Goal: Information Seeking & Learning: Learn about a topic

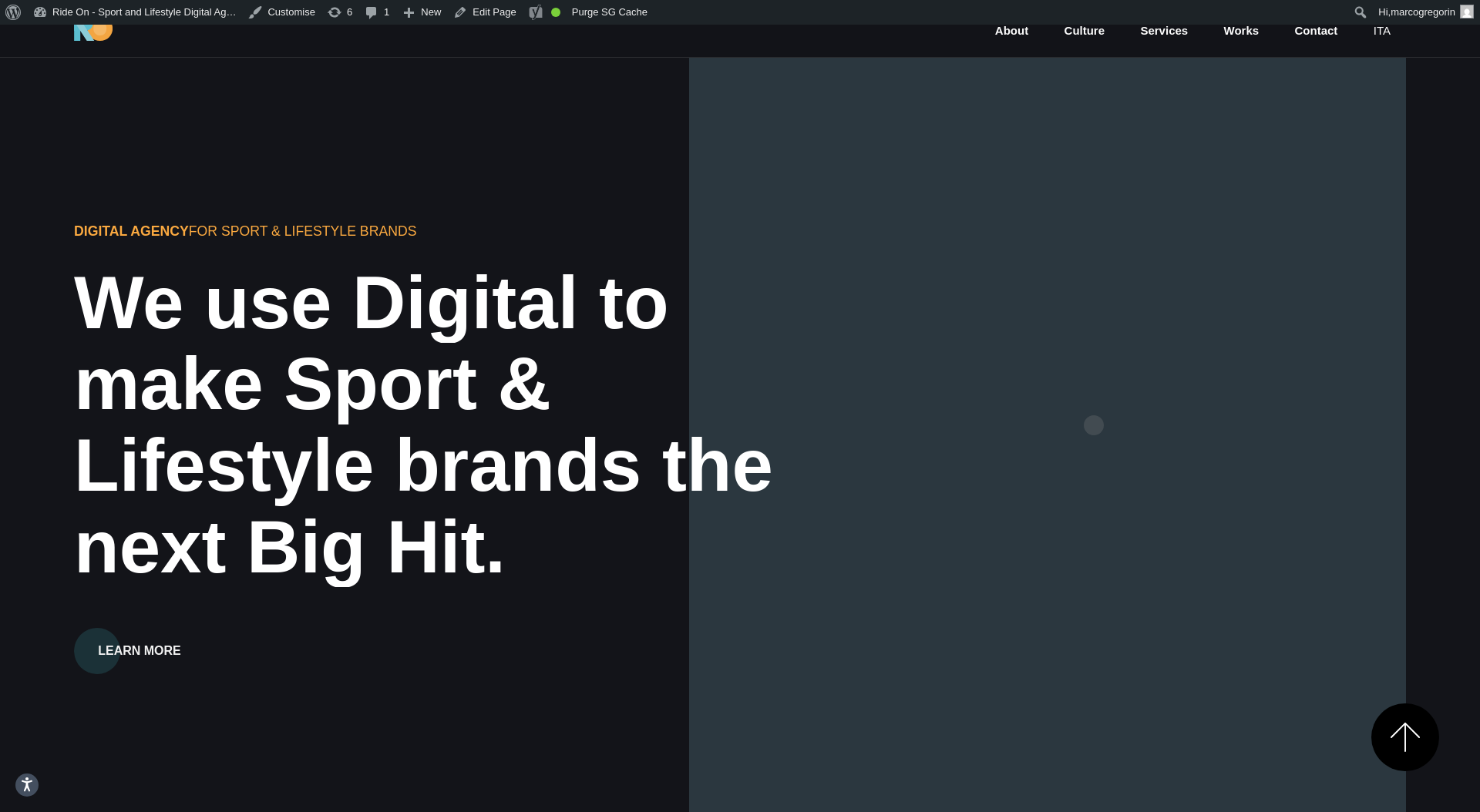
scroll to position [445, 0]
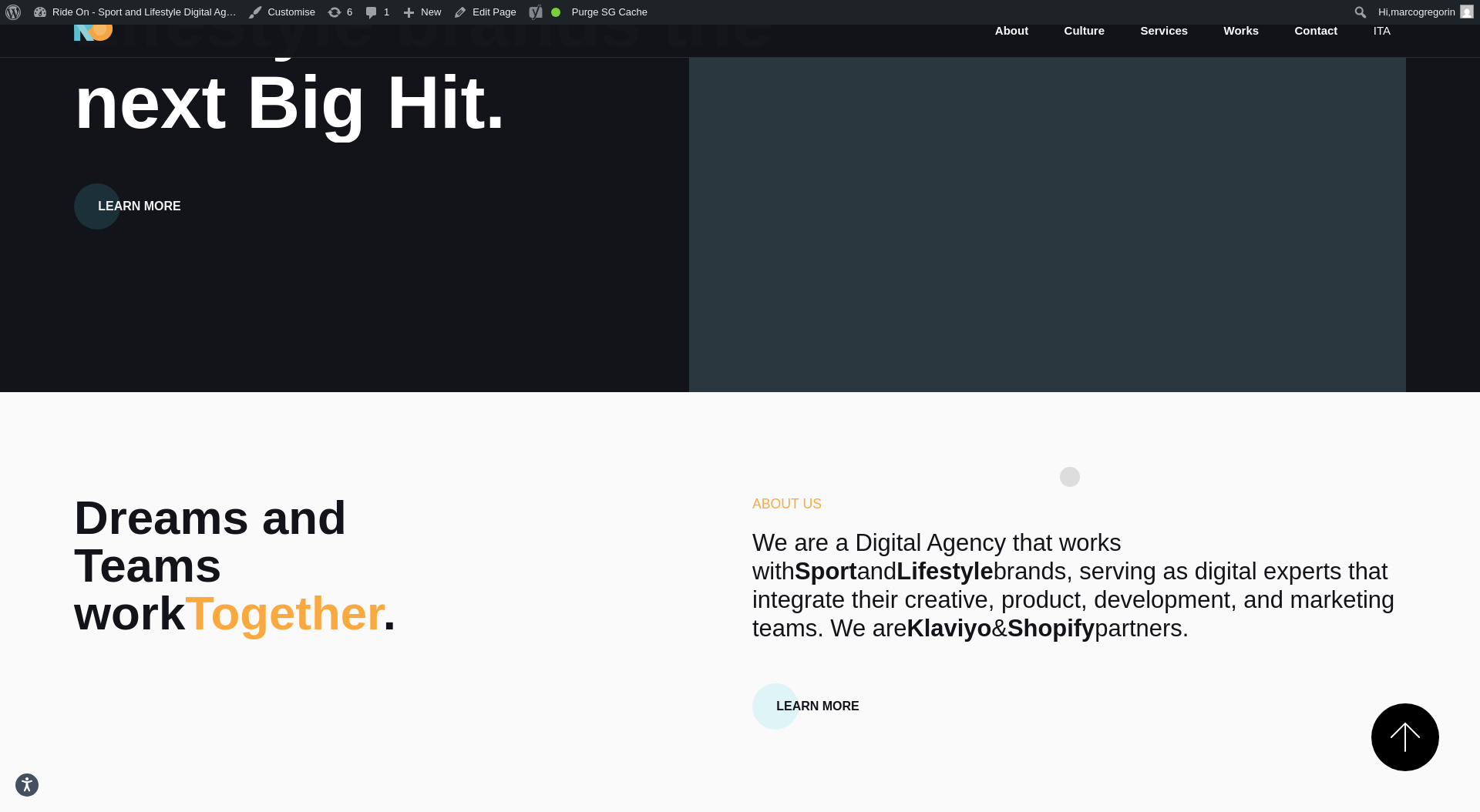
click at [1070, 453] on section "Dreams and Teams work Together . About Us We are a Digital Agency that works wi…" at bounding box center [740, 620] width 1480 height 456
click at [1101, 453] on section "Dreams and Teams work Together . About Us We are a Digital Agency that works wi…" at bounding box center [740, 620] width 1480 height 456
click at [1094, 453] on section "Dreams and Teams work Together . About Us We are a Digital Agency that works wi…" at bounding box center [740, 620] width 1480 height 456
click at [1120, 452] on section "Dreams and Teams work Together . About Us We are a Digital Agency that works wi…" at bounding box center [740, 620] width 1480 height 456
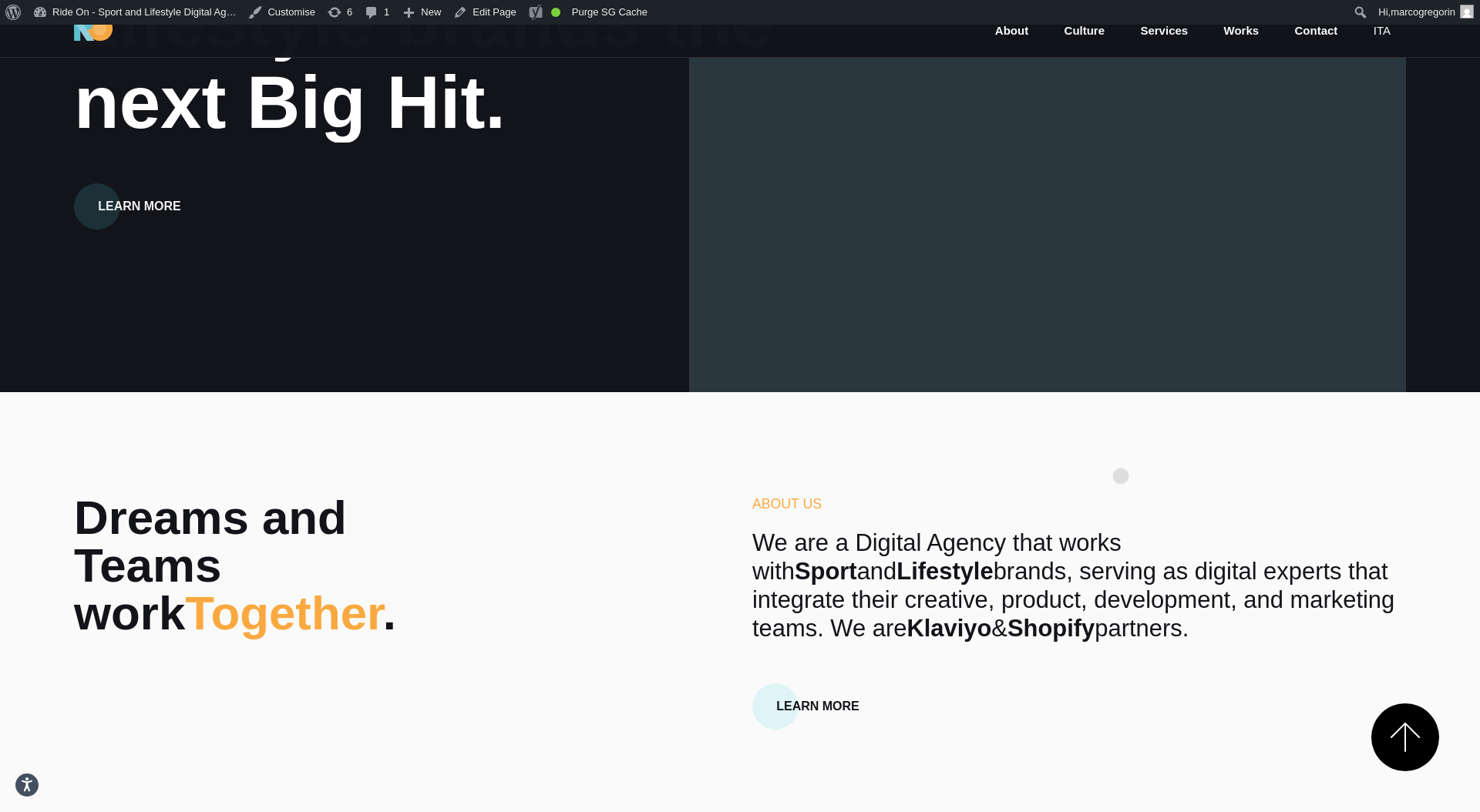
click at [1120, 452] on section "Dreams and Teams work Together . About Us We are a Digital Agency that works wi…" at bounding box center [740, 620] width 1480 height 456
click at [1130, 450] on section "Dreams and Teams work Together . About Us We are a Digital Agency that works wi…" at bounding box center [740, 620] width 1480 height 456
click at [1131, 450] on section "Dreams and Teams work Together . About Us We are a Digital Agency that works wi…" at bounding box center [740, 620] width 1480 height 456
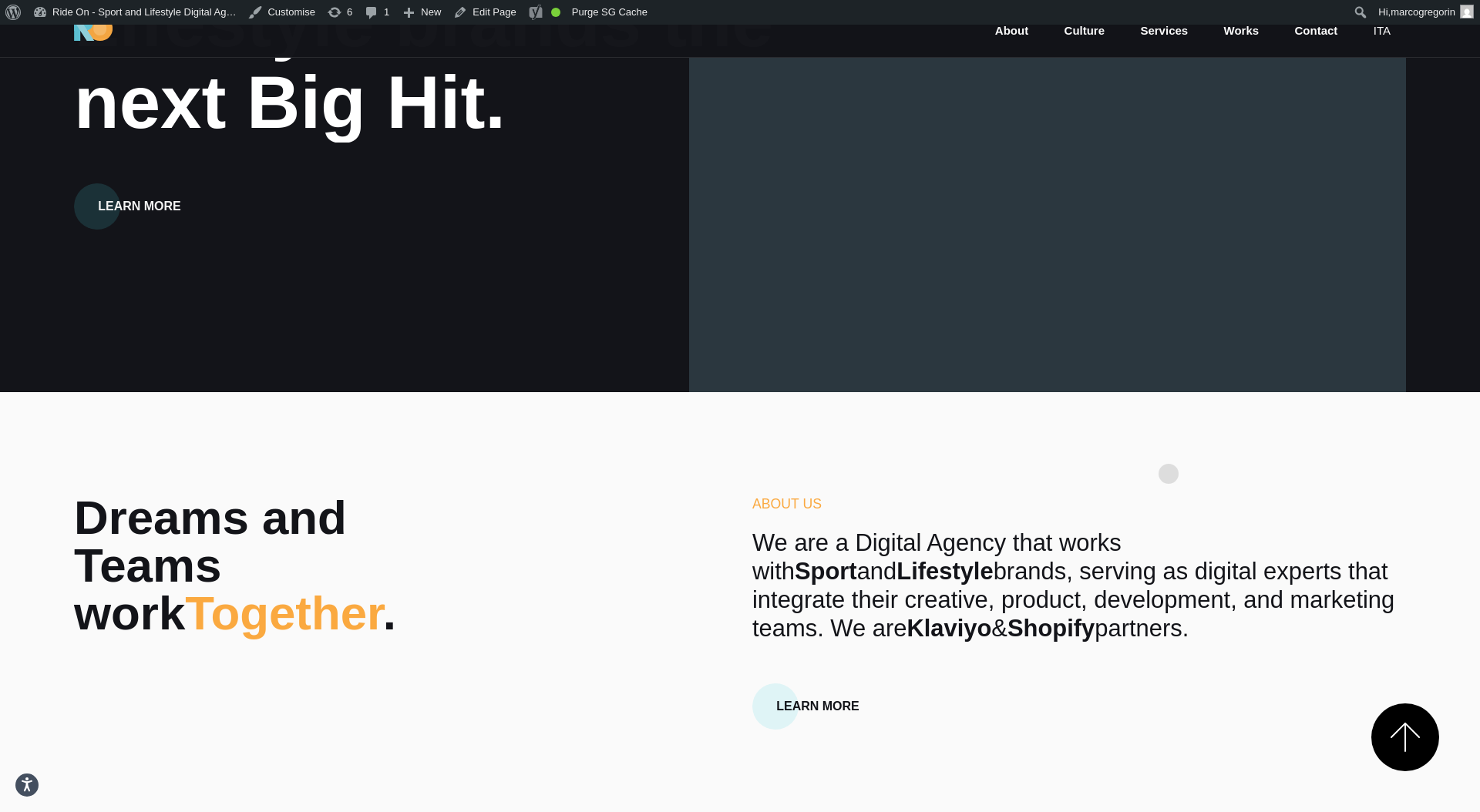
click at [1169, 450] on section "Dreams and Teams work Together . About Us We are a Digital Agency that works wi…" at bounding box center [740, 620] width 1480 height 456
click at [1163, 446] on section "Dreams and Teams work Together . About Us We are a Digital Agency that works wi…" at bounding box center [740, 620] width 1480 height 456
click at [1164, 450] on section "Dreams and Teams work Together . About Us We are a Digital Agency that works wi…" at bounding box center [740, 620] width 1480 height 456
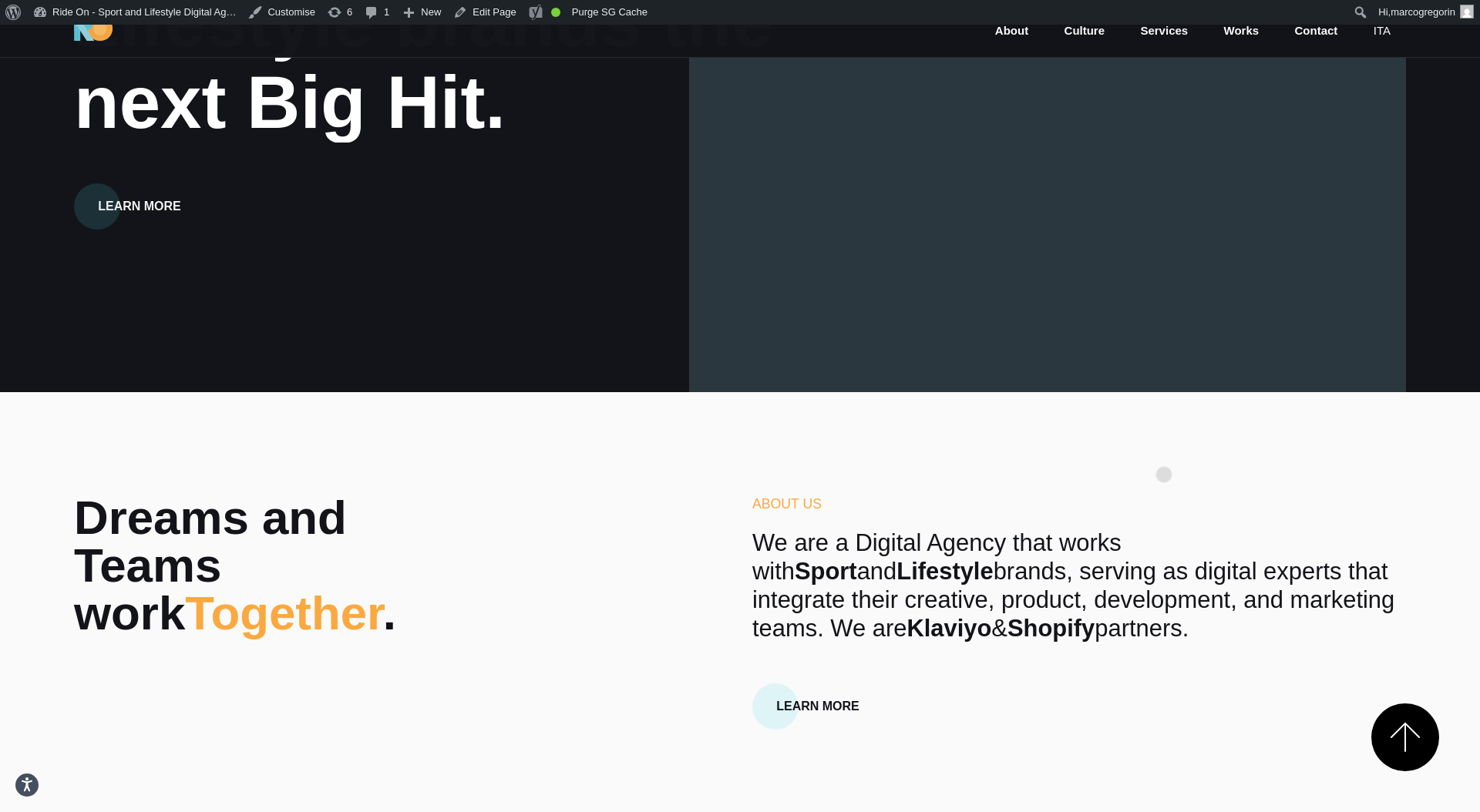
click at [1161, 452] on section "Dreams and Teams work Together . About Us We are a Digital Agency that works wi…" at bounding box center [740, 620] width 1480 height 456
click at [1161, 453] on section "Dreams and Teams work Together . About Us We are a Digital Agency that works wi…" at bounding box center [740, 620] width 1480 height 456
click at [1169, 434] on section "Dreams and Teams work Together . About Us We are a Digital Agency that works wi…" at bounding box center [740, 620] width 1480 height 456
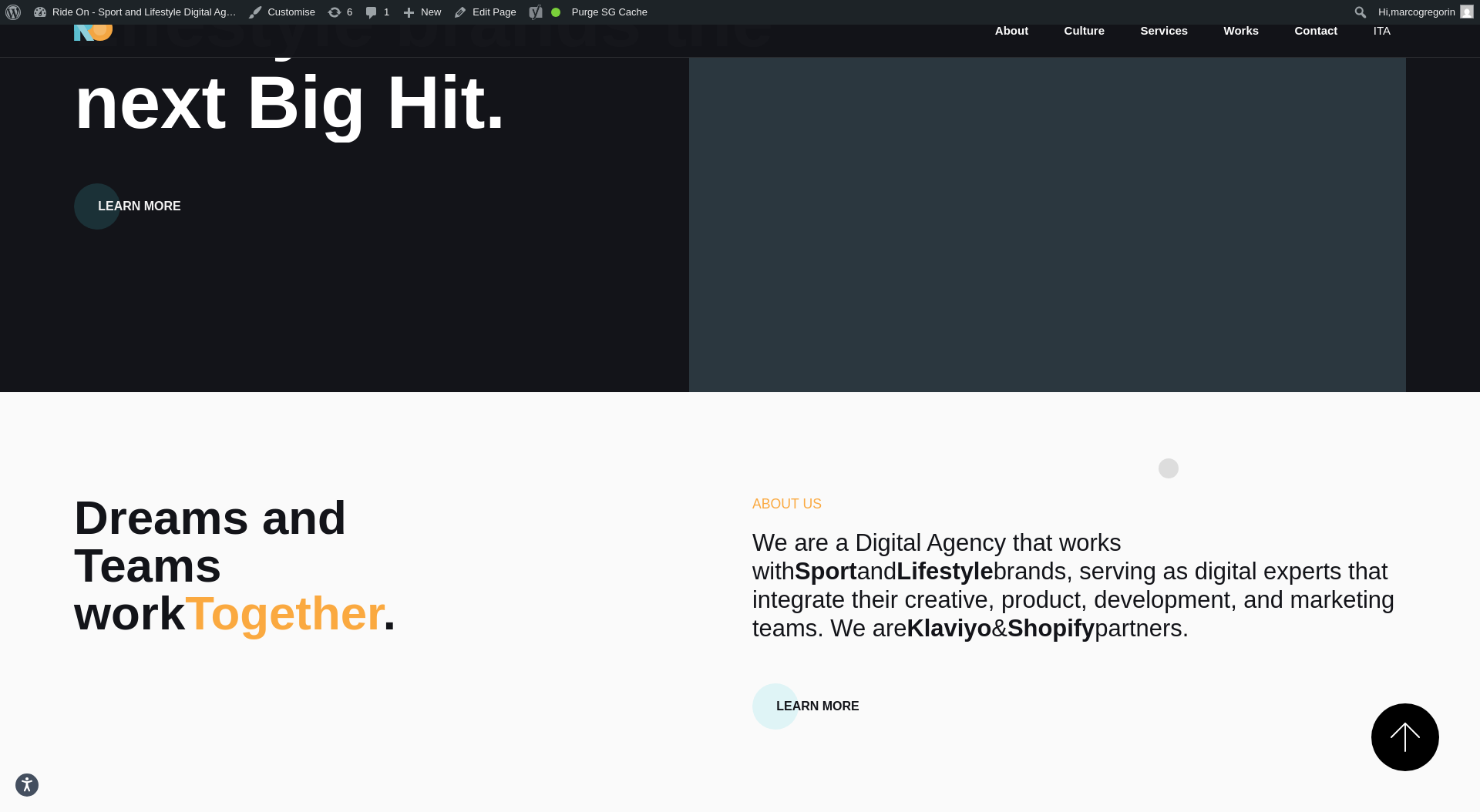
click at [1169, 444] on section "Dreams and Teams work Together . About Us We are a Digital Agency that works wi…" at bounding box center [740, 620] width 1480 height 456
click at [1170, 437] on section "Dreams and Teams work Together . About Us We are a Digital Agency that works wi…" at bounding box center [740, 620] width 1480 height 456
click at [1101, 426] on section "Dreams and Teams work Together . About Us We are a Digital Agency that works wi…" at bounding box center [740, 620] width 1480 height 456
click at [1101, 428] on section "Dreams and Teams work Together . About Us We are a Digital Agency that works wi…" at bounding box center [740, 620] width 1480 height 456
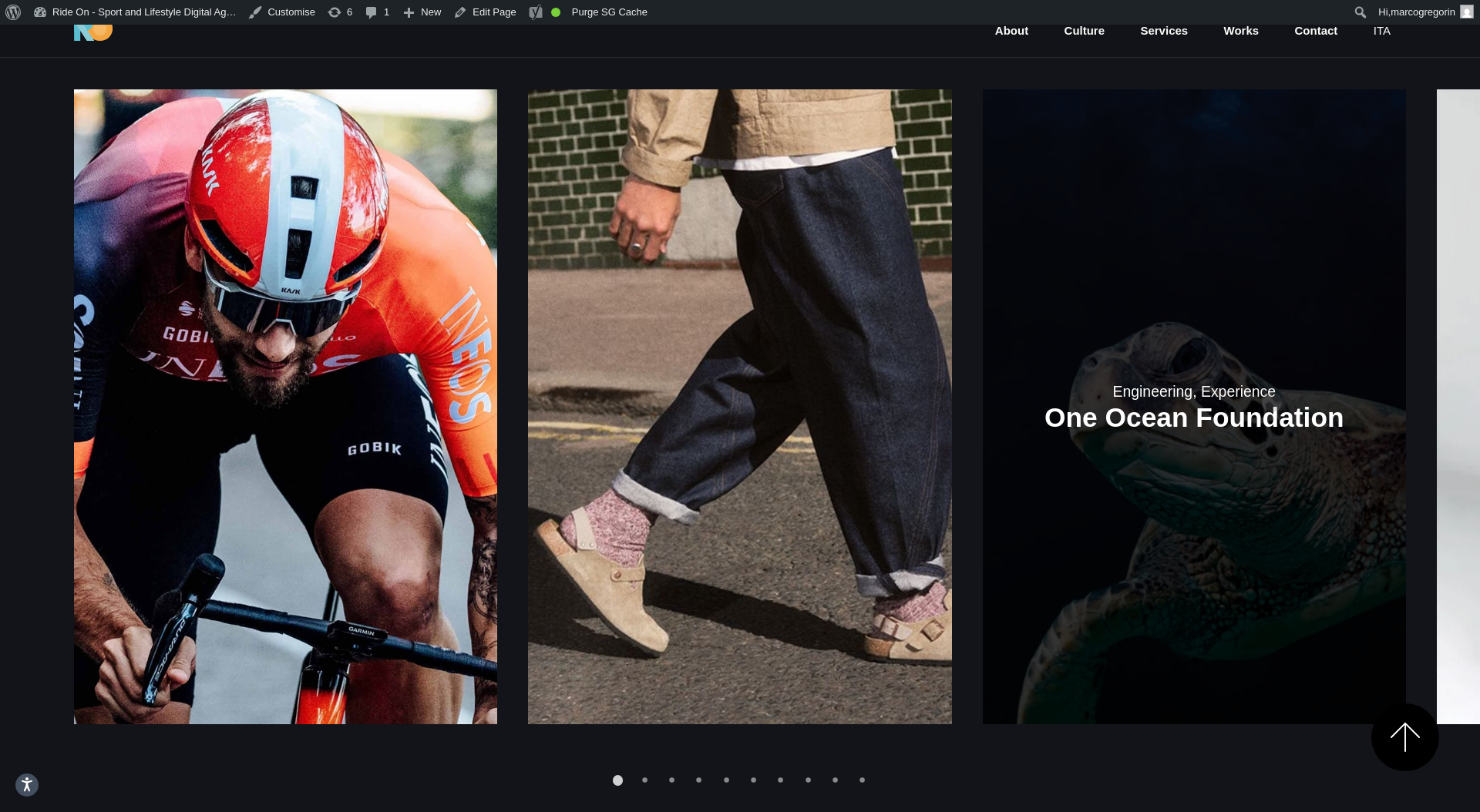
scroll to position [2237, 0]
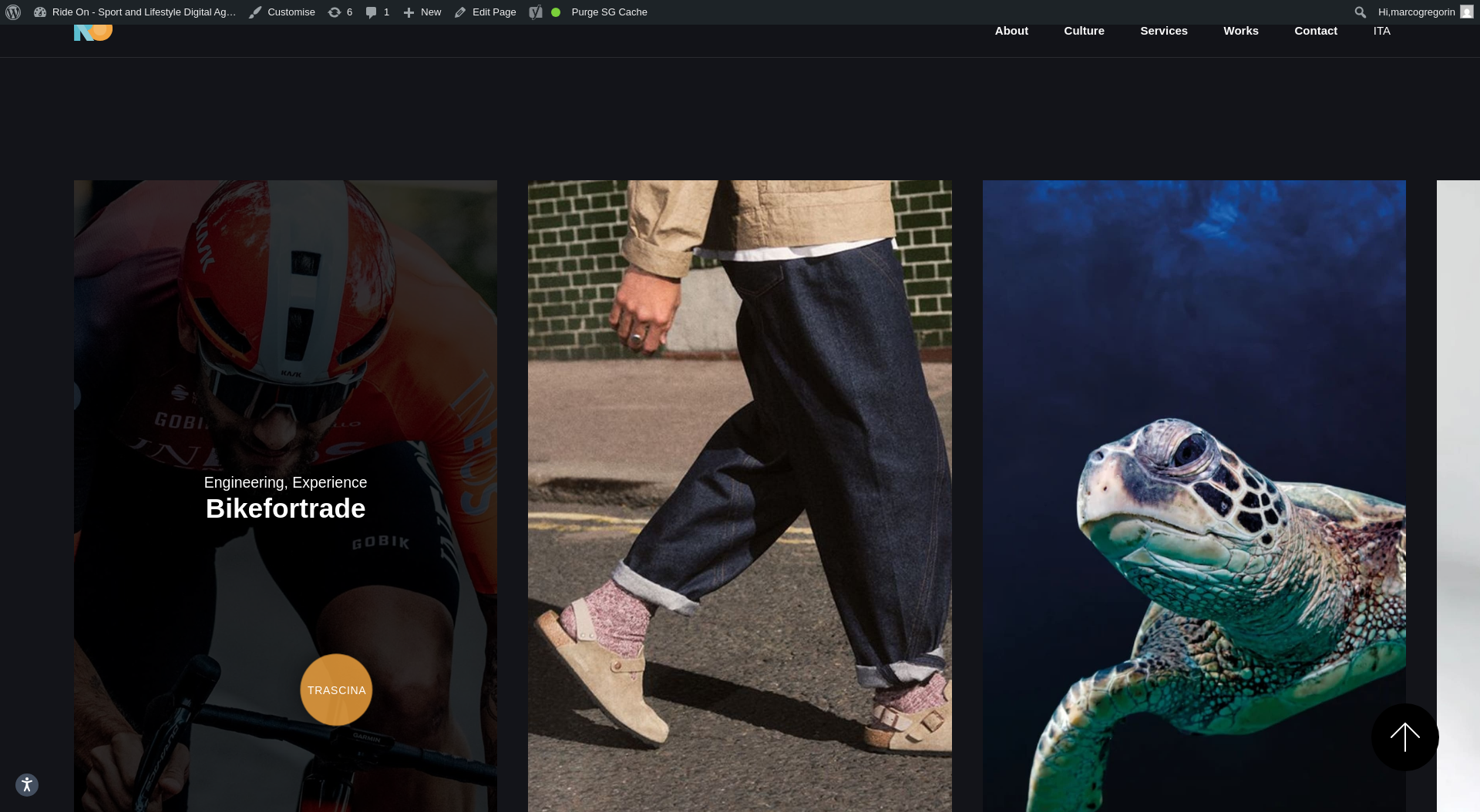
click at [336, 666] on link at bounding box center [285, 497] width 424 height 635
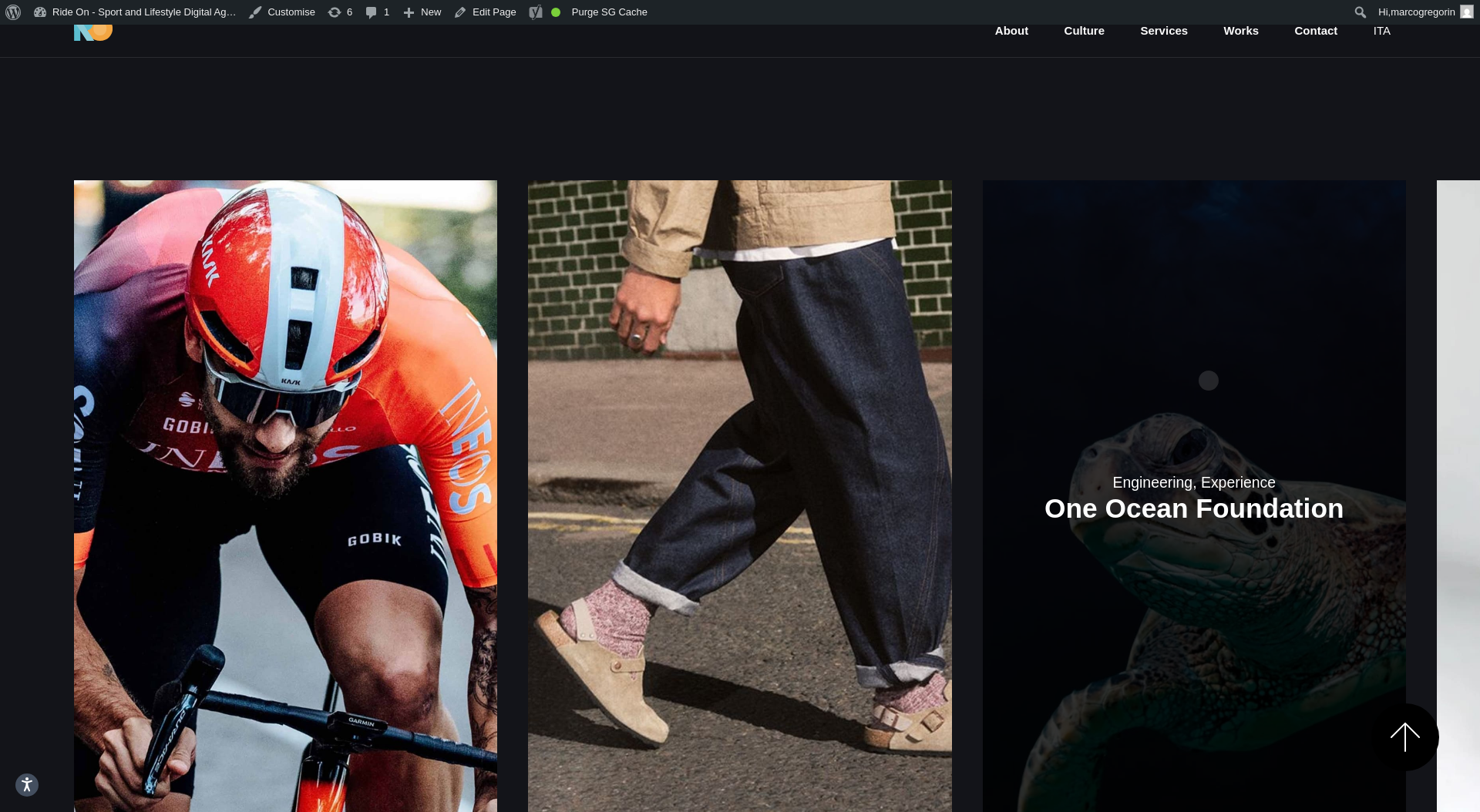
click at [1307, 151] on div "Engineering, Experience Bikefortrade Engineering, Experience Birkenstock" at bounding box center [740, 496] width 1332 height 767
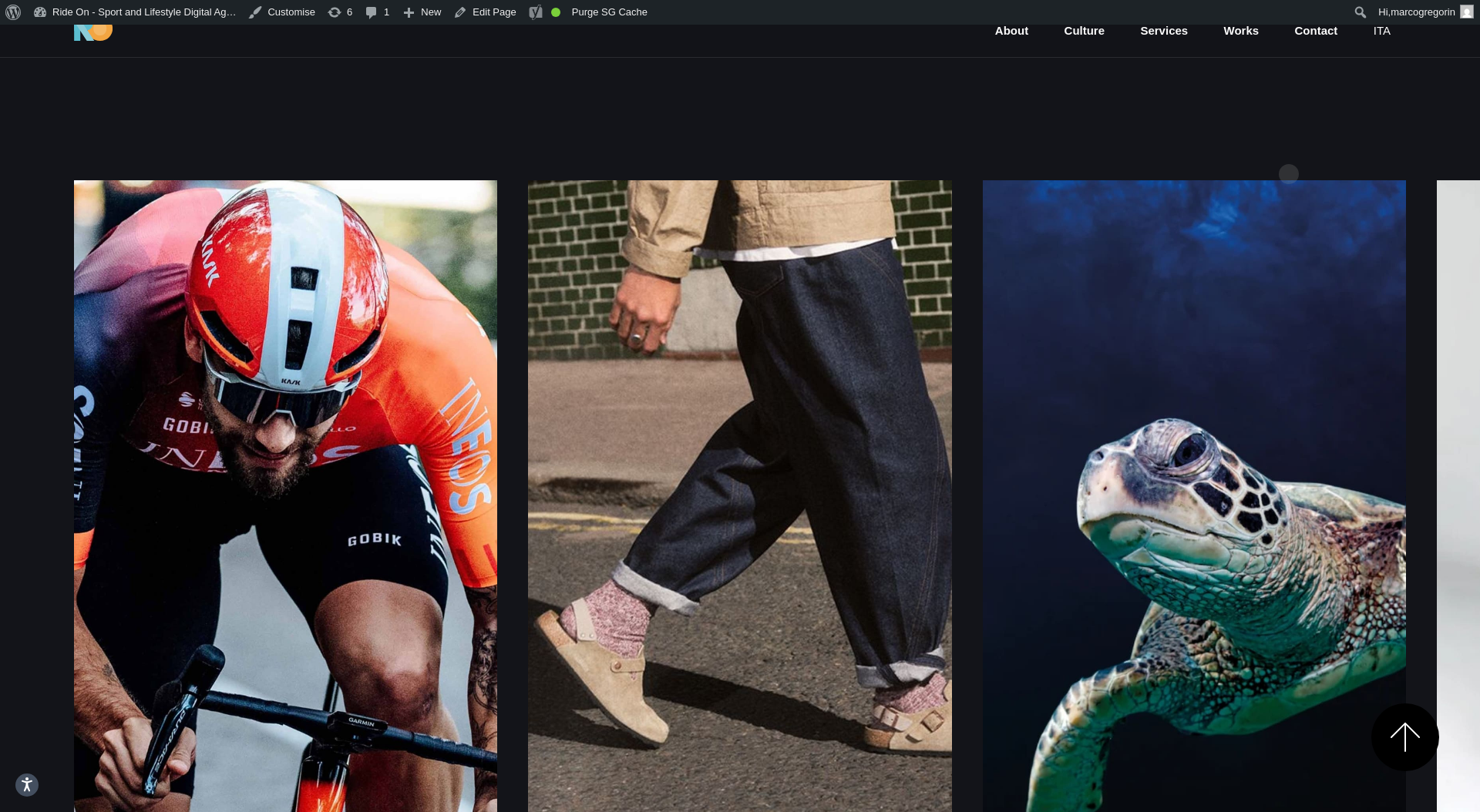
click at [1289, 149] on div "Engineering, Experience Bikefortrade Engineering, Experience Birkenstock" at bounding box center [740, 496] width 1332 height 767
click at [1294, 141] on div "Engineering, Experience Bikefortrade Engineering, Experience Birkenstock" at bounding box center [740, 496] width 1332 height 767
click at [1298, 130] on div "Engineering, Experience Bikefortrade Engineering, Experience Birkenstock" at bounding box center [740, 496] width 1332 height 767
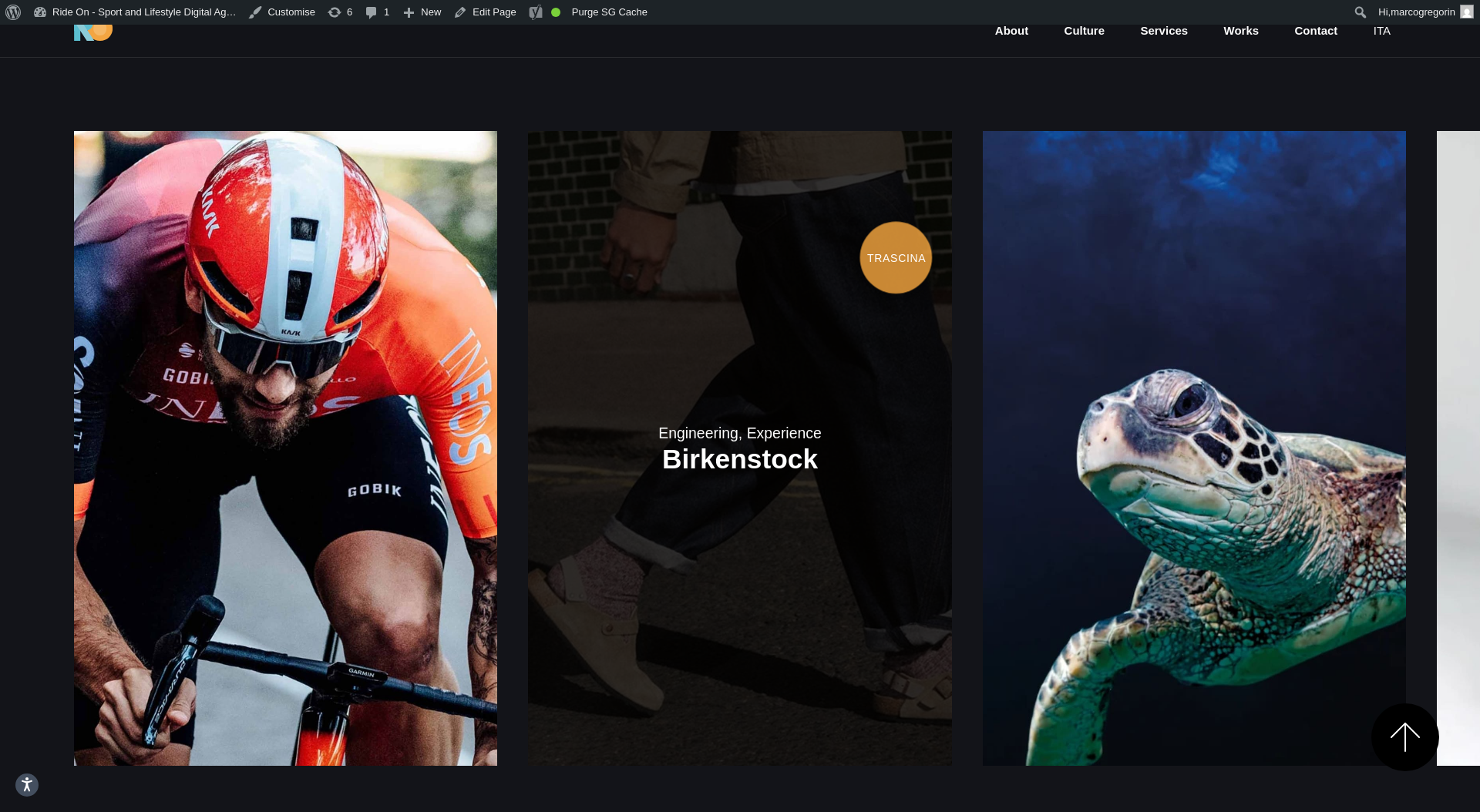
scroll to position [2259, 0]
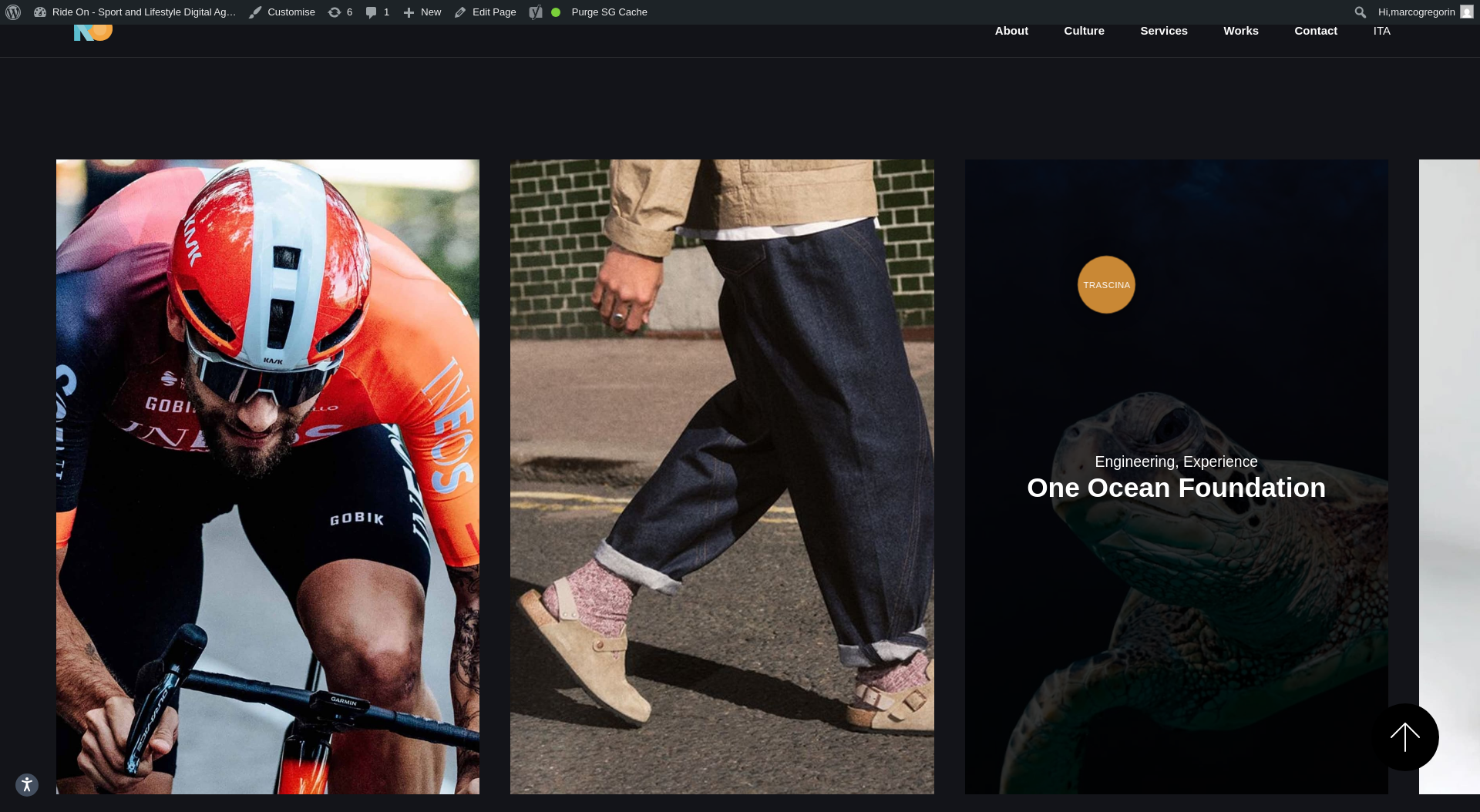
click at [965, 258] on link at bounding box center [1177, 477] width 424 height 635
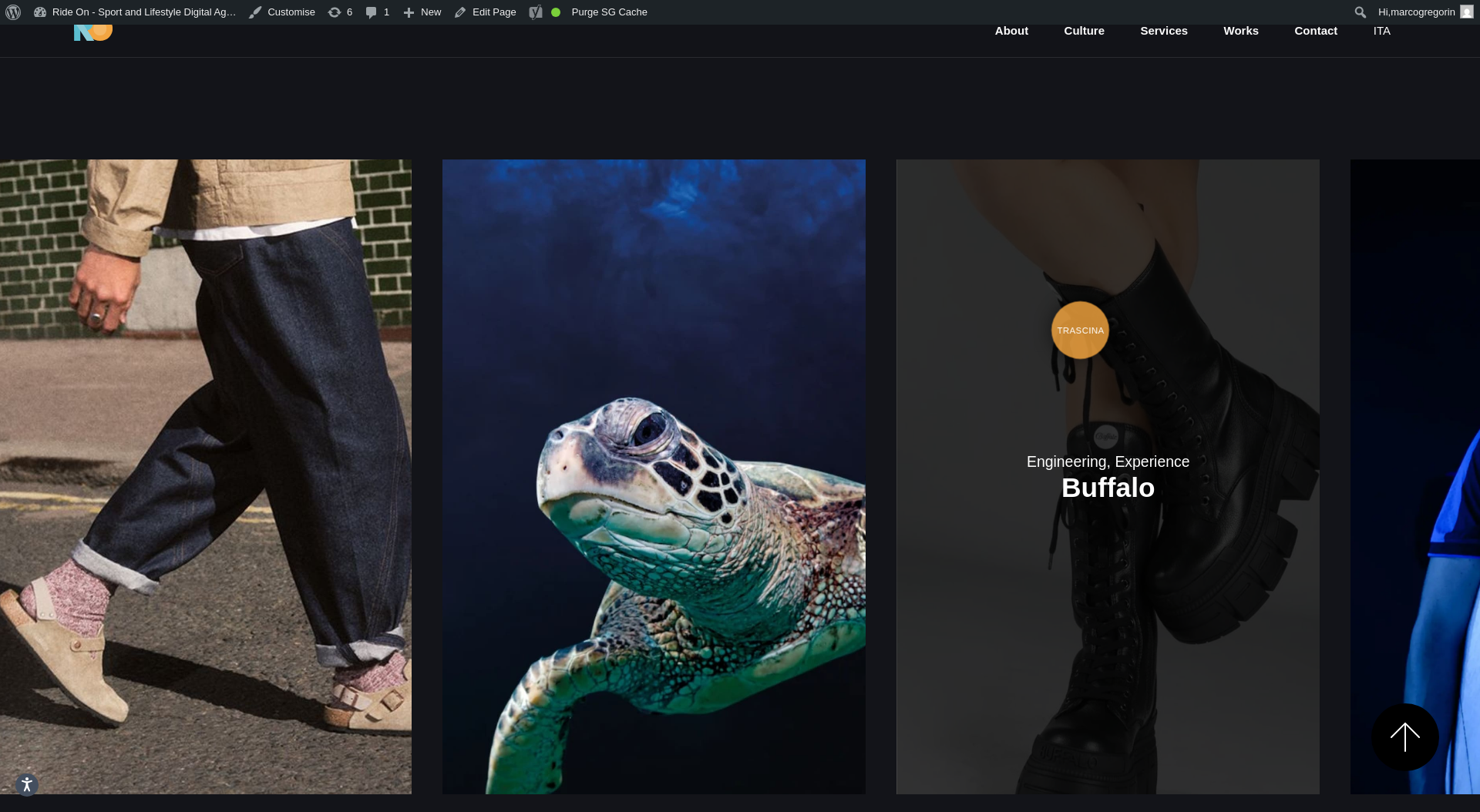
click at [897, 310] on link at bounding box center [1108, 477] width 424 height 635
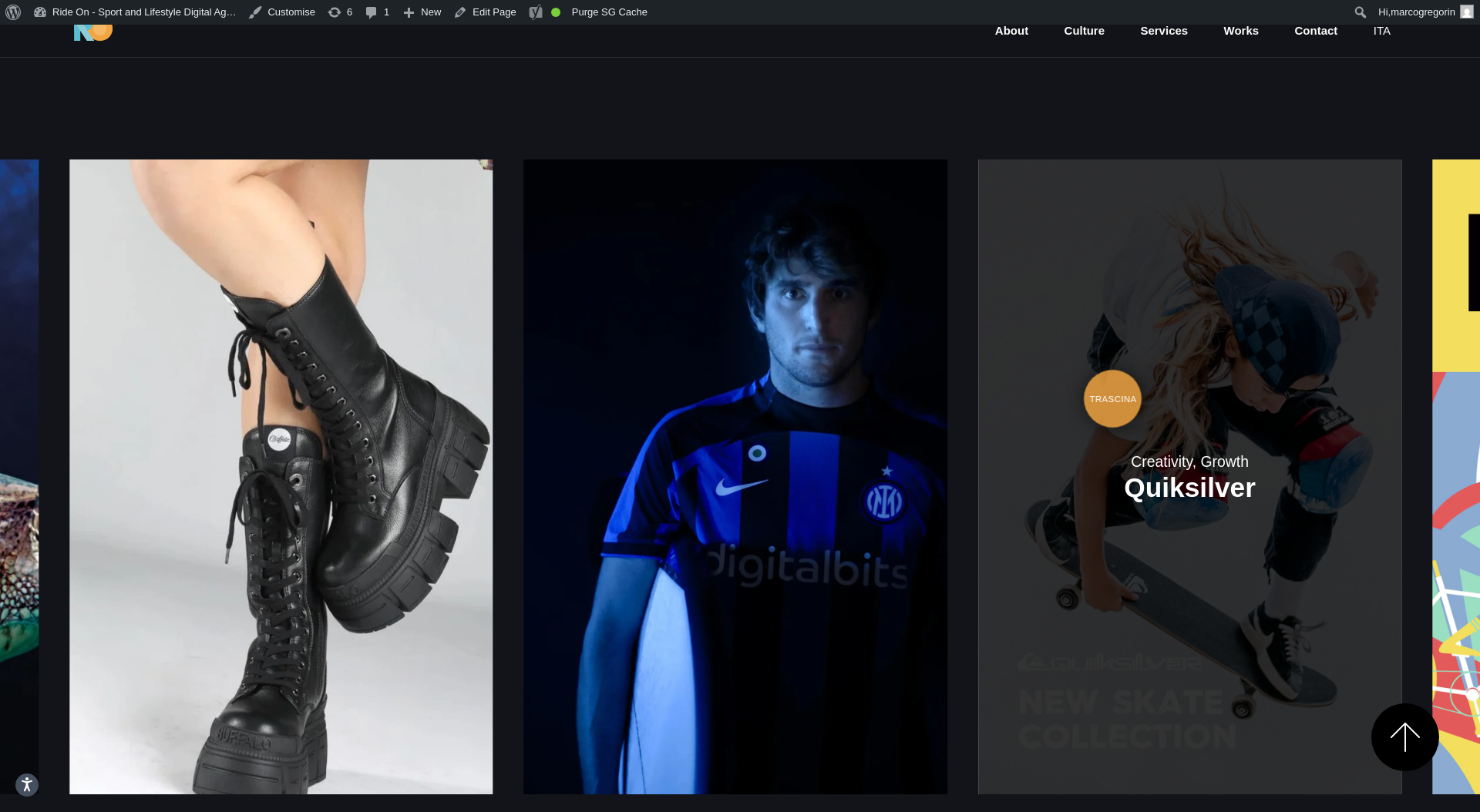
drag, startPoint x: 1200, startPoint y: 244, endPoint x: 658, endPoint y: 360, distance: 554.3
click at [978, 362] on link at bounding box center [1189, 477] width 424 height 635
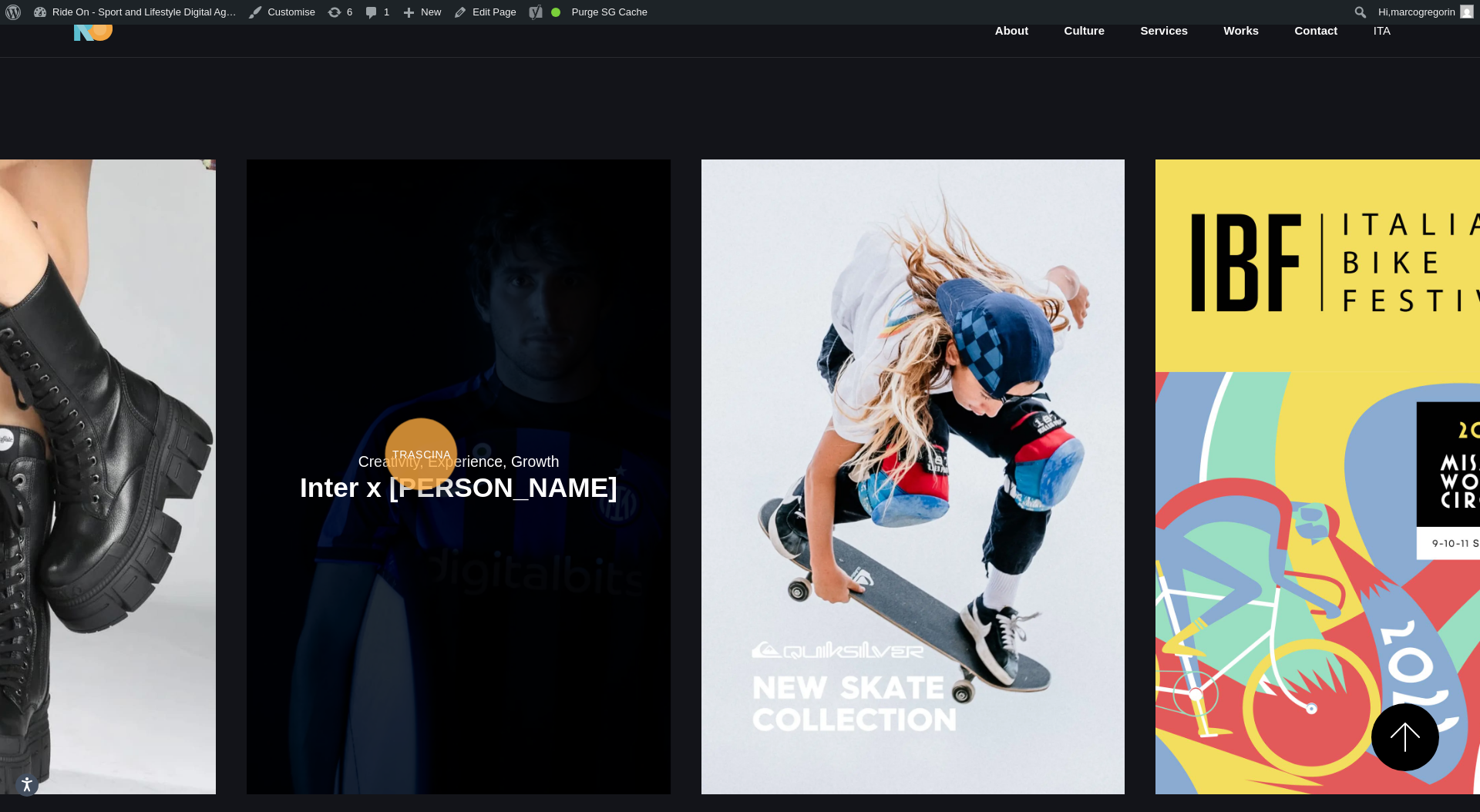
click at [670, 404] on link at bounding box center [457, 477] width 424 height 635
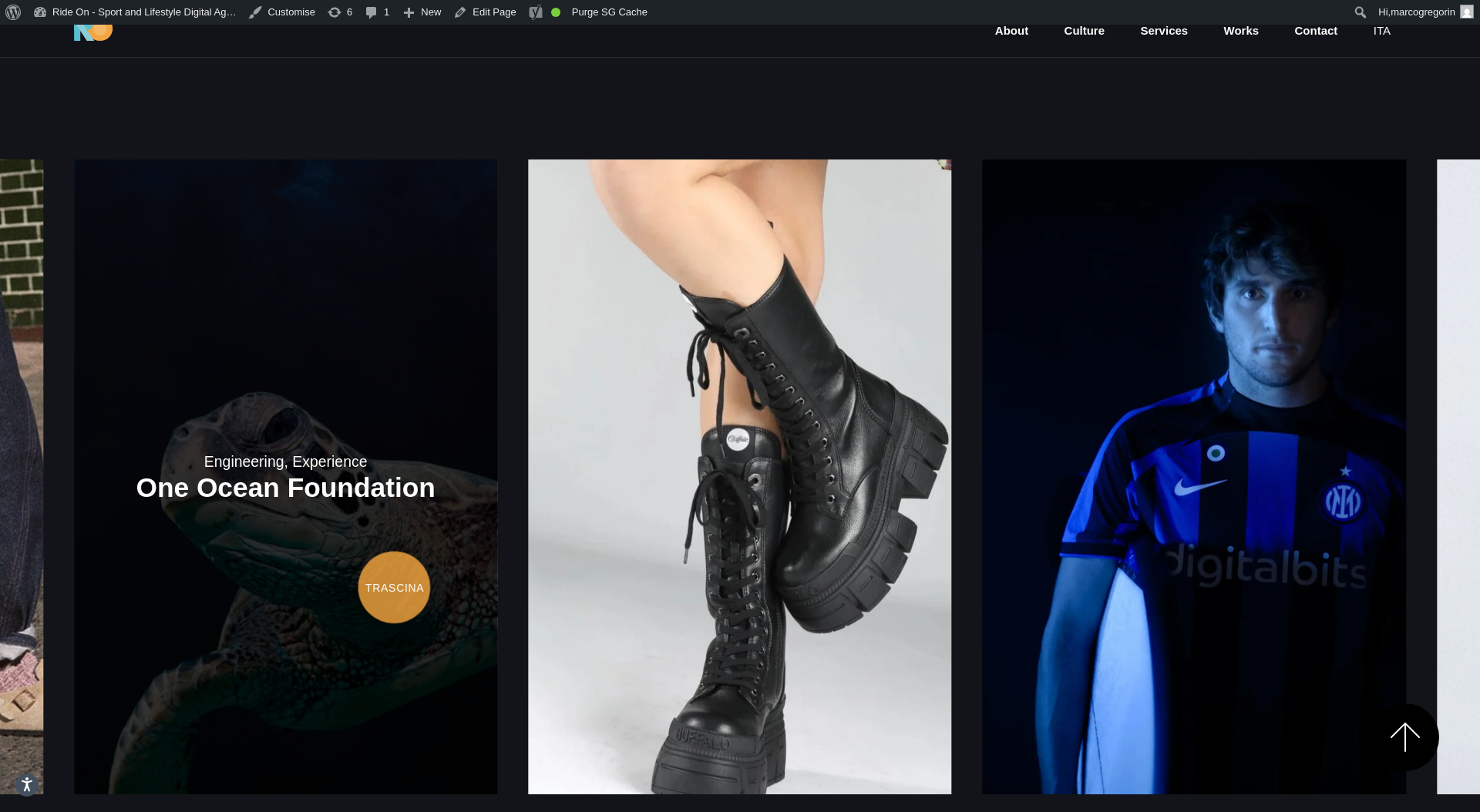
click at [497, 540] on link at bounding box center [285, 477] width 424 height 635
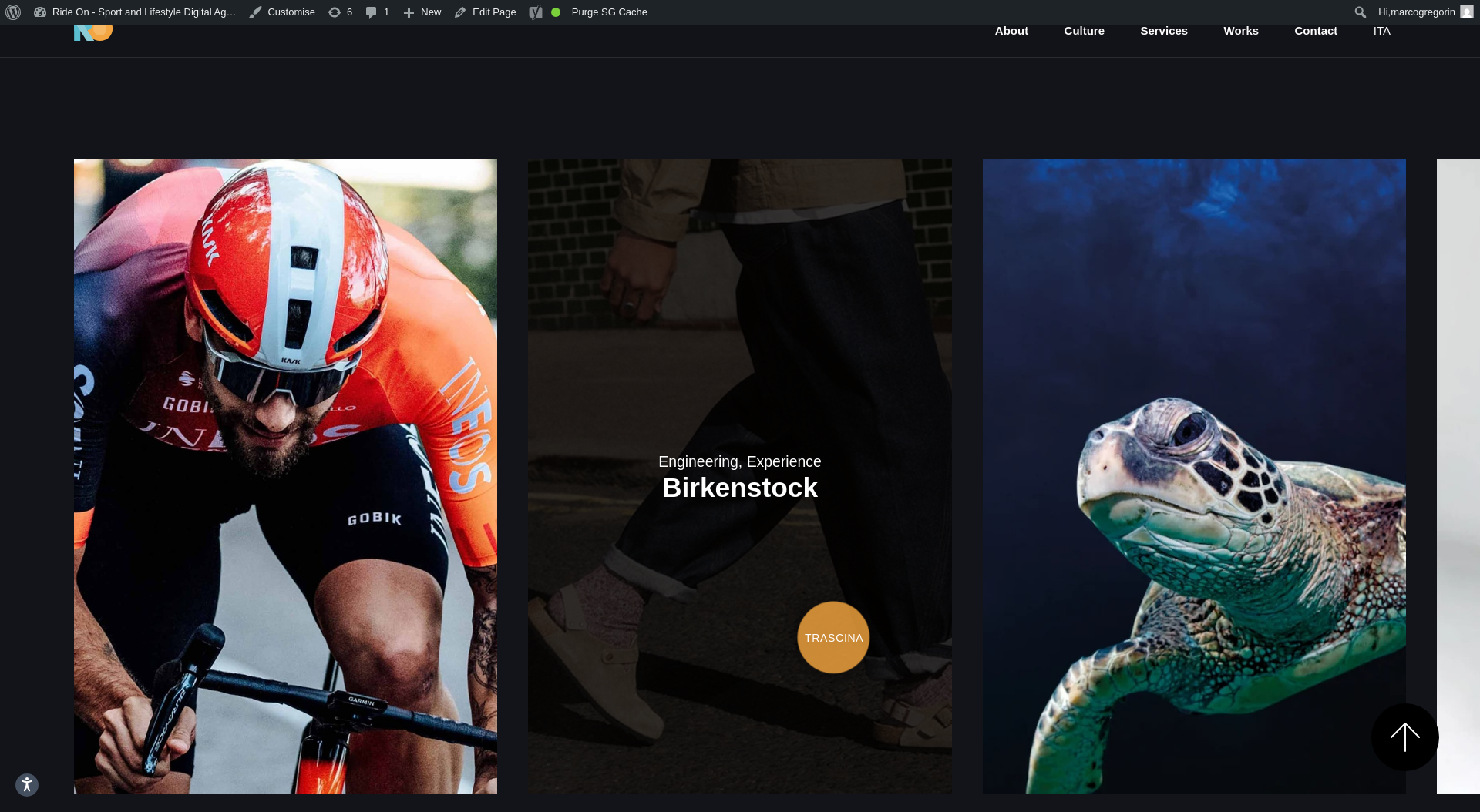
click at [1059, 600] on div "Engineering, Experience Bikefortrade Engineering, Experience Birkenstock" at bounding box center [740, 477] width 1332 height 635
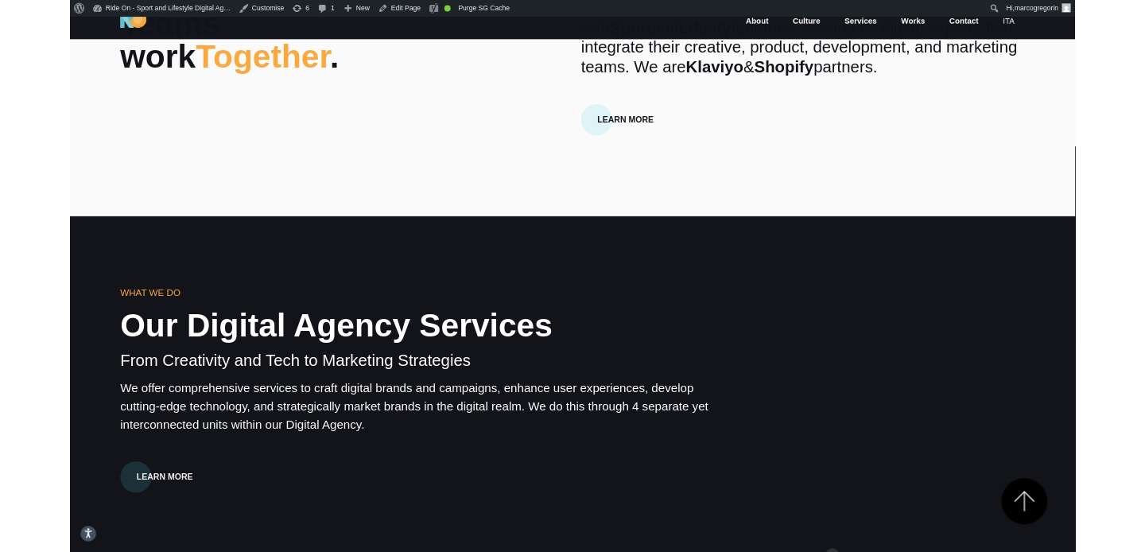
scroll to position [0, 0]
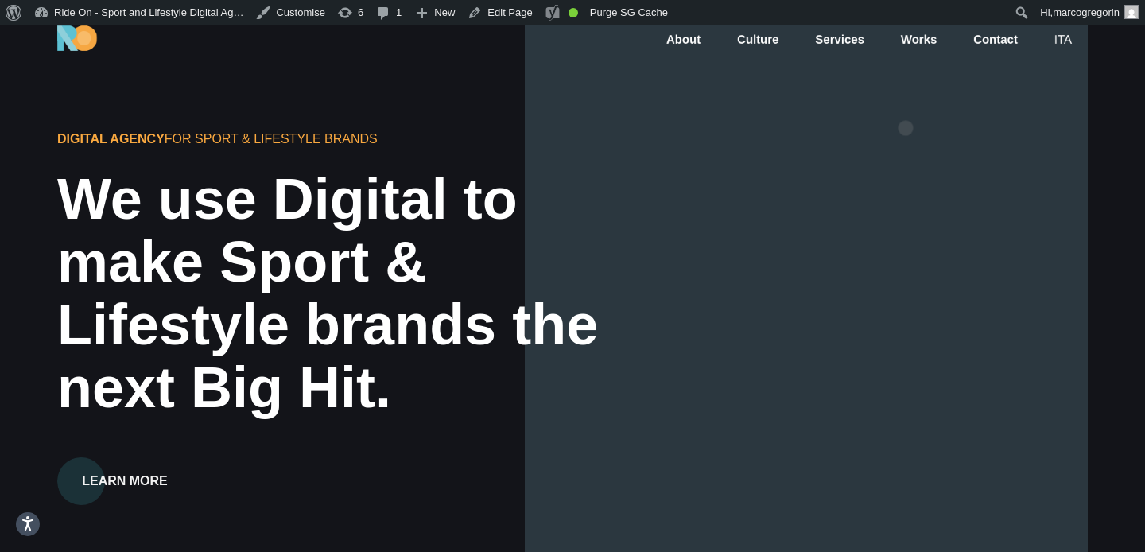
click at [906, 103] on div at bounding box center [806, 301] width 563 height 552
click at [906, 163] on div at bounding box center [806, 301] width 563 height 552
click at [955, 110] on div at bounding box center [806, 301] width 563 height 552
click at [980, 112] on div at bounding box center [806, 301] width 563 height 552
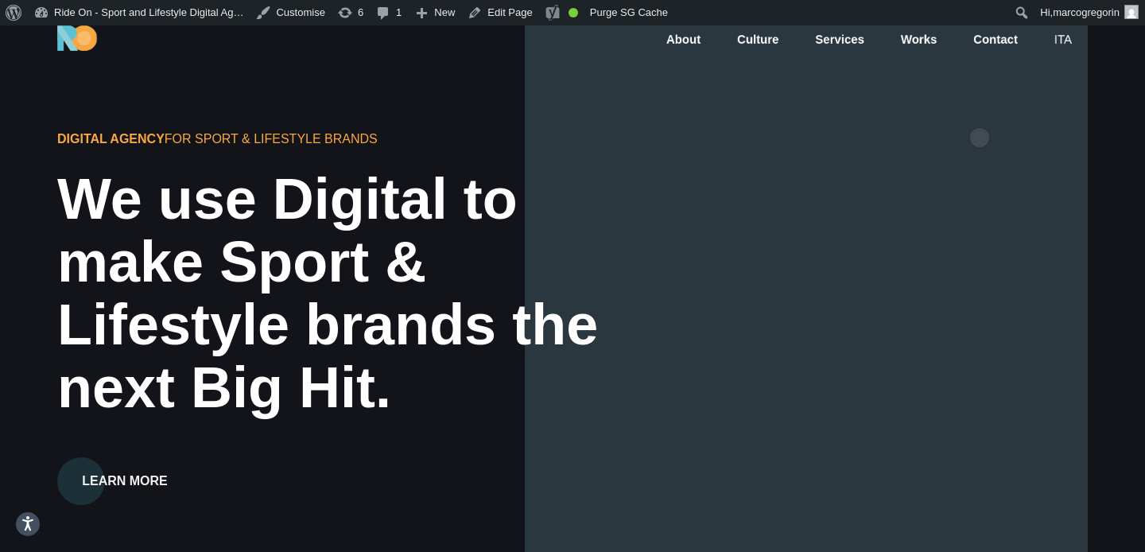
click at [980, 112] on div at bounding box center [806, 301] width 563 height 552
click at [996, 132] on div at bounding box center [806, 301] width 563 height 552
click at [996, 142] on div at bounding box center [806, 301] width 563 height 552
click at [1010, 121] on div at bounding box center [806, 301] width 563 height 552
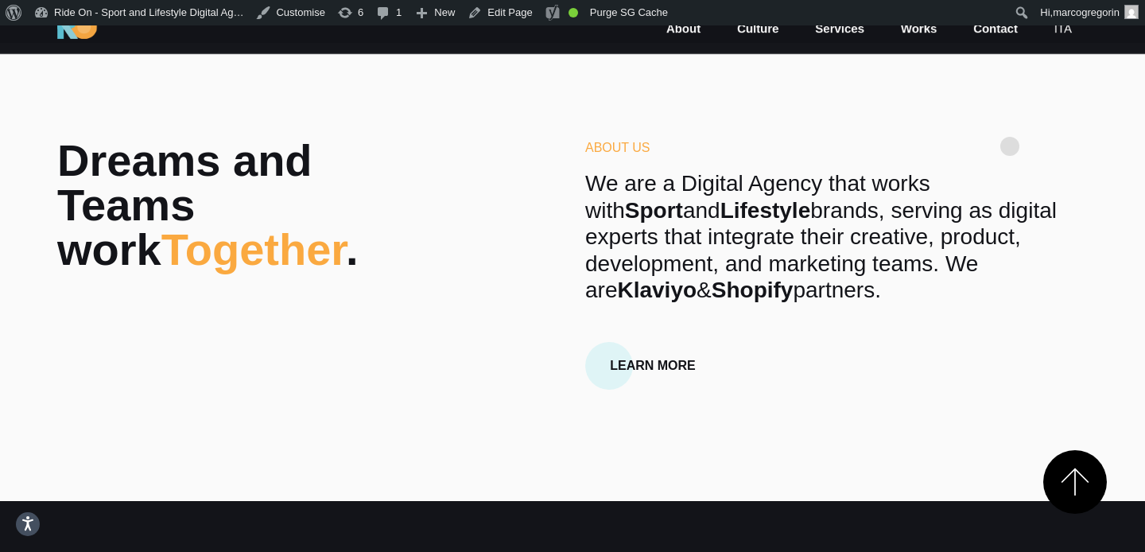
scroll to position [570, 0]
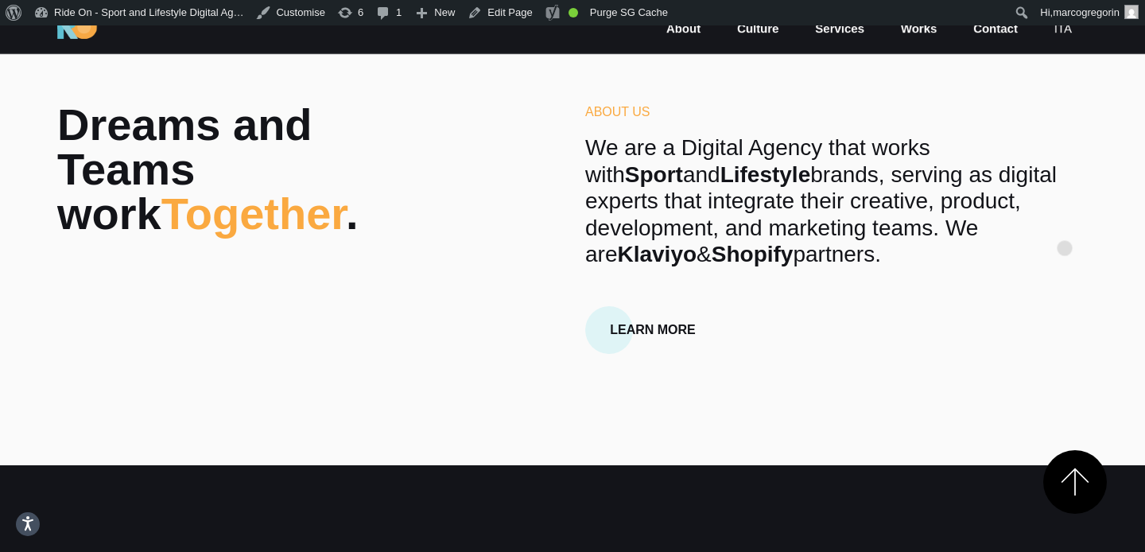
click at [1065, 223] on p "We are a Digital Agency that works with Sport and Lifestyle brands, serving as …" at bounding box center [836, 201] width 503 height 134
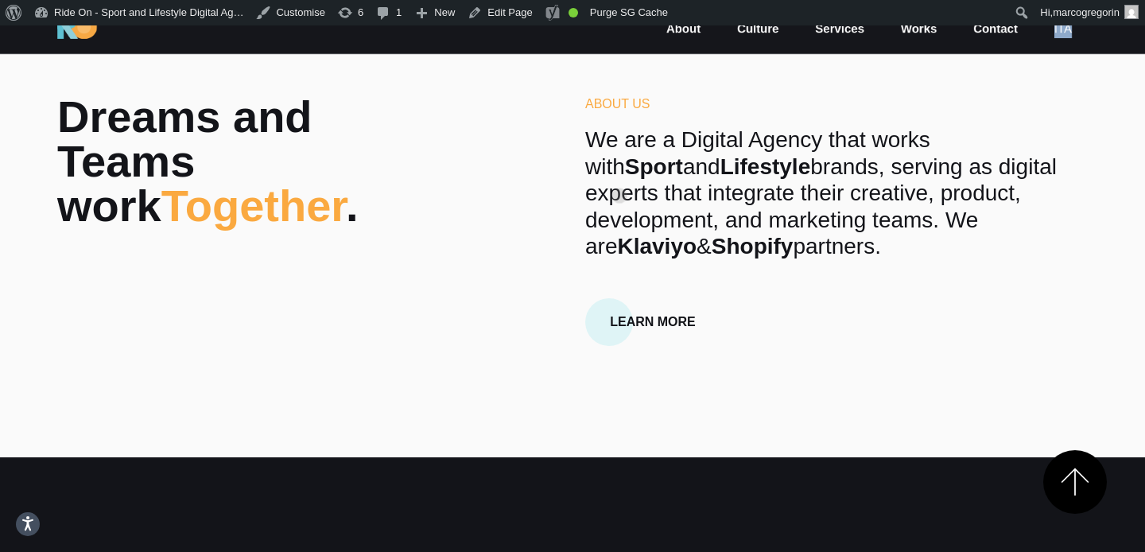
scroll to position [576, 0]
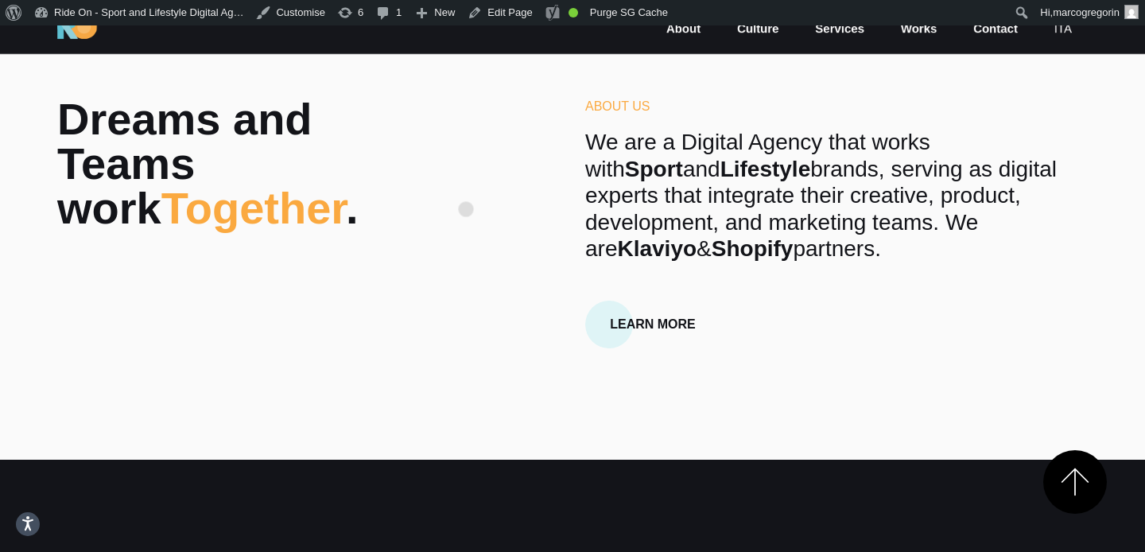
click at [466, 184] on div "Dreams and Teams work Together . About Us We are a Digital Agency that works wi…" at bounding box center [573, 222] width 1056 height 251
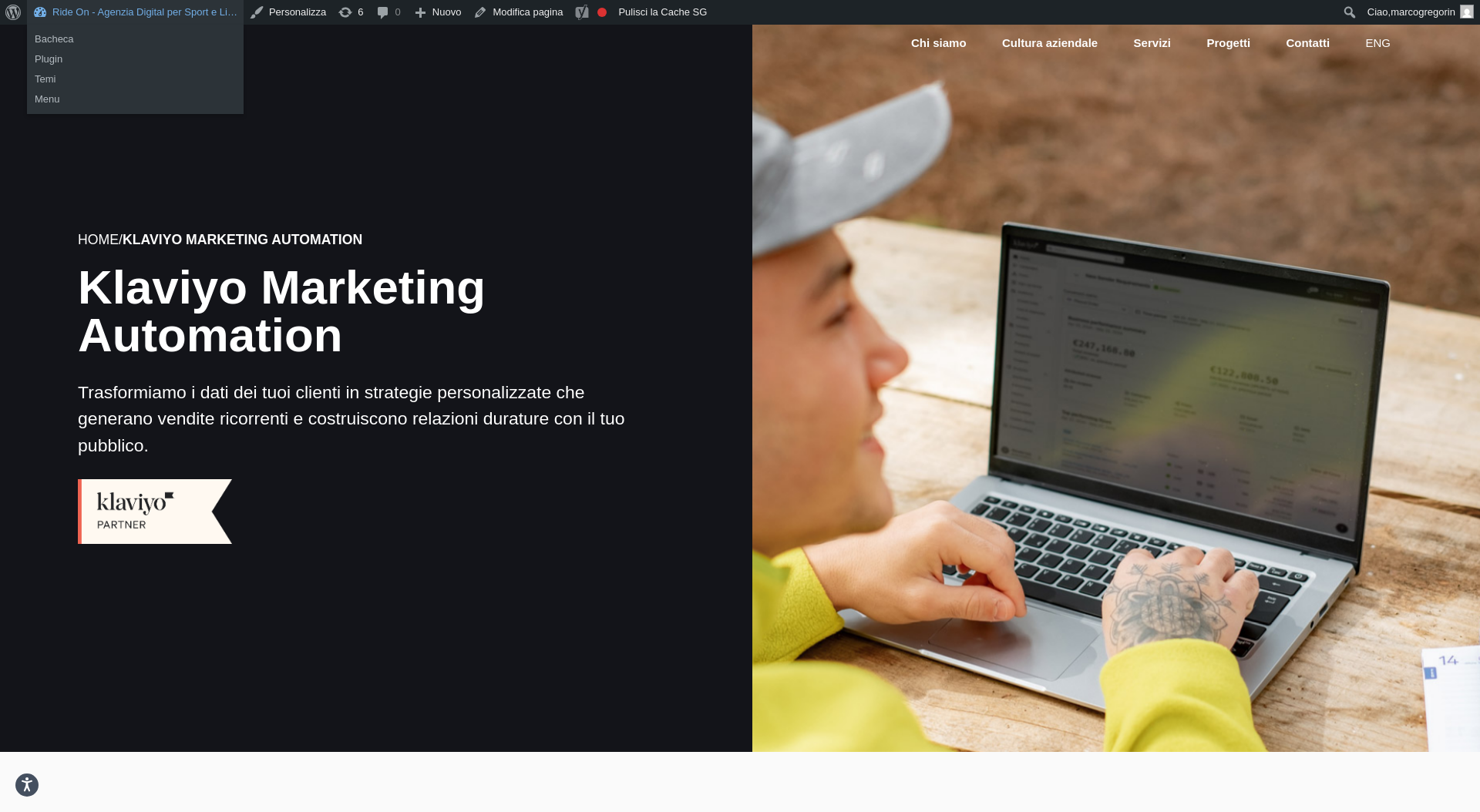
click at [142, 10] on link "Ride On - Agenzia Digital per Sport e Li…" at bounding box center [135, 12] width 216 height 24
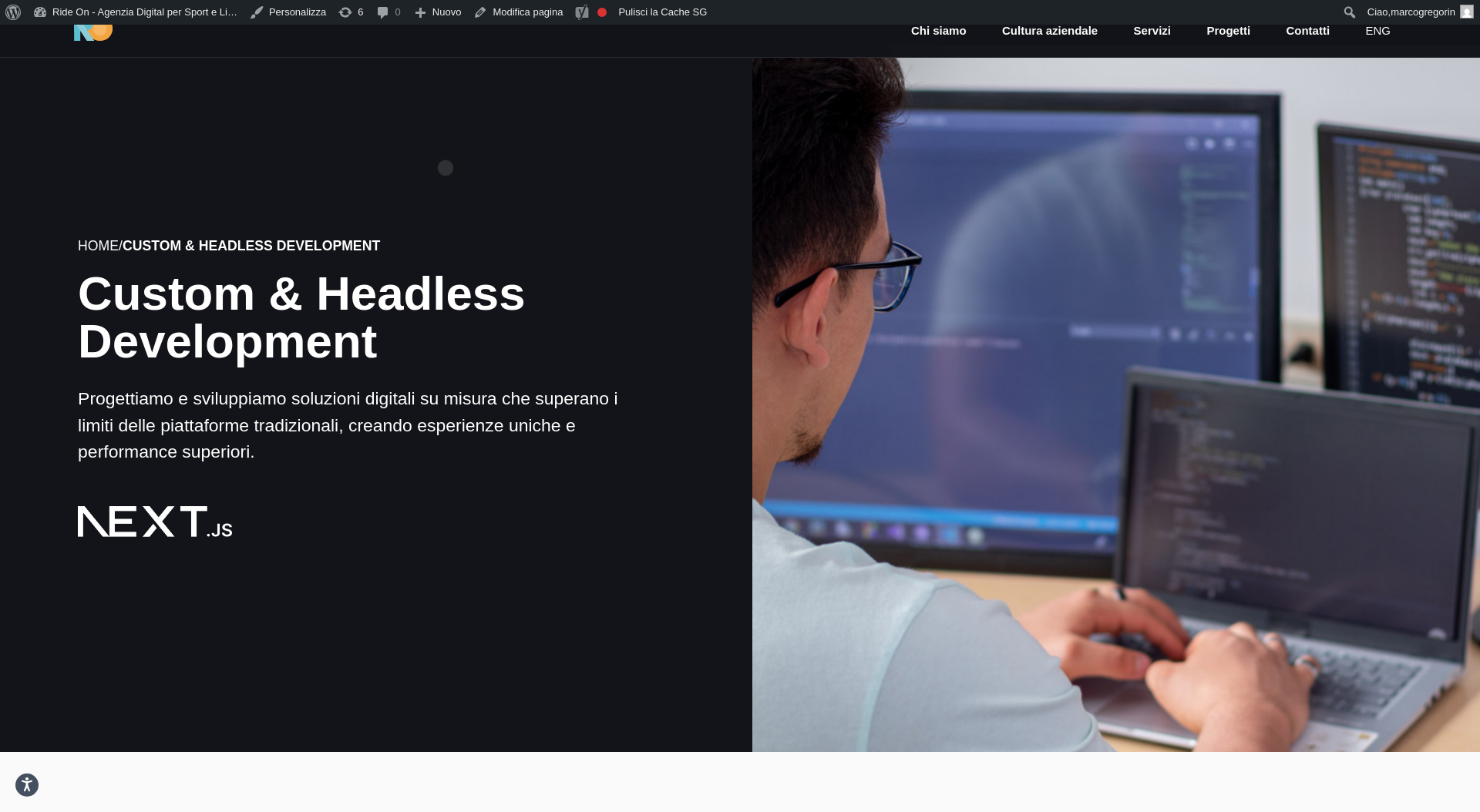
click at [446, 235] on h6 "Home / Custom & Headless Development" at bounding box center [363, 245] width 572 height 20
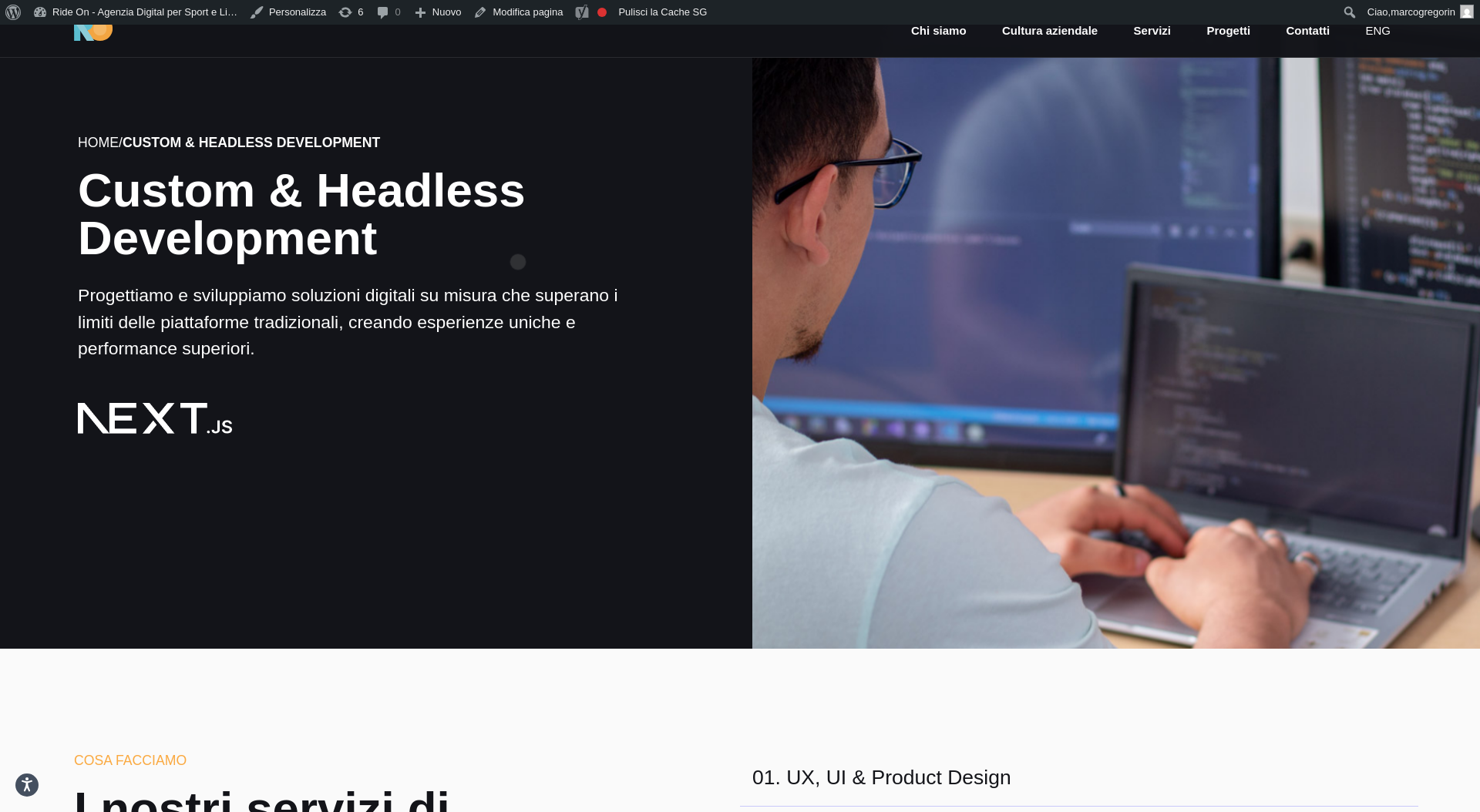
click at [518, 237] on h1 "Custom & Headless Development" at bounding box center [363, 214] width 572 height 96
click at [527, 205] on h1 "Custom & Headless Development" at bounding box center [363, 214] width 572 height 96
click at [527, 215] on h1 "Custom & Headless Development" at bounding box center [363, 214] width 572 height 96
click at [527, 246] on h1 "Custom & Headless Development" at bounding box center [363, 214] width 572 height 96
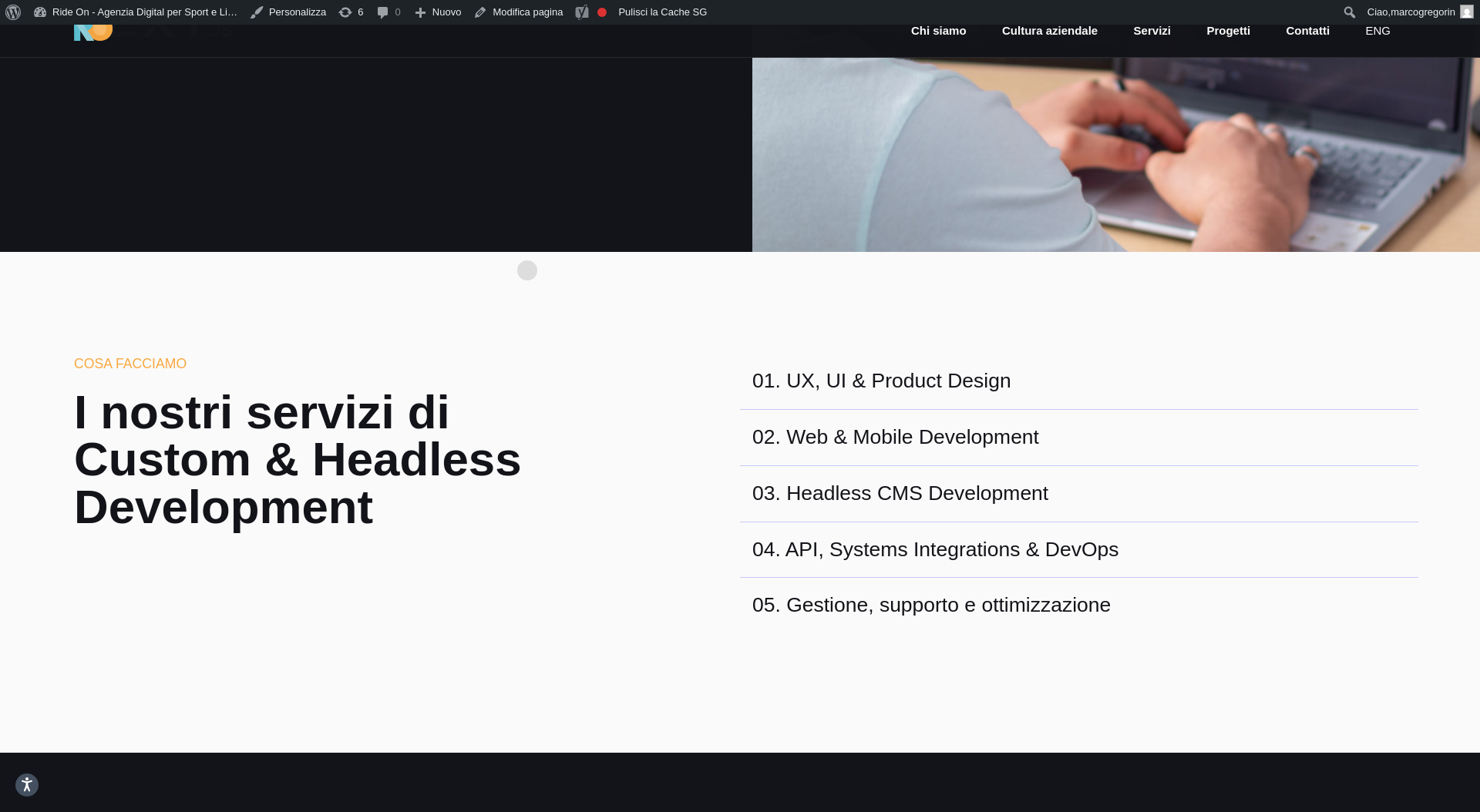
scroll to position [0, 0]
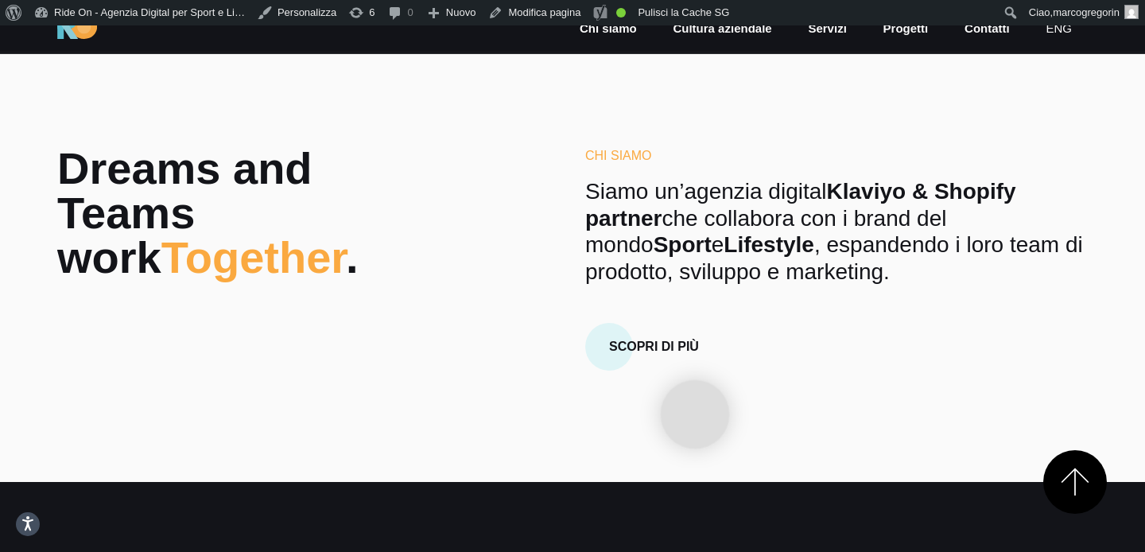
scroll to position [526, 0]
click at [916, 275] on p "Siamo un’agenzia digital Klaviyo & Shopify partner che collabora con i brand de…" at bounding box center [836, 231] width 503 height 107
click at [806, 289] on div "Chi Siamo Siamo un’agenzia digital Klaviyo & Shopify partner che collabora con …" at bounding box center [836, 258] width 503 height 224
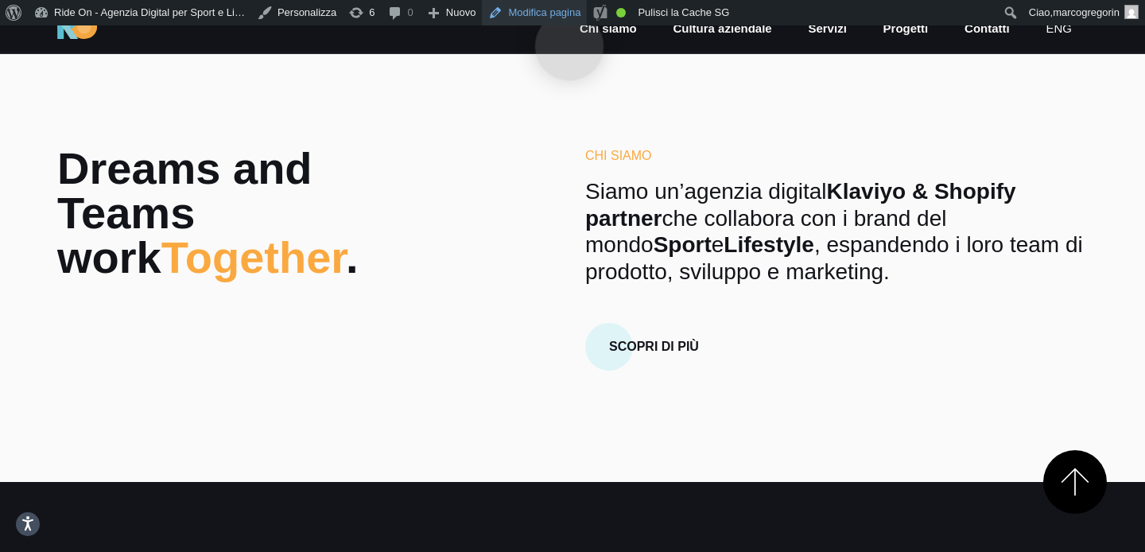
click at [569, 21] on link "Modifica pagina" at bounding box center [534, 12] width 105 height 25
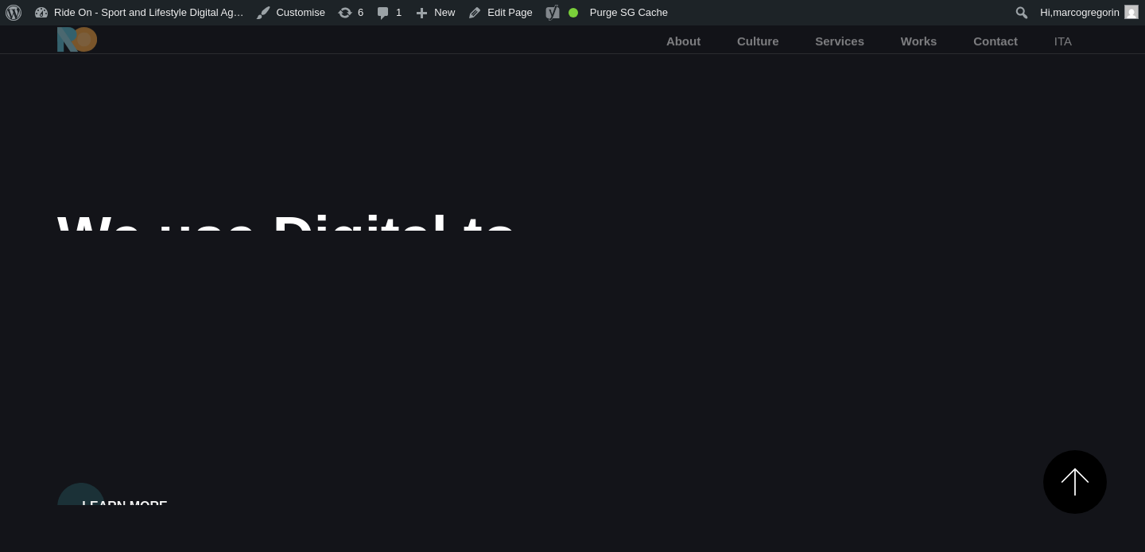
scroll to position [576, 0]
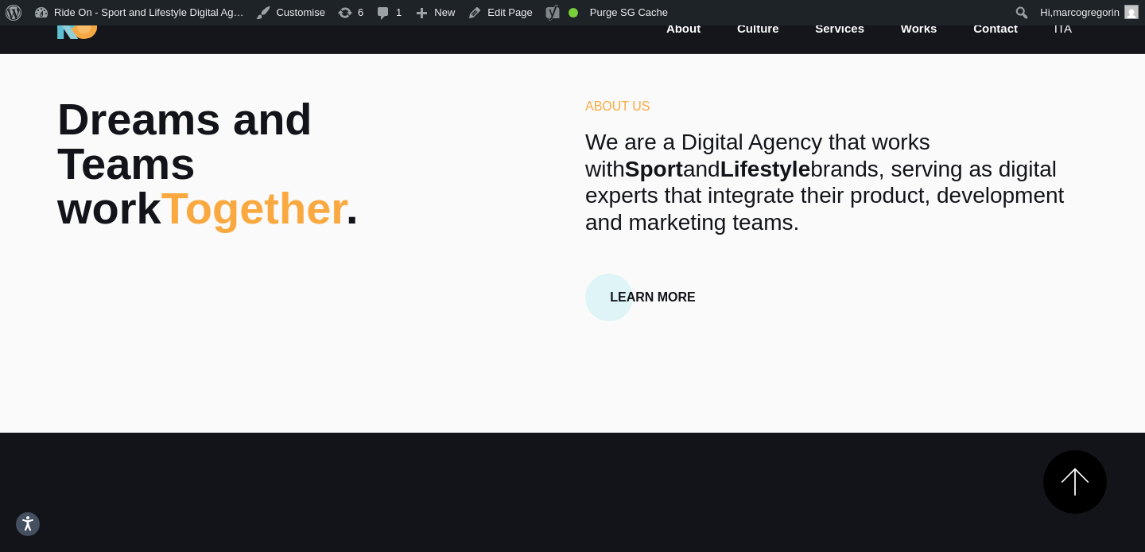
click at [466, 184] on div "Dreams and Teams work Together . r About Us We are a Digital Agency that works …" at bounding box center [573, 209] width 1056 height 224
click at [635, 18] on link "Purge SG Cache" at bounding box center [629, 12] width 90 height 25
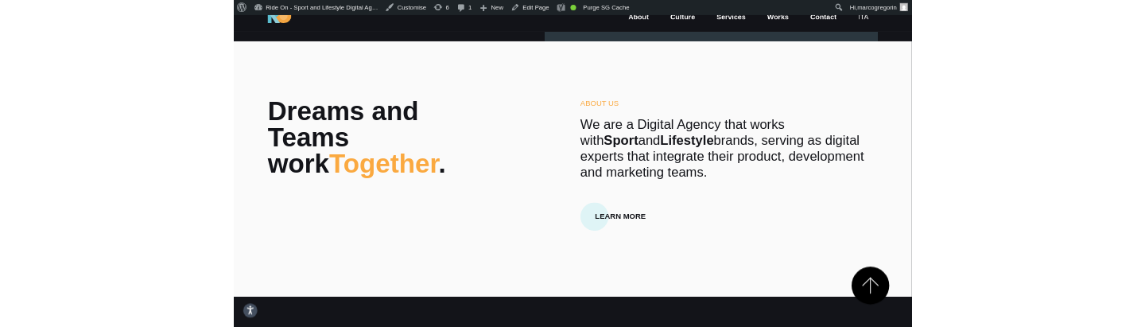
scroll to position [495, 0]
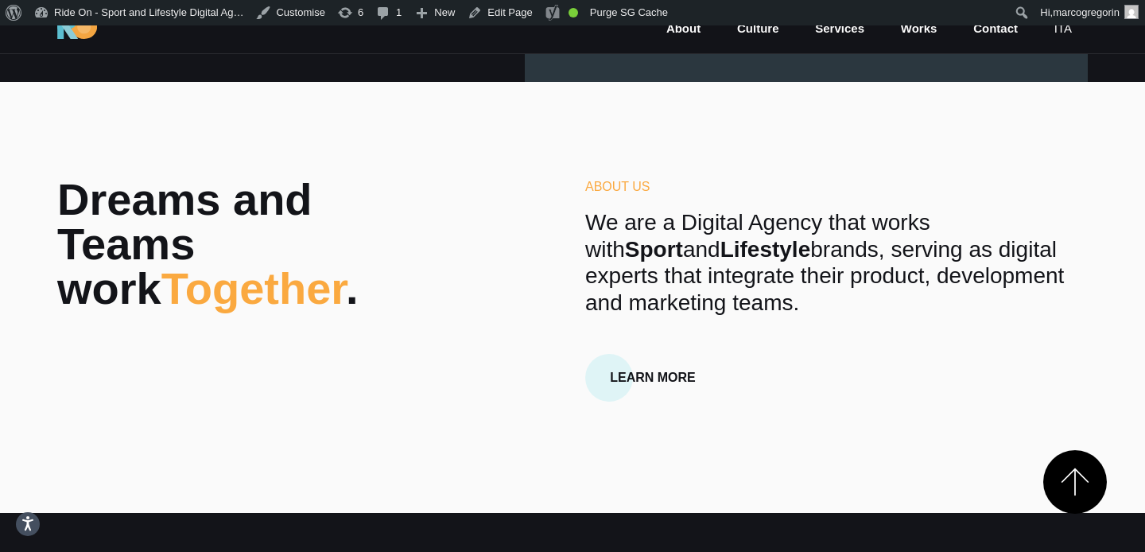
click at [556, 215] on div "Dreams and Teams work Together . r About Us We are a Digital Agency that works …" at bounding box center [573, 289] width 1056 height 224
click at [545, 226] on div "Dreams and Teams work Together . r About Us We are a Digital Agency that works …" at bounding box center [573, 289] width 1056 height 224
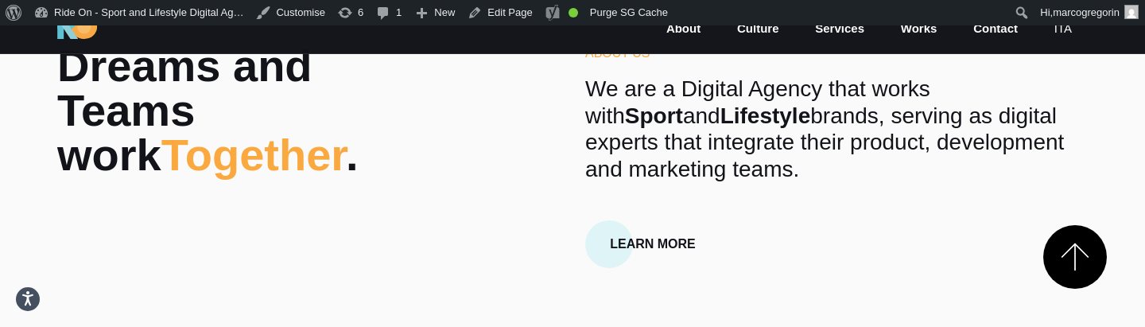
scroll to position [398, 0]
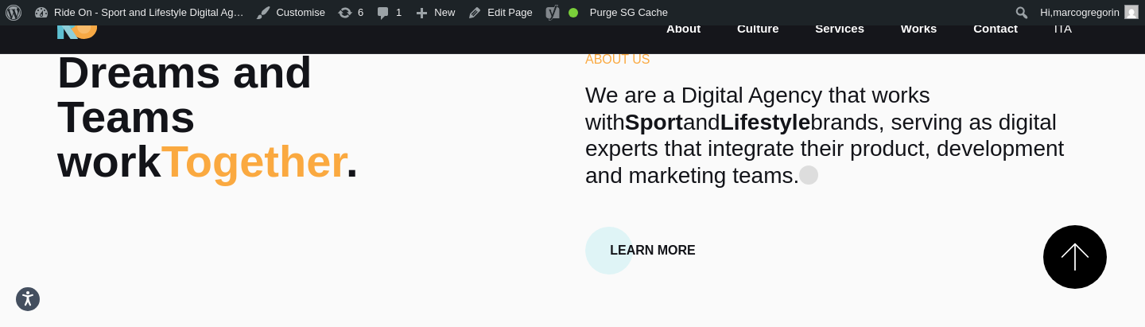
click at [809, 149] on p "We are a Digital Agency that works with Sport and Lifestyle brands, serving as …" at bounding box center [836, 135] width 503 height 107
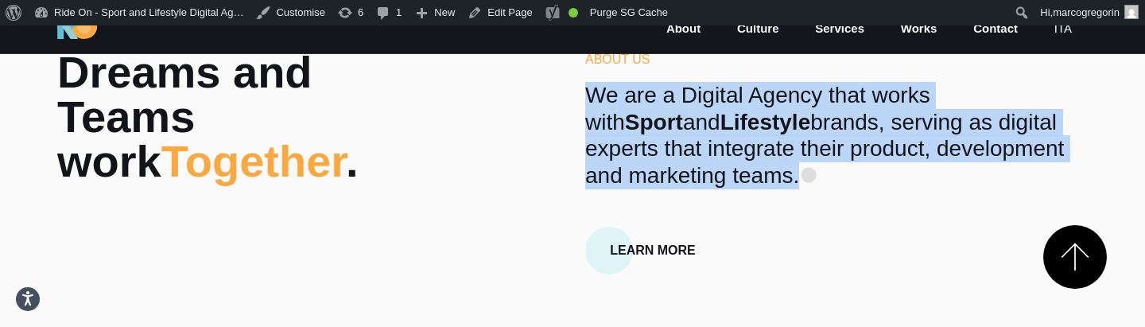
click at [809, 149] on p "We are a Digital Agency that works with Sport and Lifestyle brands, serving as …" at bounding box center [836, 135] width 503 height 107
click at [810, 149] on p "We are a Digital Agency that works with Sport and Lifestyle brands, serving as …" at bounding box center [836, 135] width 503 height 107
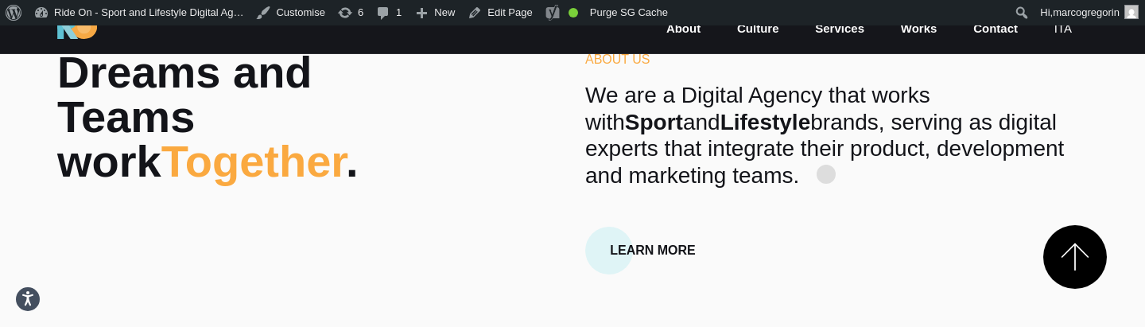
click at [827, 148] on p "We are a Digital Agency that works with Sport and Lifestyle brands, serving as …" at bounding box center [836, 135] width 503 height 107
click at [834, 142] on p "We are a Digital Agency that works with Sport and Lifestyle brands, serving as …" at bounding box center [836, 135] width 503 height 107
click at [631, 209] on link "Learn More" at bounding box center [652, 241] width 135 height 67
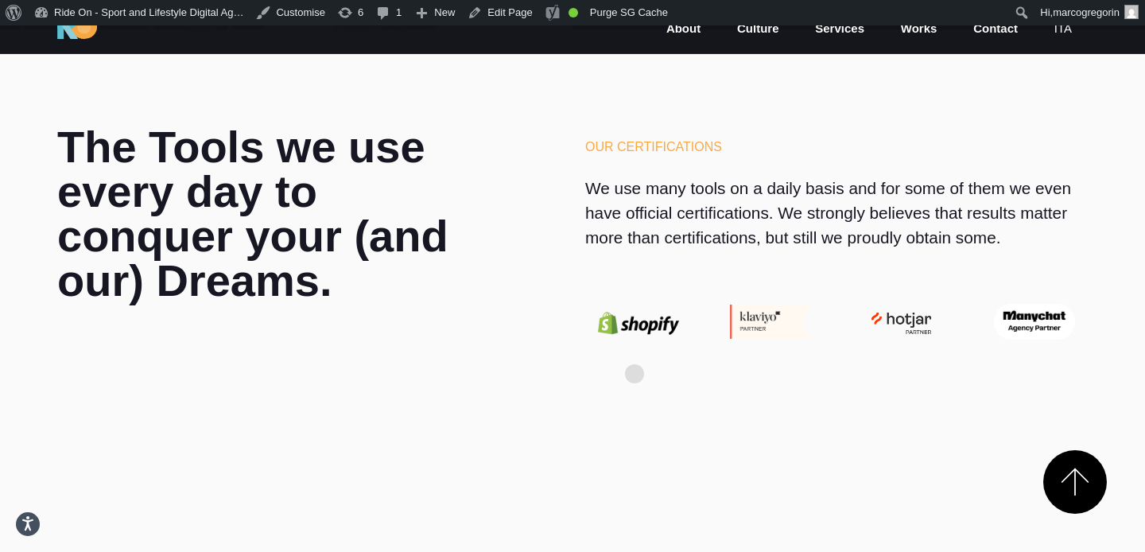
scroll to position [4265, 0]
click at [708, 182] on p "We use many tools on a daily basis and for some of them we even have official c…" at bounding box center [836, 212] width 503 height 75
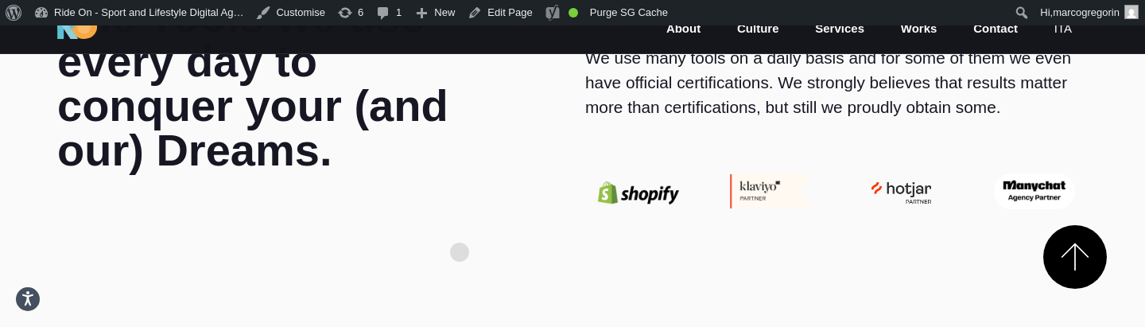
scroll to position [4150, 0]
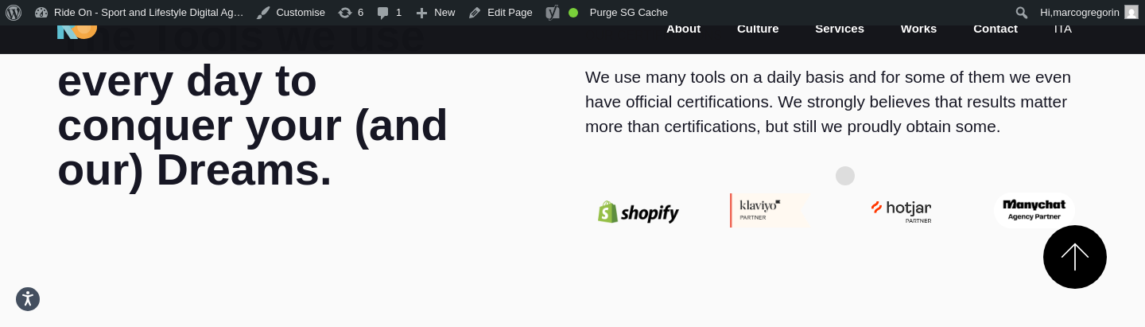
click at [845, 150] on div "Our certifications We use many tools on a daily basis and for some of them we e…" at bounding box center [837, 123] width 528 height 219
click at [886, 81] on p "We use many tools on a daily basis and for some of them we even have official c…" at bounding box center [836, 101] width 503 height 75
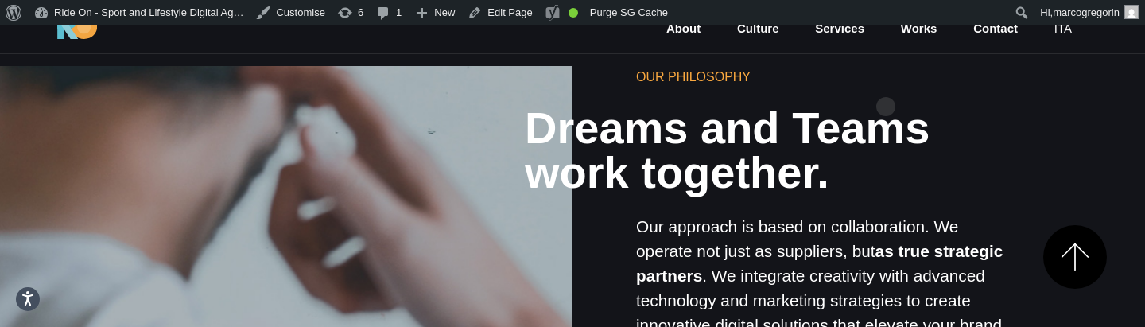
scroll to position [770, 0]
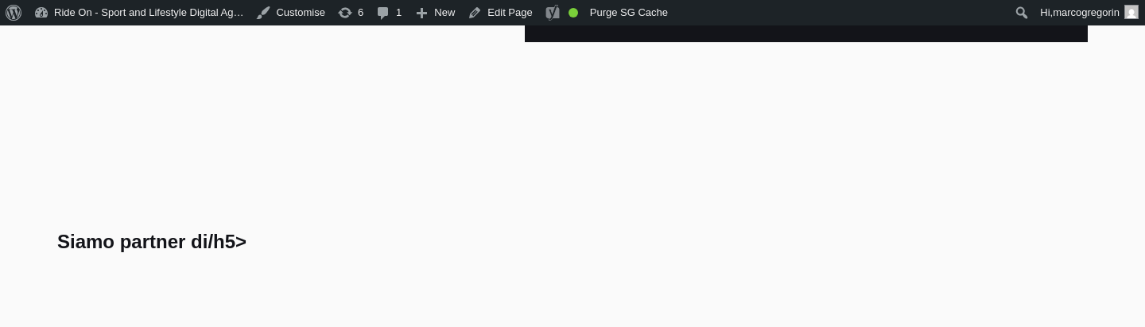
scroll to position [351, 0]
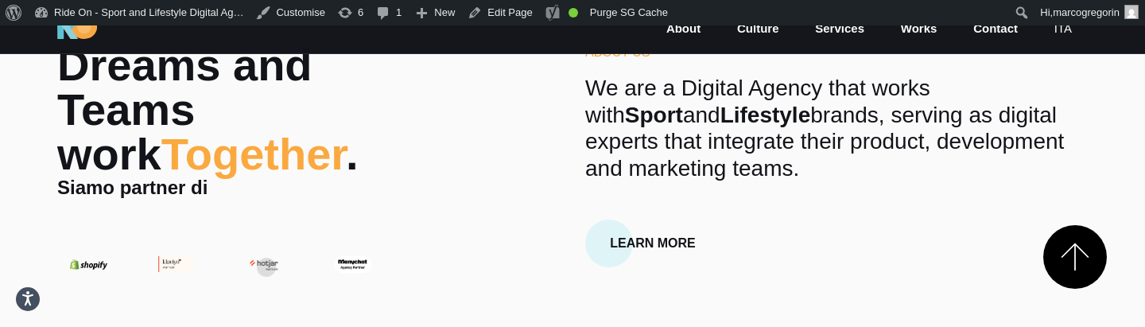
scroll to position [410, 0]
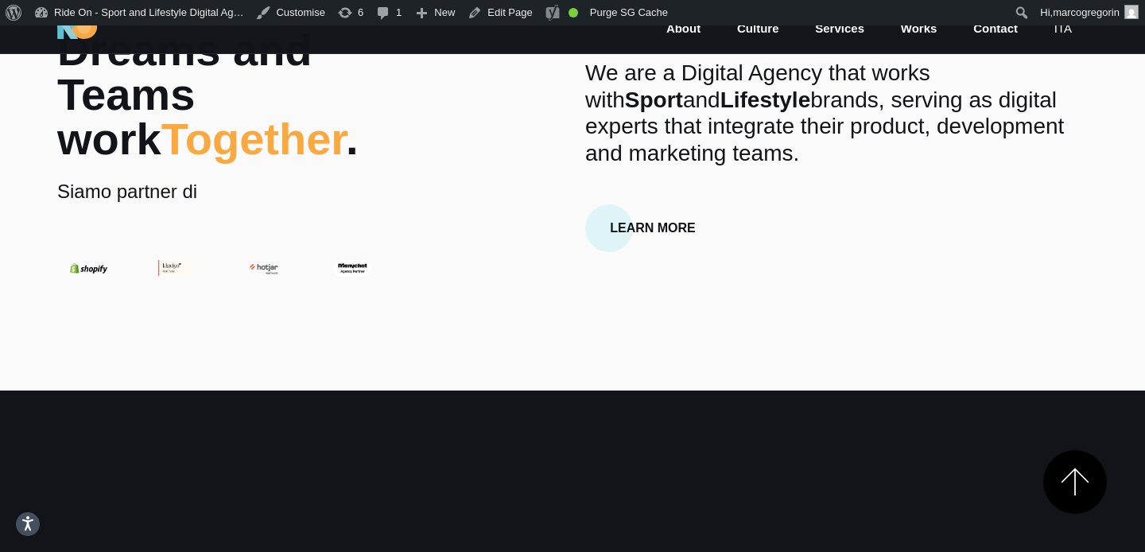
scroll to position [687, 0]
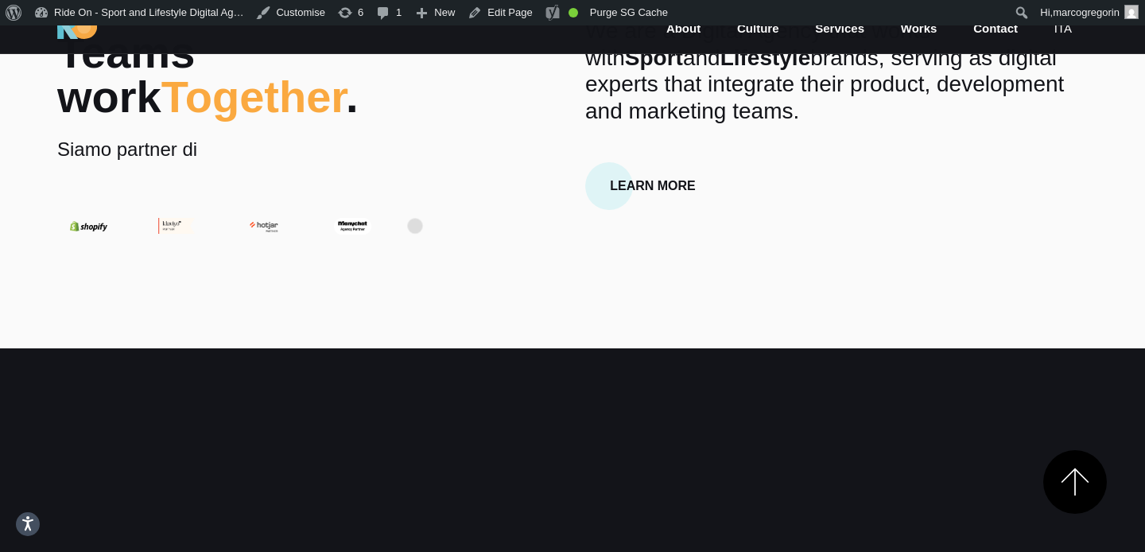
click at [415, 200] on div "Dreams and Teams work Together . Siamo partner di About Us We are a Digital Age…" at bounding box center [573, 111] width 1056 height 251
click at [470, 122] on div "Dreams and Teams work Together . Siamo partner di About Us We are a Digital Age…" at bounding box center [573, 111] width 1056 height 251
click at [470, 146] on div "Dreams and Teams work Together . Siamo partner di About Us We are a Digital Age…" at bounding box center [573, 111] width 1056 height 251
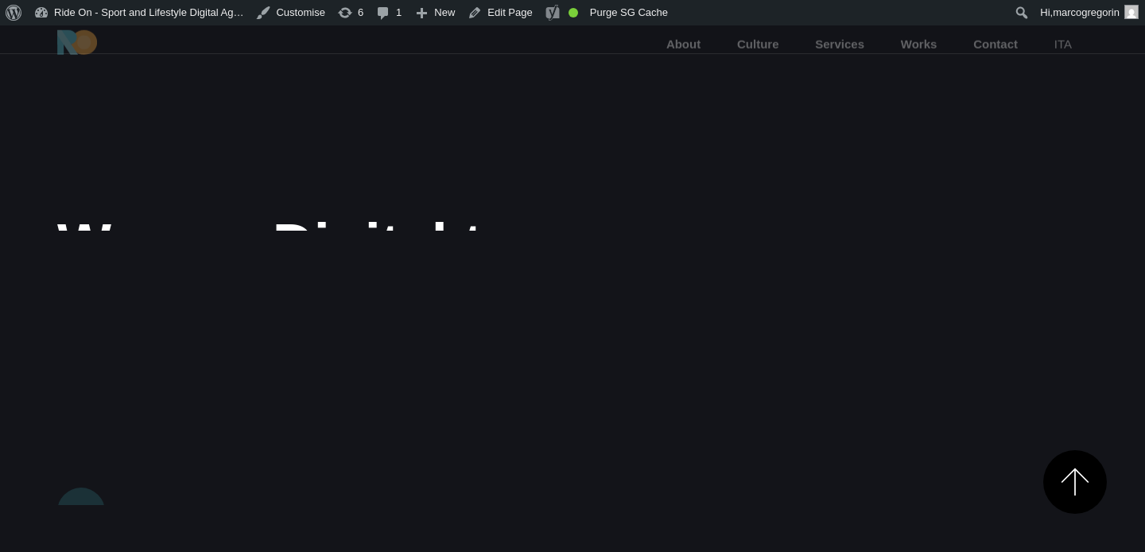
scroll to position [718, 0]
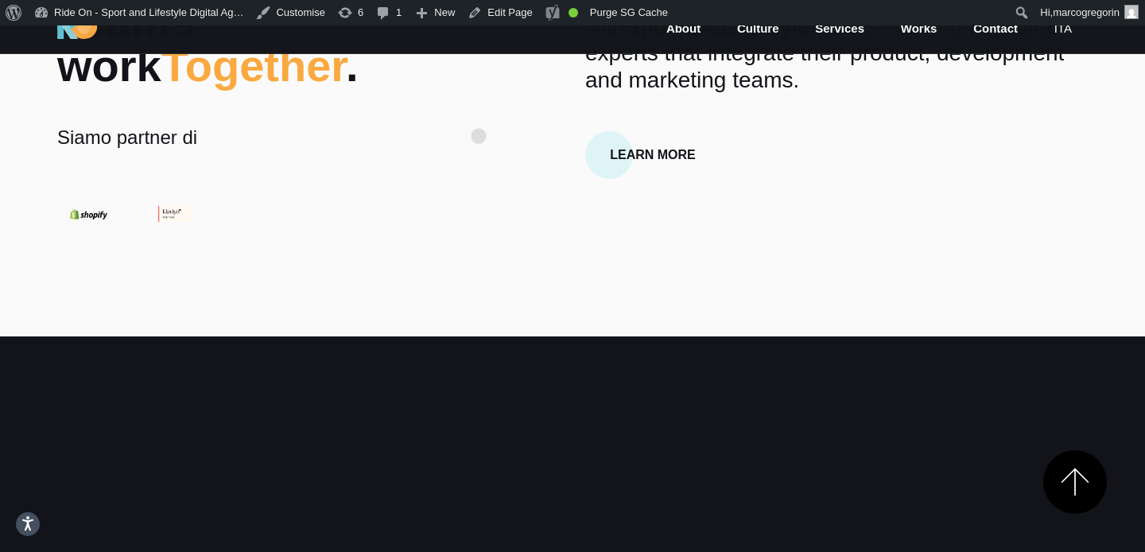
click at [479, 111] on div "Dreams and Teams work Together . Siamo partner di About Us We are a Digital Age…" at bounding box center [573, 90] width 1056 height 270
click at [381, 103] on div "Dreams and Teams work Together . Siamo partner di" at bounding box center [220, 90] width 327 height 270
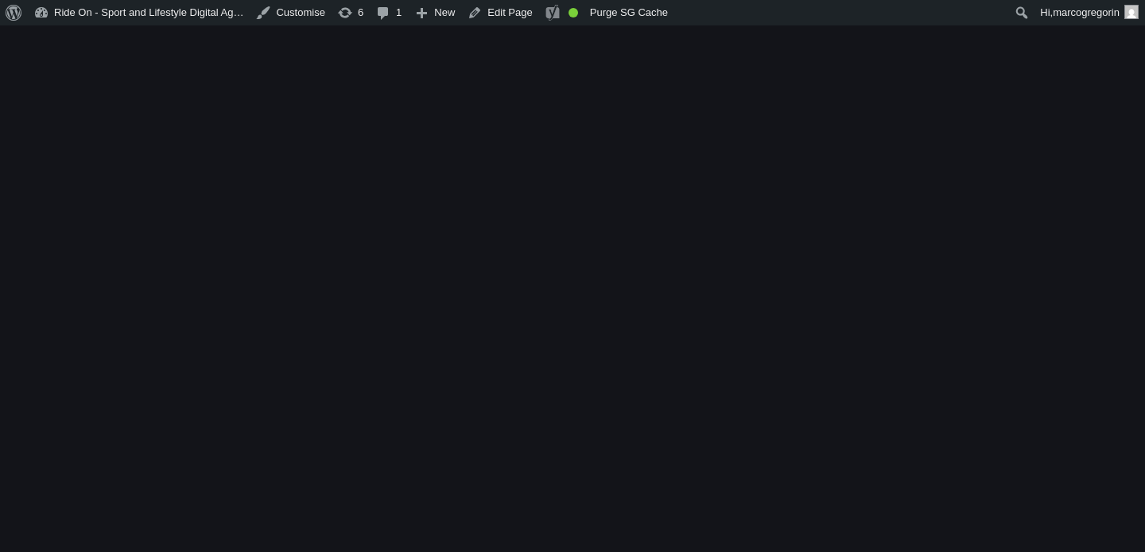
scroll to position [750, 0]
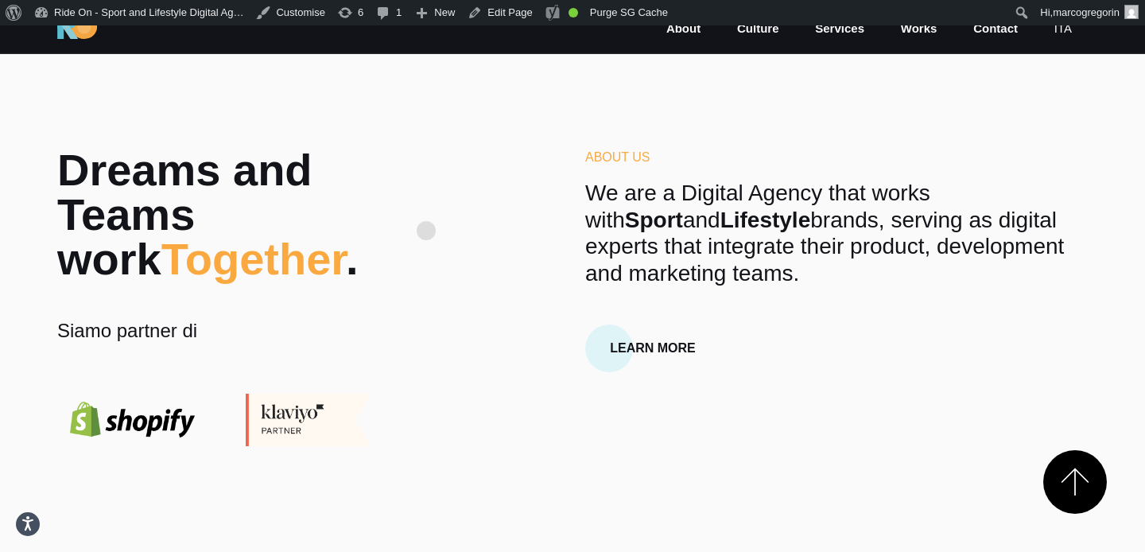
scroll to position [513, 0]
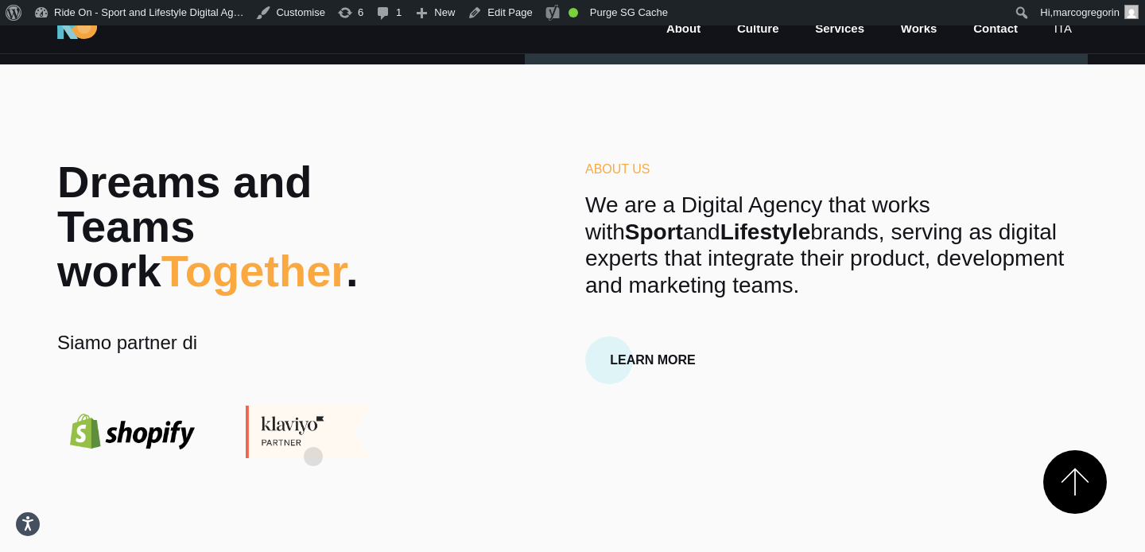
drag, startPoint x: 315, startPoint y: 431, endPoint x: 323, endPoint y: 424, distance: 10.7
click at [315, 431] on img at bounding box center [308, 432] width 150 height 52
click at [431, 310] on div "Dreams and Teams work Together . Siamo partner di About Us We are a Digital Age…" at bounding box center [573, 309] width 1056 height 298
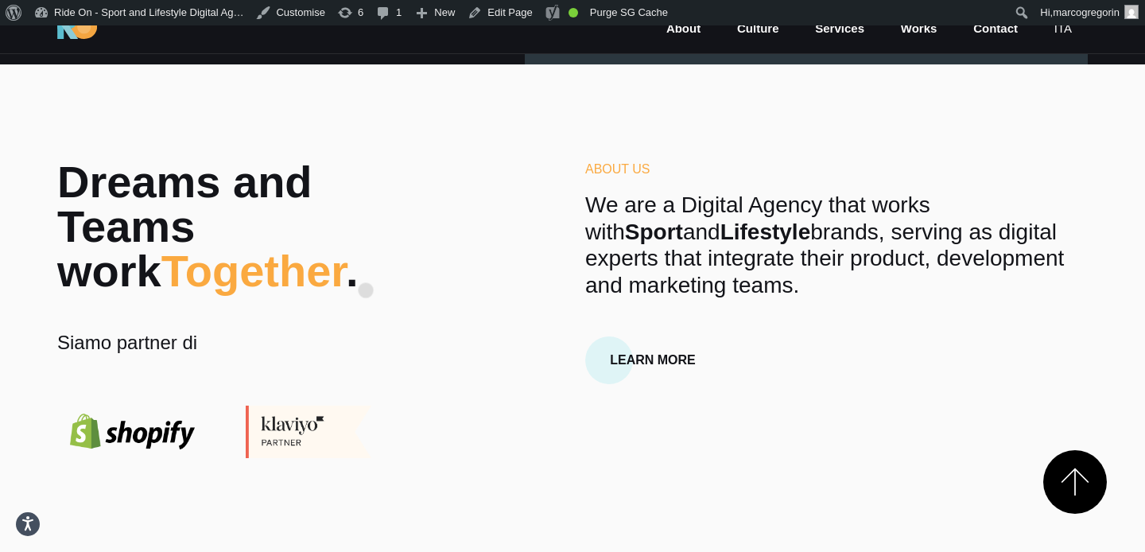
click at [366, 265] on h2 "Dreams and Teams work Together ." at bounding box center [220, 227] width 327 height 134
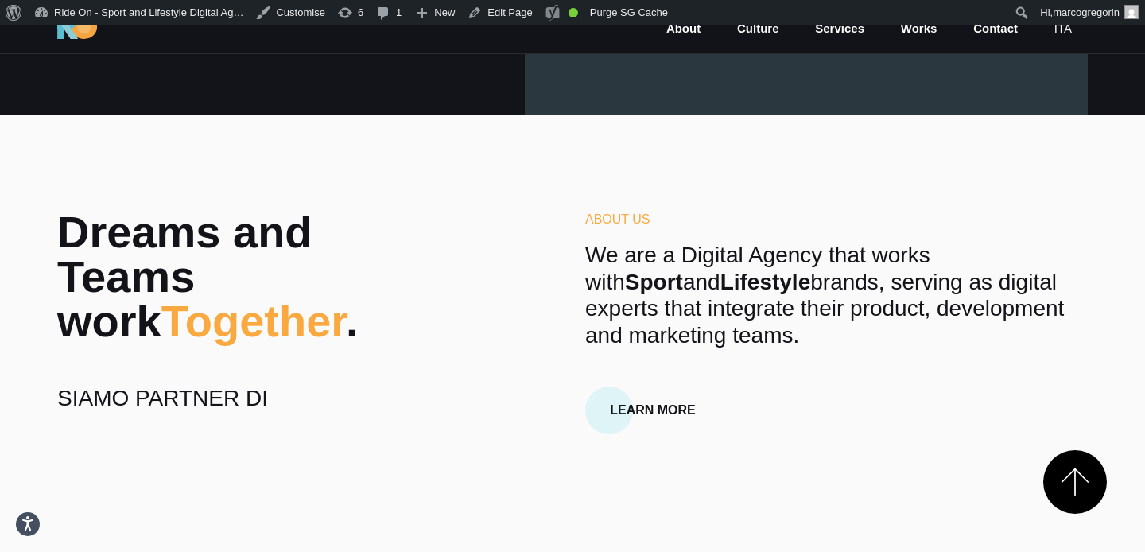
scroll to position [480, 0]
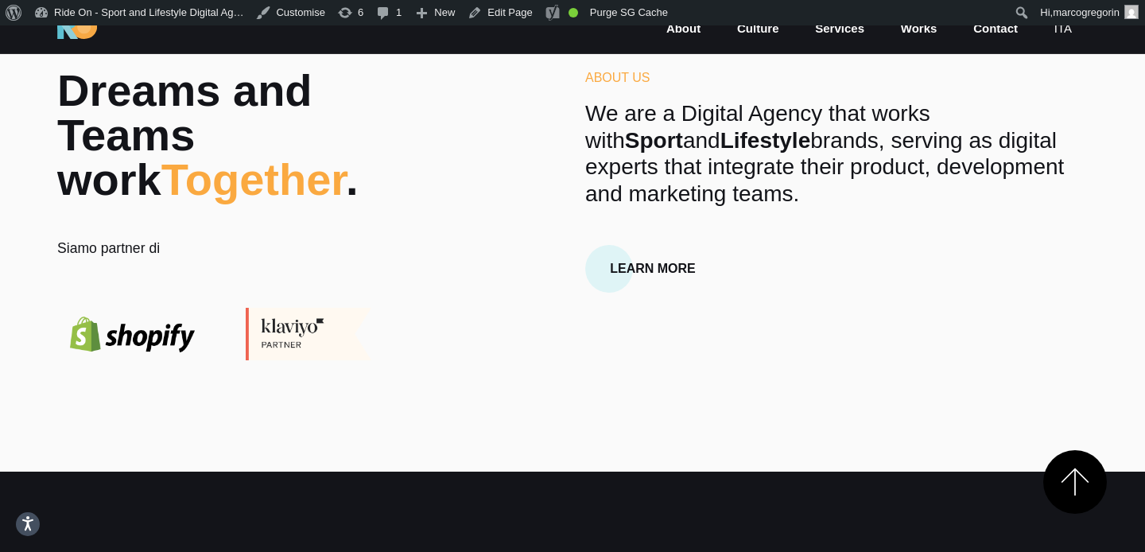
scroll to position [608, 0]
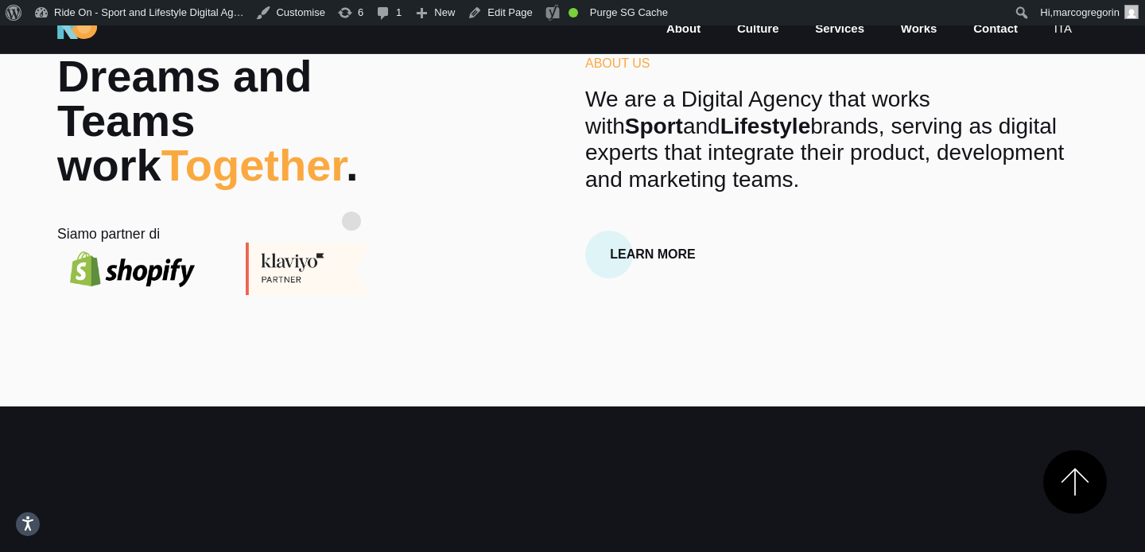
scroll to position [618, 0]
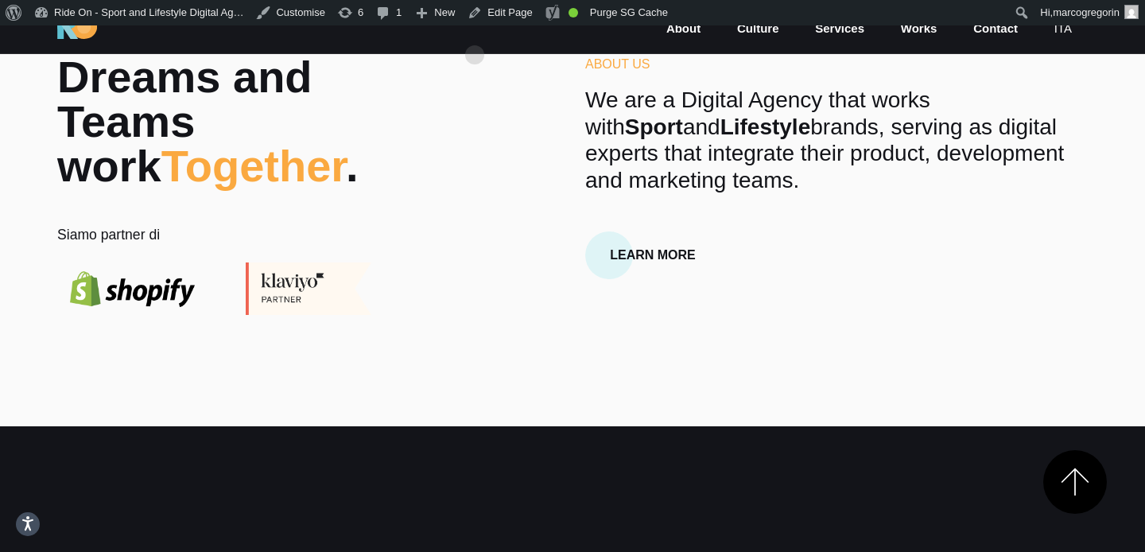
scroll to position [587, 0]
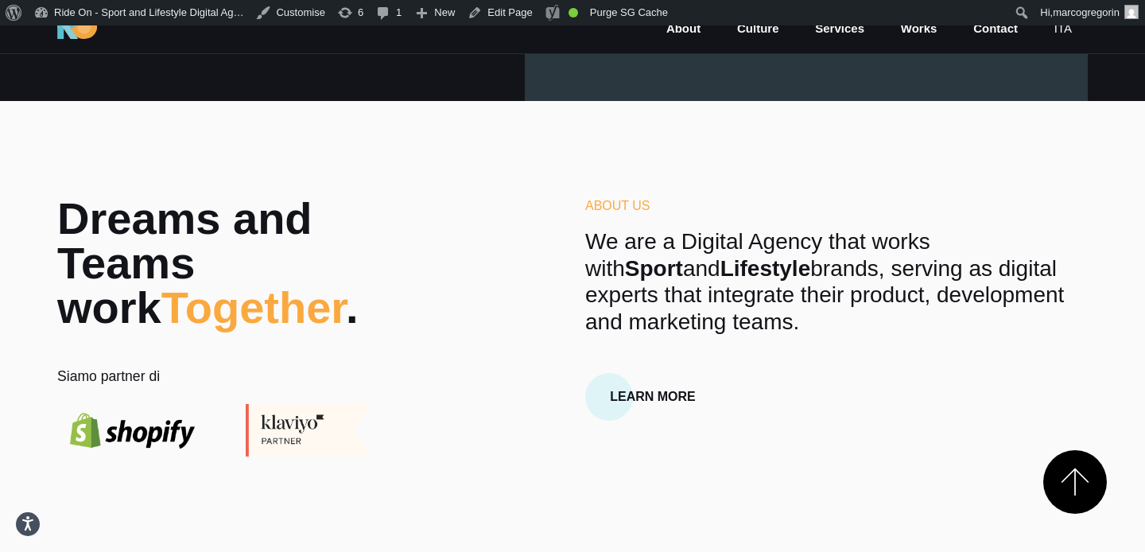
scroll to position [474, 0]
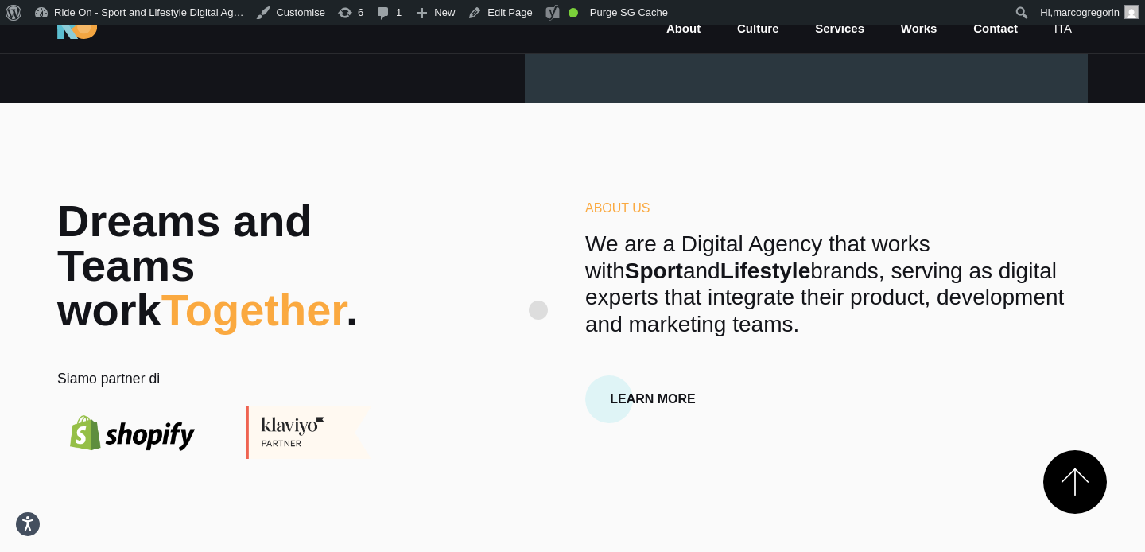
click at [540, 285] on div "Dreams and Teams work Together . Siamo partner di About Us We are a Digital Age…" at bounding box center [573, 329] width 1056 height 260
click at [517, 307] on div "Dreams and Teams work Together . Siamo partner di About Us We are a Digital Age…" at bounding box center [573, 329] width 1056 height 260
click at [508, 325] on div "Dreams and Teams work Together . Siamo partner di About Us We are a Digital Age…" at bounding box center [573, 329] width 1056 height 260
click at [404, 352] on div "Dreams and Teams work Together . Siamo partner di About Us We are a Digital Age…" at bounding box center [573, 329] width 1056 height 260
click at [429, 348] on div "Dreams and Teams work Together . Siamo partner di About Us We are a Digital Age…" at bounding box center [573, 329] width 1056 height 260
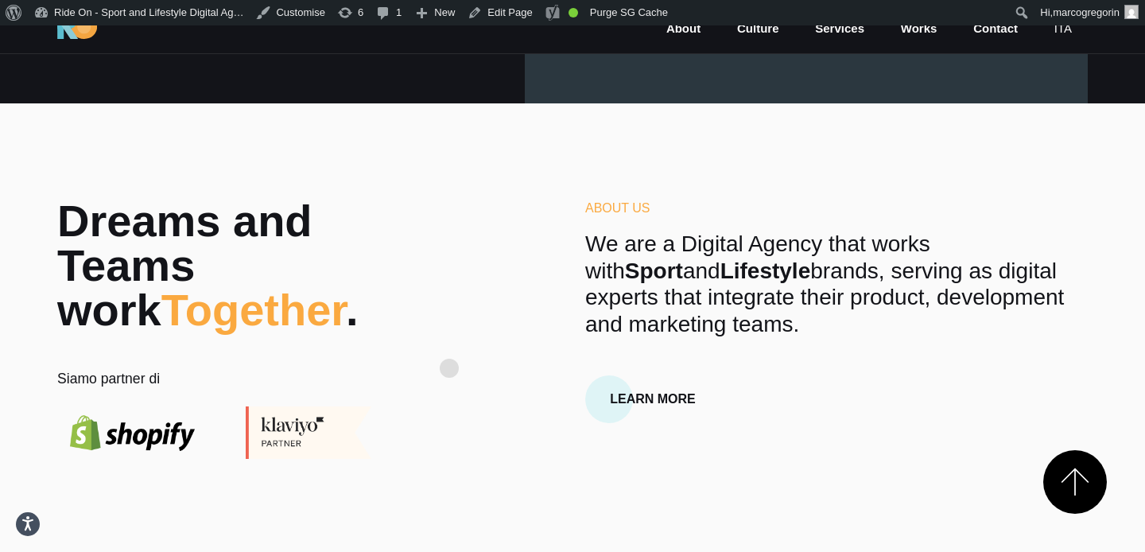
click at [449, 343] on div "Dreams and Teams work Together . Siamo partner di About Us We are a Digital Age…" at bounding box center [573, 329] width 1056 height 260
click at [435, 342] on div "Dreams and Teams work Together . Siamo partner di About Us We are a Digital Age…" at bounding box center [573, 329] width 1056 height 260
click at [437, 340] on div "Dreams and Teams work Together . Siamo partner di About Us We are a Digital Age…" at bounding box center [573, 329] width 1056 height 260
click at [406, 347] on div "Dreams and Teams work Together . Siamo partner di About Us We are a Digital Age…" at bounding box center [573, 329] width 1056 height 260
click at [449, 342] on div "Dreams and Teams work Together . Siamo partner di About Us We are a Digital Age…" at bounding box center [573, 329] width 1056 height 260
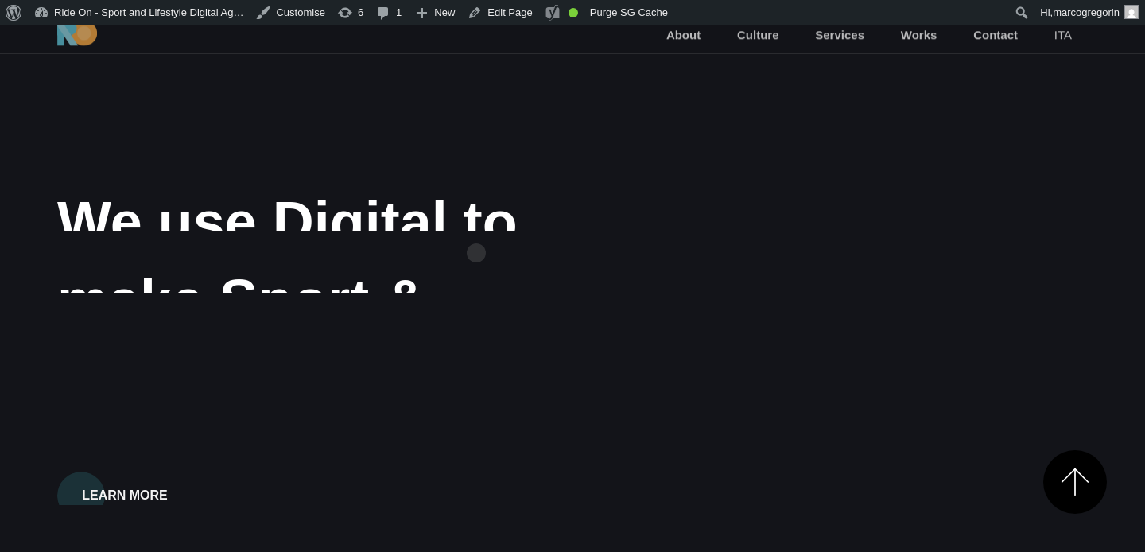
scroll to position [474, 0]
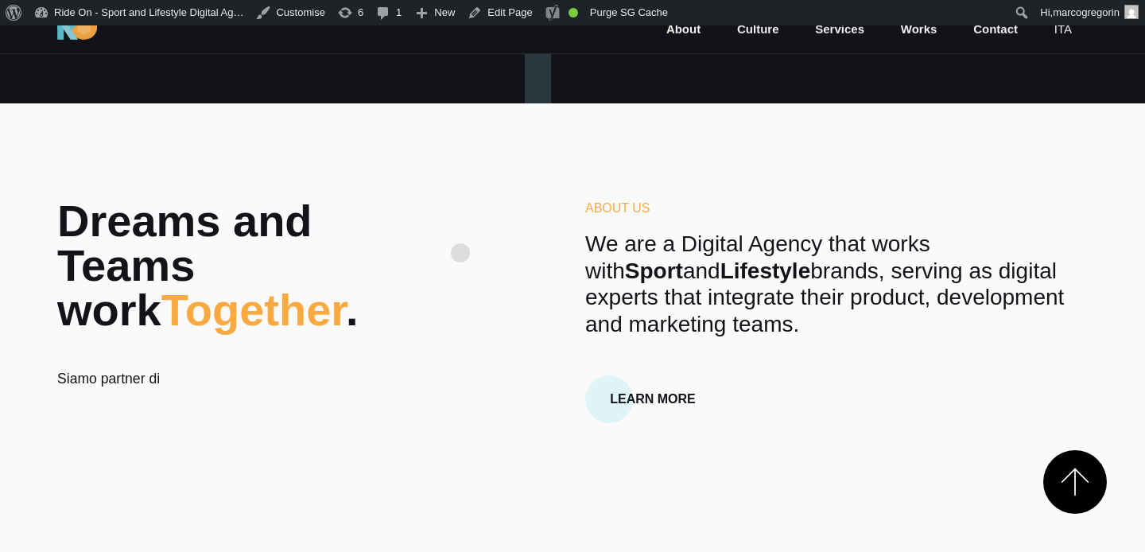
click at [460, 227] on div "Dreams and Teams work Together . Siamo partner di About Us We are a Digital Age…" at bounding box center [573, 329] width 1056 height 260
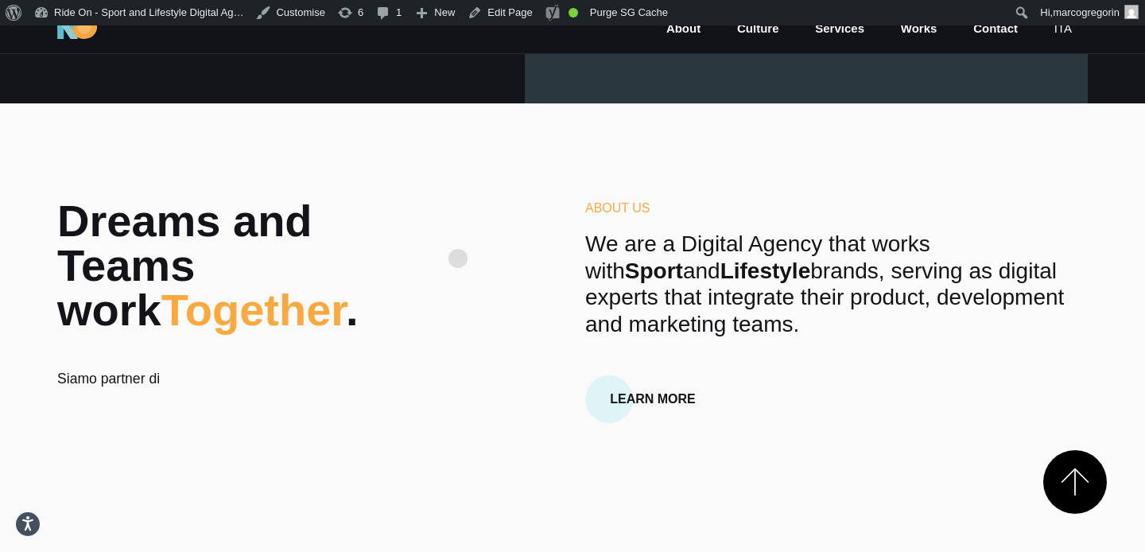
click at [458, 233] on div "Dreams and Teams work Together . Siamo partner di About Us We are a Digital Age…" at bounding box center [573, 329] width 1056 height 260
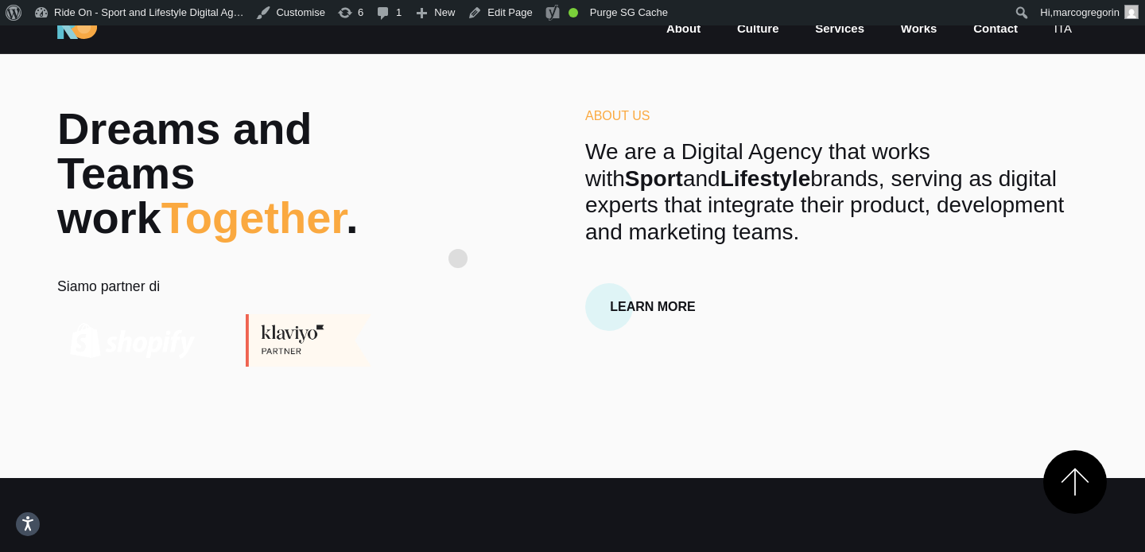
scroll to position [584, 0]
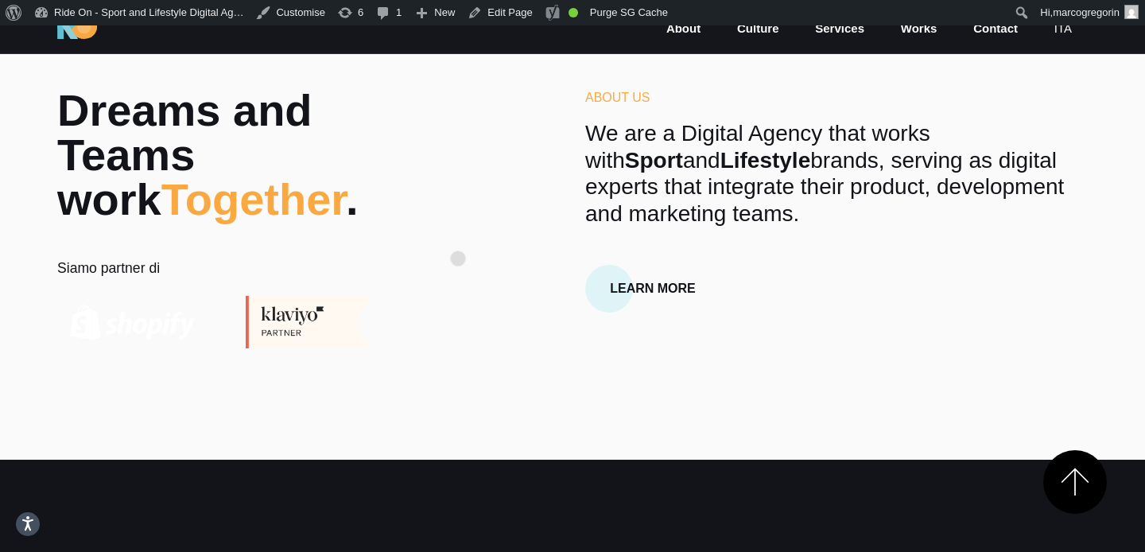
click at [458, 233] on div "Dreams and Teams work Together . Siamo partner di About Us We are a Digital Age…" at bounding box center [573, 218] width 1056 height 260
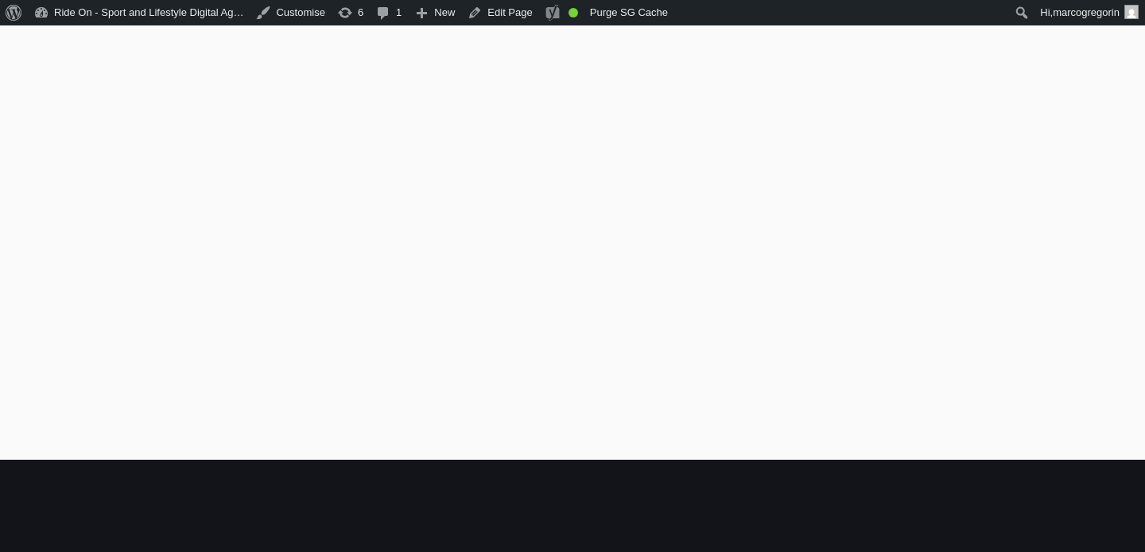
scroll to position [584, 0]
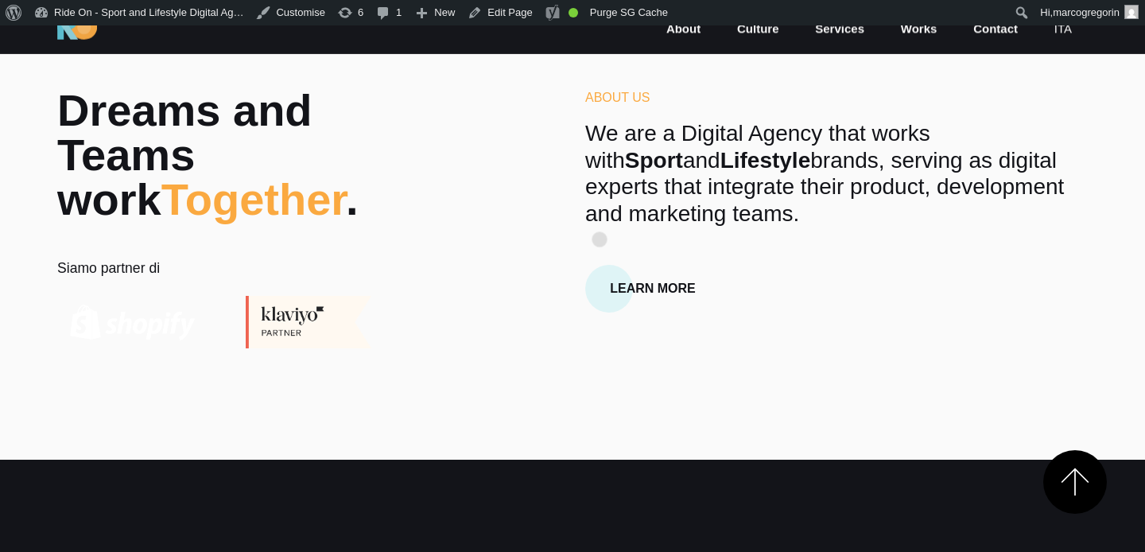
click at [600, 214] on p "We are a Digital Agency that works with Sport and Lifestyle brands, serving as …" at bounding box center [836, 173] width 503 height 107
click at [632, 214] on p "We are a Digital Agency that works with Sport and Lifestyle brands, serving as …" at bounding box center [836, 173] width 503 height 107
click at [689, 195] on p "We are a Digital Agency that works with Sport and Lifestyle brands, serving as …" at bounding box center [836, 173] width 503 height 107
click at [738, 170] on p "We are a Digital Agency that works with Sport and Lifestyle brands, serving as …" at bounding box center [836, 173] width 503 height 107
click at [782, 170] on p "We are a Digital Agency that works with Sport and Lifestyle brands, serving as …" at bounding box center [836, 173] width 503 height 107
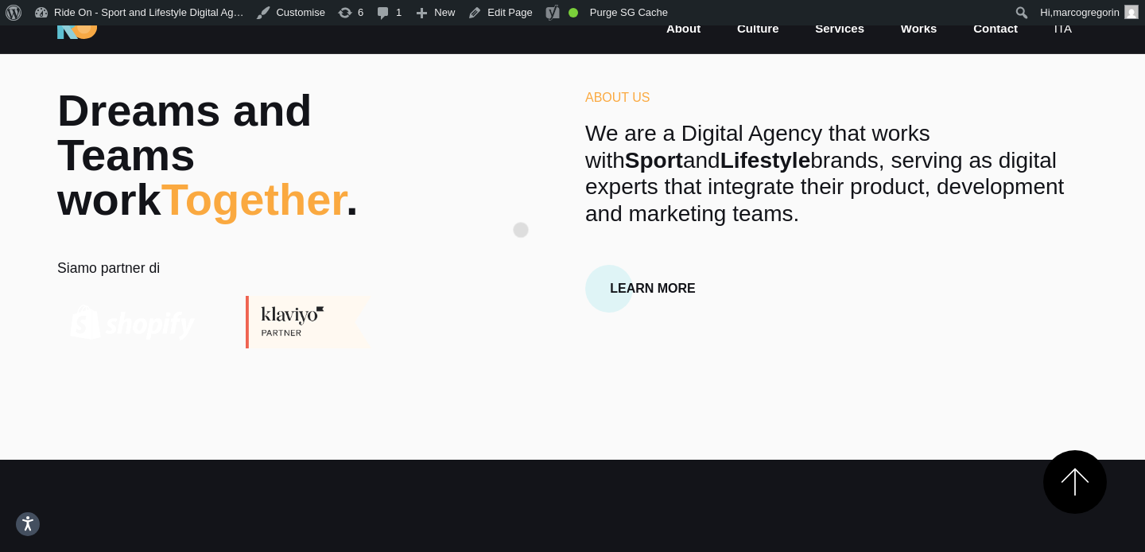
click at [521, 204] on div "Dreams and Teams work Together . Siamo partner di About Us We are a Digital Age…" at bounding box center [573, 218] width 1056 height 260
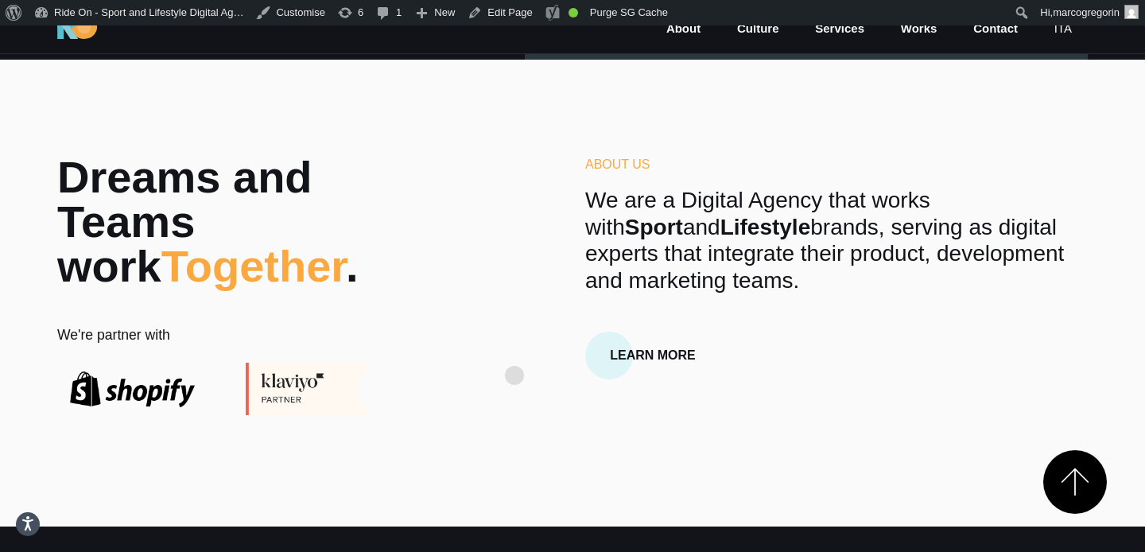
scroll to position [528, 0]
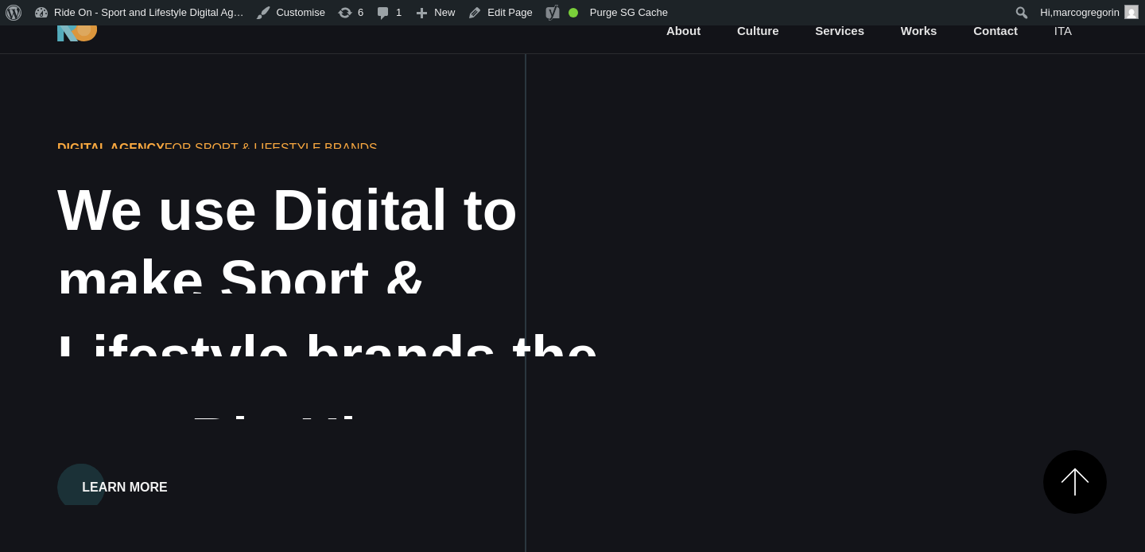
scroll to position [528, 0]
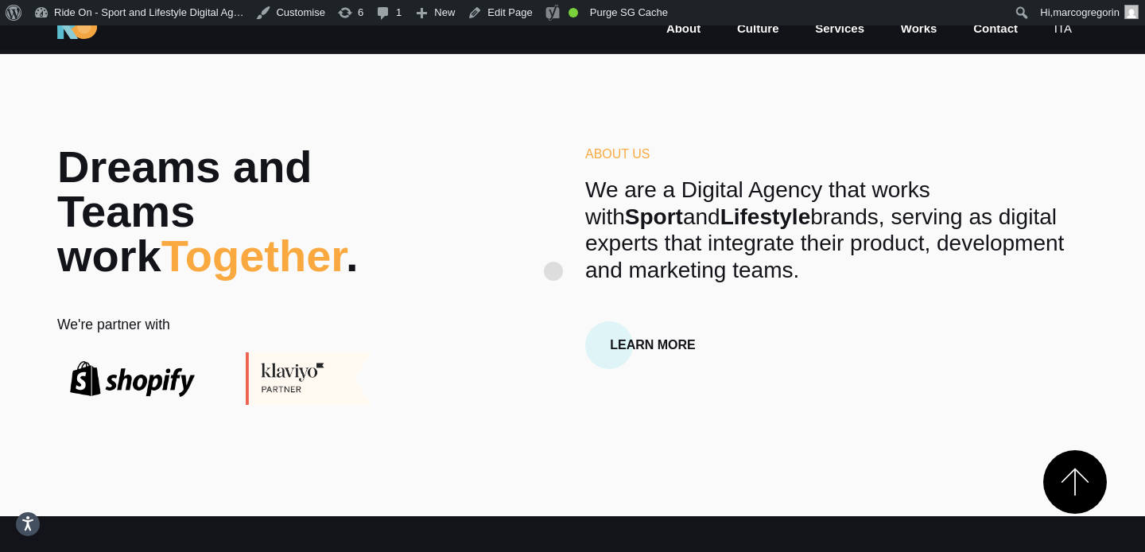
click at [491, 284] on div "Dreams and Teams work Together . We're partner with About Us We are a Digital A…" at bounding box center [573, 275] width 1056 height 260
click at [479, 278] on div "Dreams and Teams work Together . We're partner with About Us We are a Digital A…" at bounding box center [573, 275] width 1056 height 260
click at [720, 226] on strong "Lifestyle" at bounding box center [765, 216] width 91 height 25
click at [658, 230] on p "We are a Digital Agency that works with Sport and Lifestyle brands, serving as …" at bounding box center [836, 230] width 503 height 107
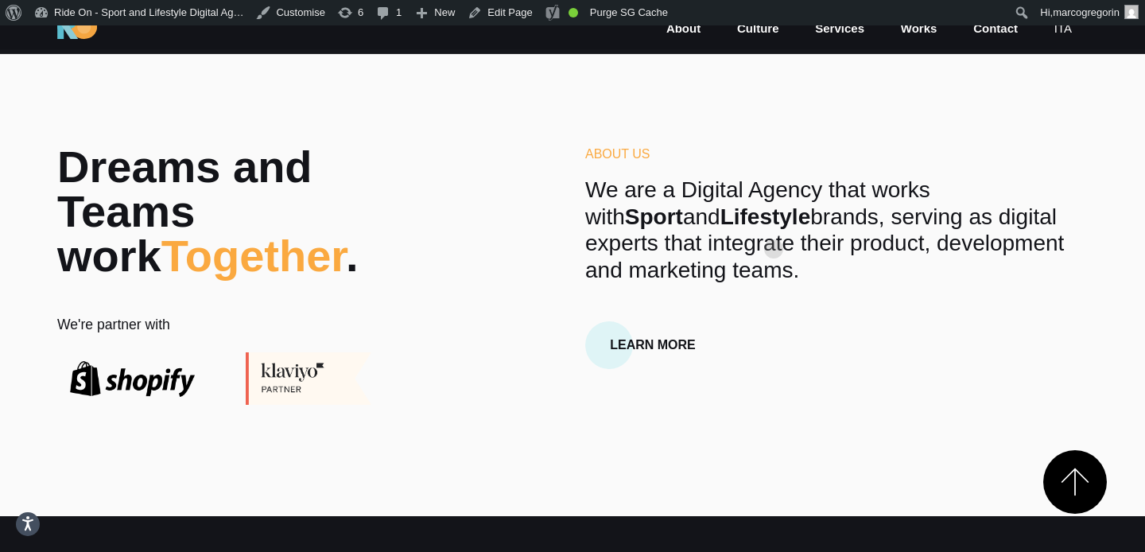
click at [782, 222] on p "We are a Digital Agency that works with Sport and Lifestyle brands, serving as …" at bounding box center [836, 230] width 503 height 107
click at [759, 219] on p "We are a Digital Agency that works with Sport and Lifestyle brands, serving as …" at bounding box center [836, 230] width 503 height 107
click at [727, 145] on h6 "About Us" at bounding box center [836, 154] width 503 height 19
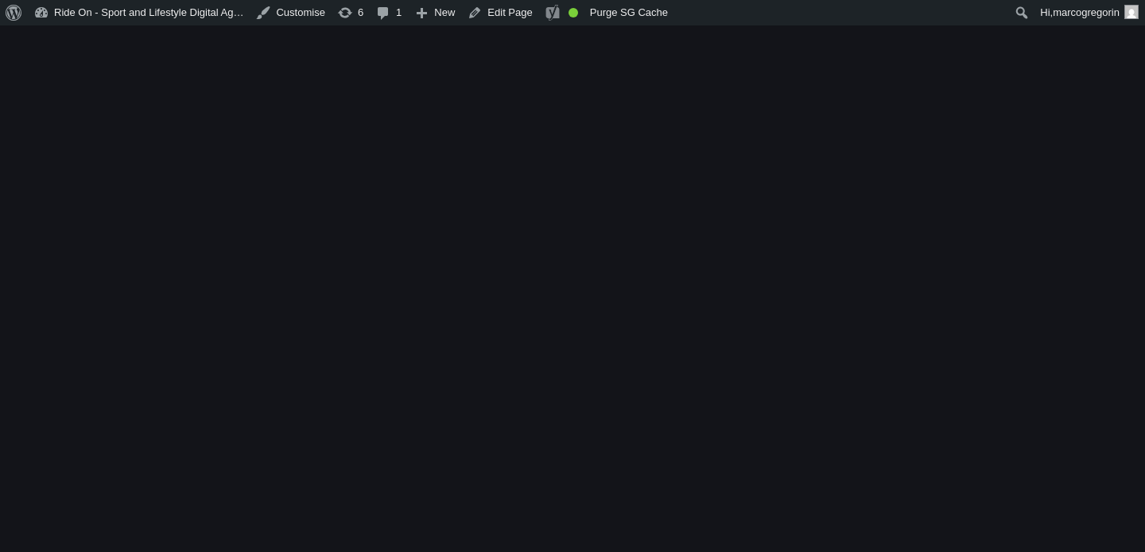
scroll to position [528, 0]
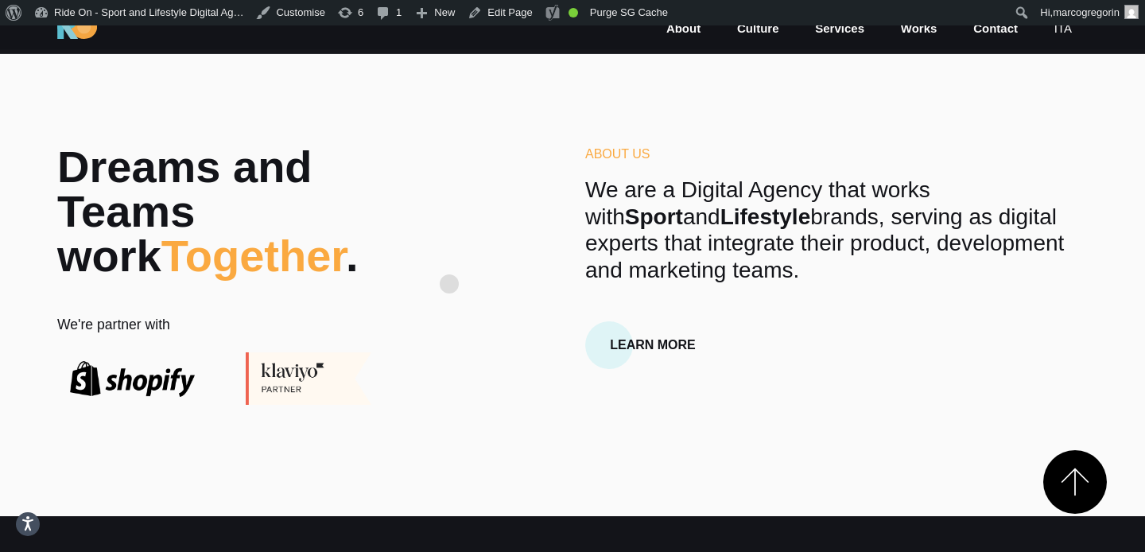
click at [449, 258] on div "Dreams and Teams work Together . We're partner with About Us We are a Digital A…" at bounding box center [573, 275] width 1056 height 260
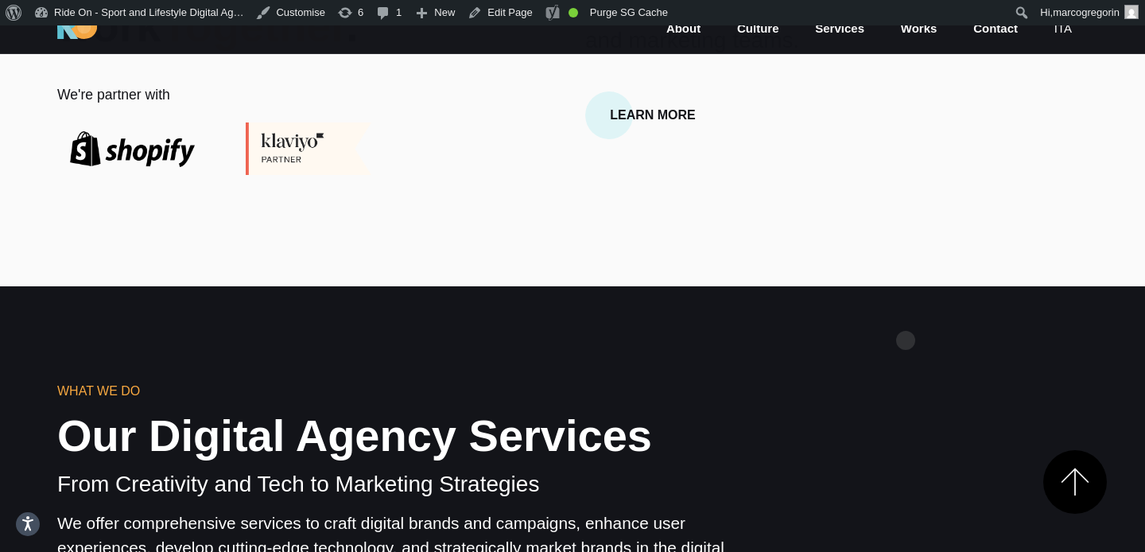
scroll to position [757, 0]
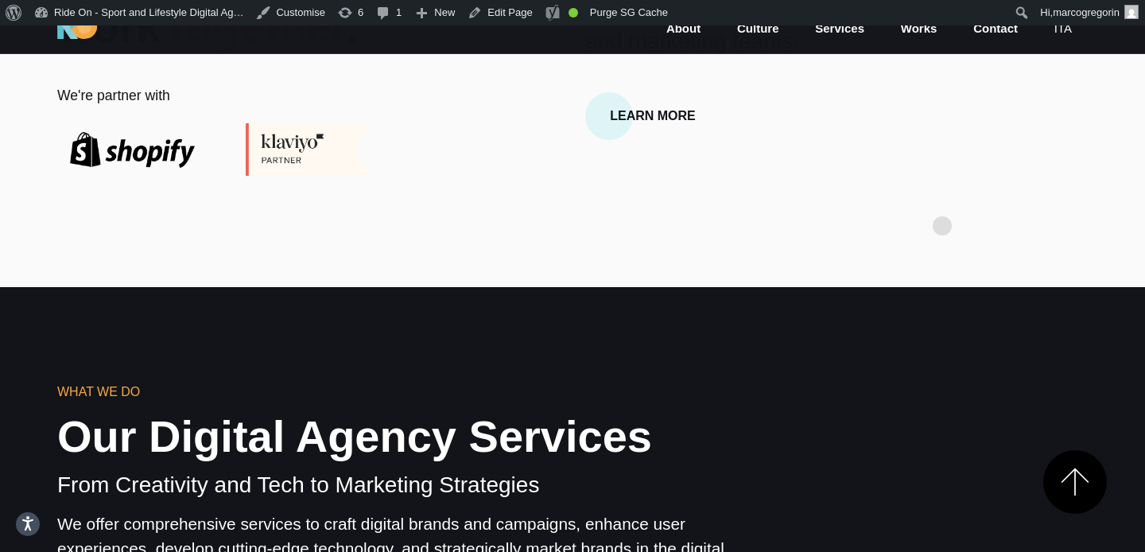
click at [943, 202] on section "Dreams and Teams work Together . We're partner with About Us We are a Digital A…" at bounding box center [572, 53] width 1145 height 467
click at [943, 209] on section "Dreams and Teams work Together . We're partner with About Us We are a Digital A…" at bounding box center [572, 53] width 1145 height 467
click at [952, 193] on section "Dreams and Teams work Together . We're partner with About Us We are a Digital A…" at bounding box center [572, 53] width 1145 height 467
click at [949, 206] on section "Dreams and Teams work Together . We're partner with About Us We are a Digital A…" at bounding box center [572, 53] width 1145 height 467
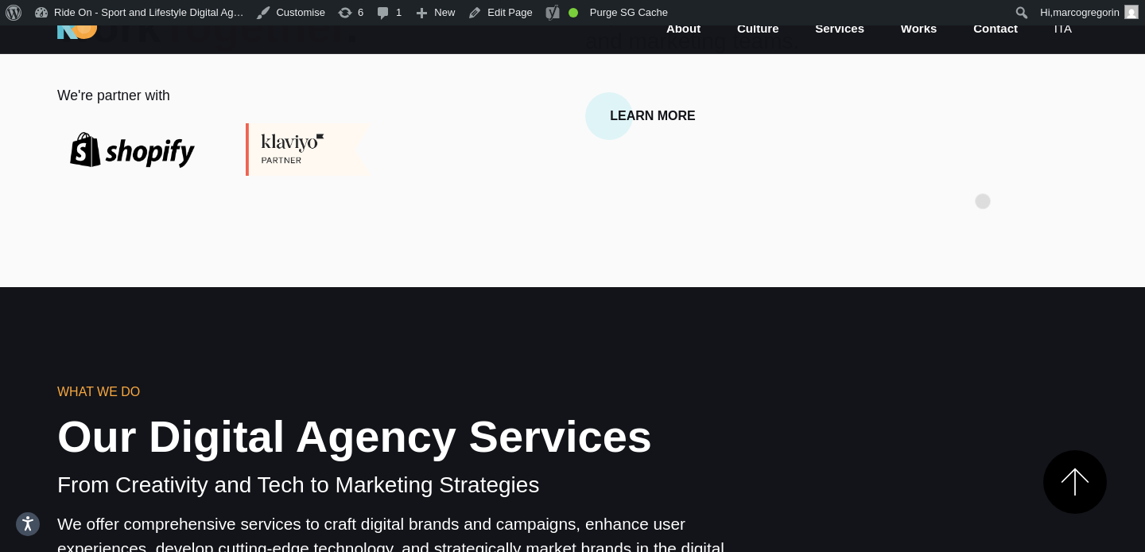
click at [983, 176] on div "About Us We are a Digital Agency that works with Sport and Lifestyle brands, se…" at bounding box center [837, 46] width 528 height 260
click at [983, 183] on section "Dreams and Teams work Together . We're partner with About Us We are a Digital A…" at bounding box center [572, 53] width 1145 height 467
click at [983, 159] on div "About Us We are a Digital Agency that works with Sport and Lifestyle brands, se…" at bounding box center [837, 46] width 528 height 260
click at [982, 159] on div "About Us We are a Digital Agency that works with Sport and Lifestyle brands, se…" at bounding box center [837, 46] width 528 height 260
click at [992, 151] on div "About Us We are a Digital Agency that works with Sport and Lifestyle brands, se…" at bounding box center [837, 46] width 528 height 260
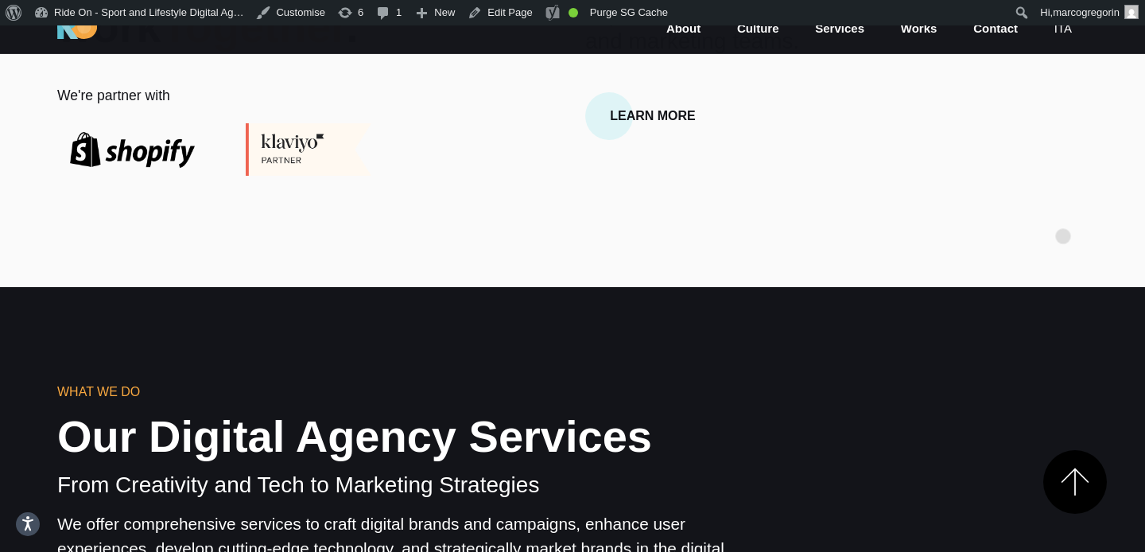
click at [1063, 211] on section "Dreams and Teams work Together . We're partner with About Us We are a Digital A…" at bounding box center [572, 53] width 1145 height 467
click at [1079, 182] on section "Dreams and Teams work Together . We're partner with About Us We are a Digital A…" at bounding box center [572, 53] width 1145 height 467
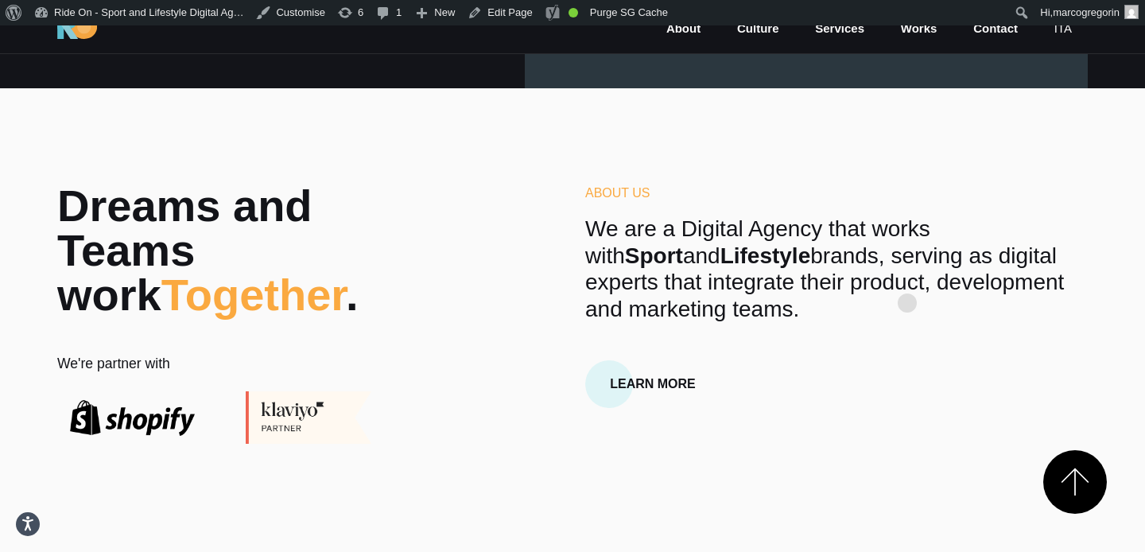
scroll to position [491, 0]
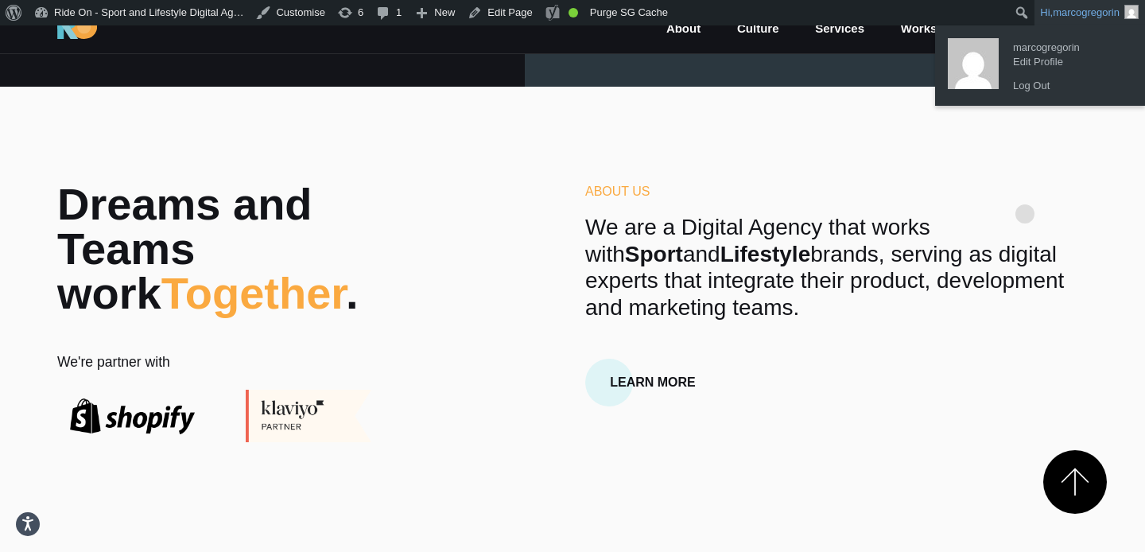
click at [1025, 189] on h6 "About Us" at bounding box center [836, 191] width 503 height 19
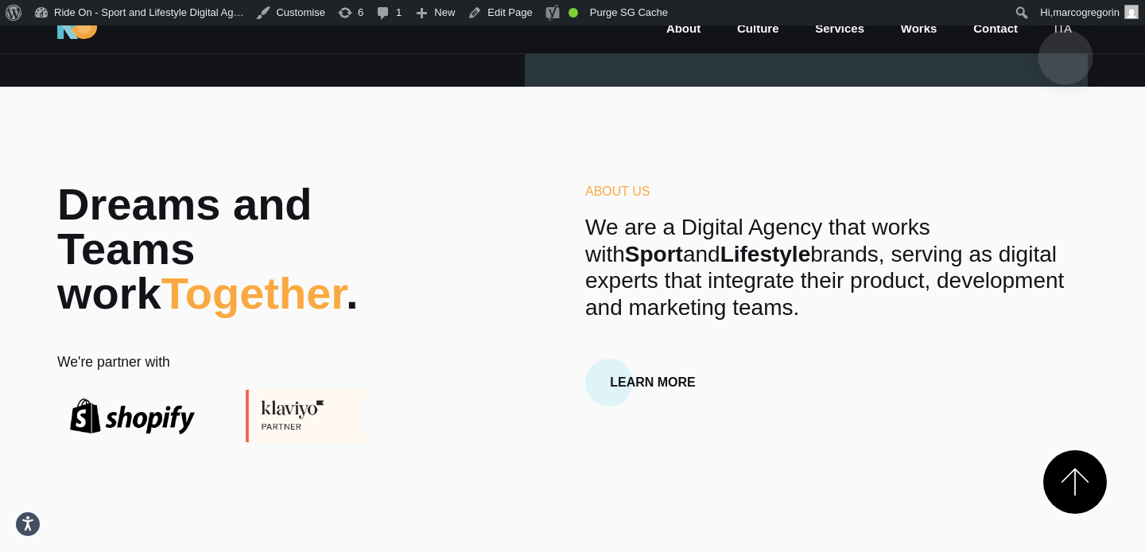
click at [1066, 32] on link "ita" at bounding box center [1063, 29] width 21 height 18
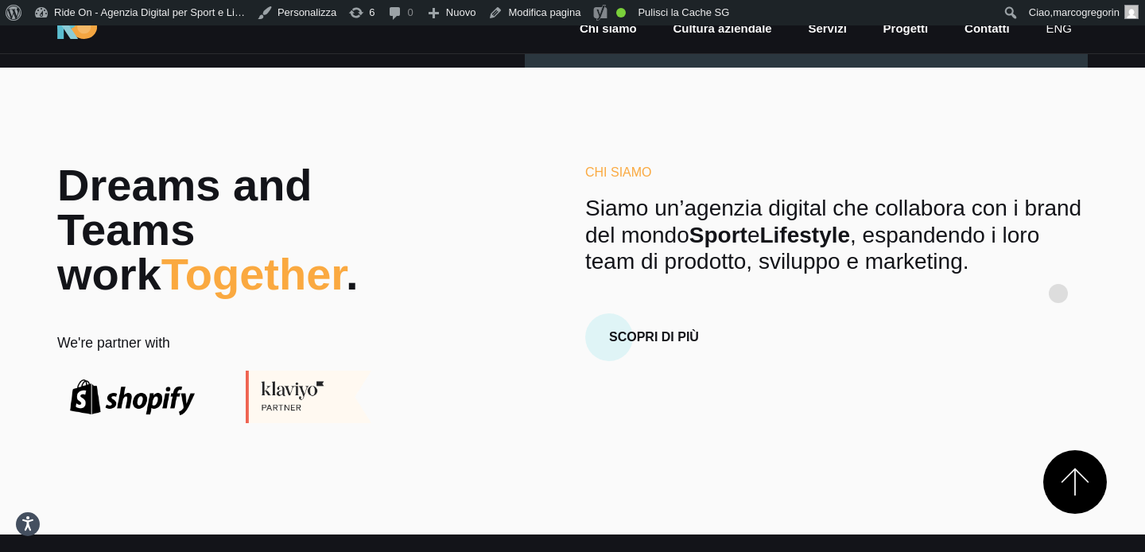
scroll to position [534, 0]
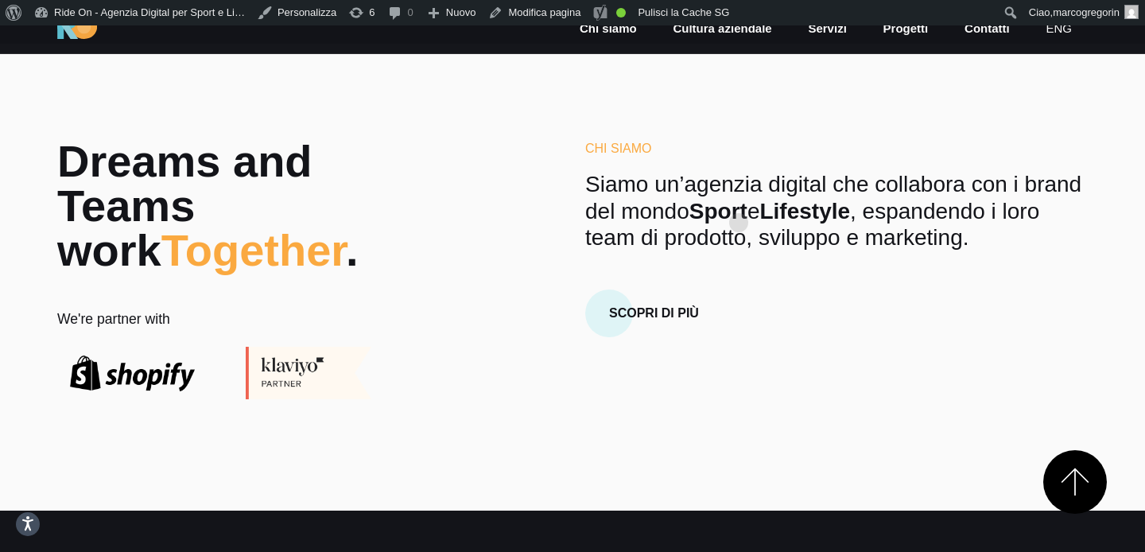
click at [739, 199] on strong "Sport" at bounding box center [718, 211] width 58 height 25
drag, startPoint x: 179, startPoint y: 324, endPoint x: 45, endPoint y: 324, distance: 134.4
click at [45, 324] on div "Dreams and Teams work Together . We're partner with" at bounding box center [221, 269] width 352 height 260
copy h5 "We're partner with"
click at [880, 135] on section "Dreams and Teams work Together . We're partner with Chi Siamo Siamo un’agenzia …" at bounding box center [572, 277] width 1145 height 467
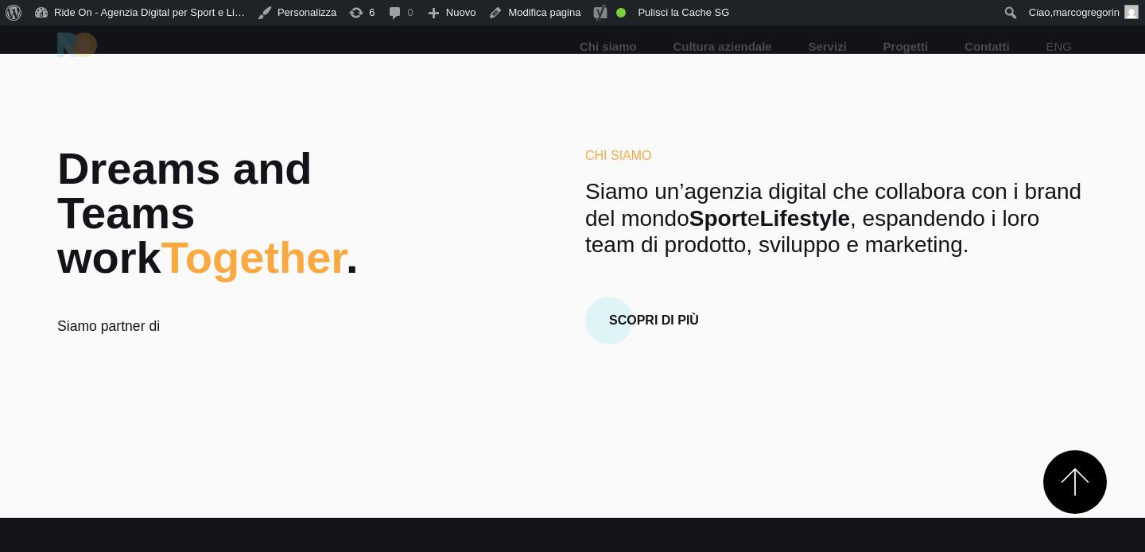
scroll to position [534, 0]
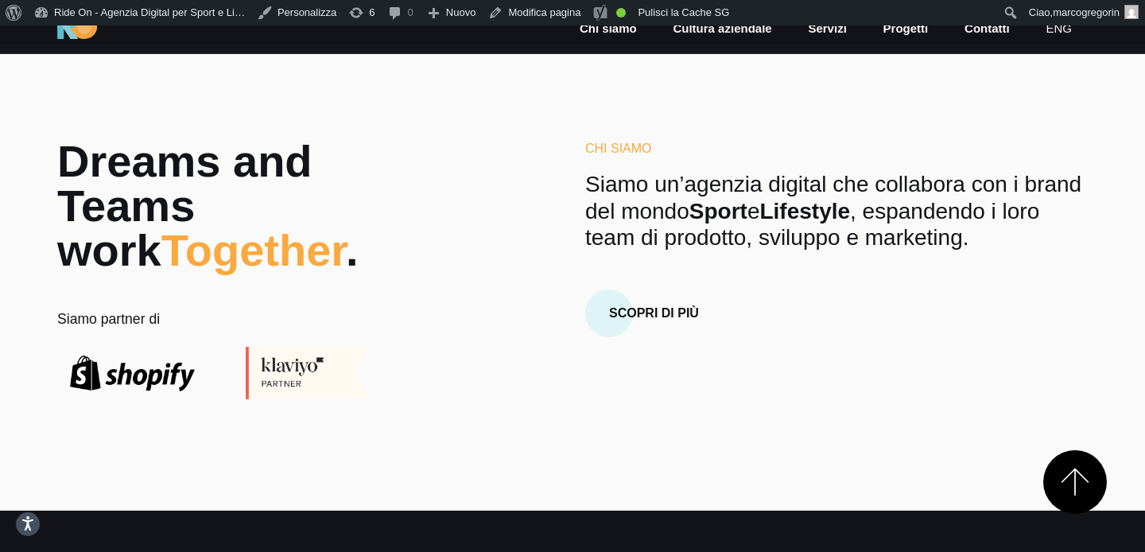
click at [880, 135] on section "Dreams and Teams work Together . Siamo partner di Chi Siamo Siamo un’agenzia di…" at bounding box center [572, 277] width 1145 height 467
click at [880, 200] on p "Siamo un’agenzia digital che collabora con i brand del mondo Sport e Lifestyle …" at bounding box center [836, 211] width 503 height 80
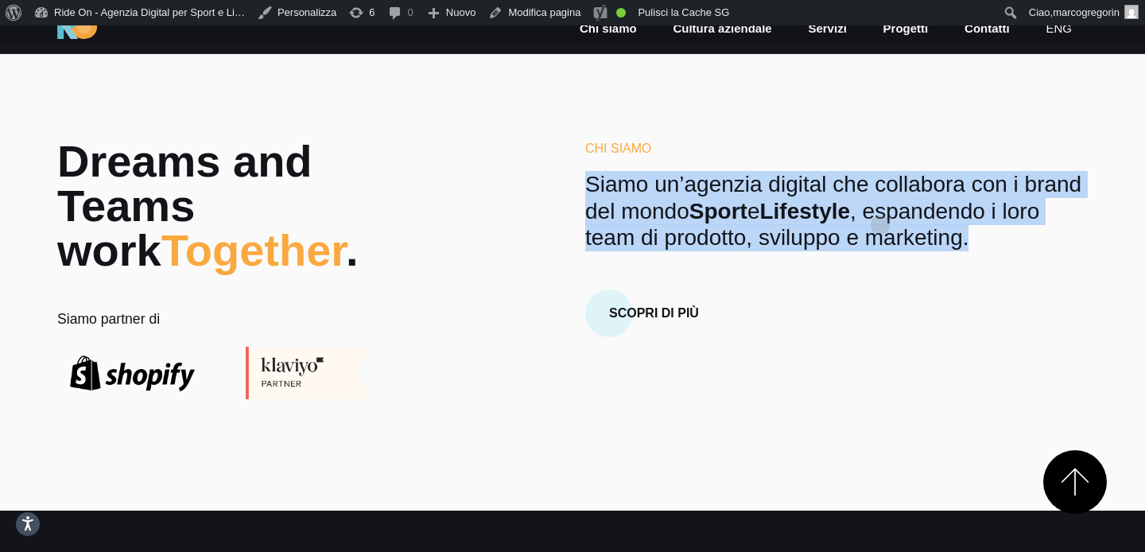
click at [880, 200] on p "Siamo un’agenzia digital che collabora con i brand del mondo Sport e Lifestyle …" at bounding box center [836, 211] width 503 height 80
click at [954, 171] on p "Siamo un’agenzia digital che collabora con i brand del mondo Sport e Lifestyle …" at bounding box center [836, 211] width 503 height 80
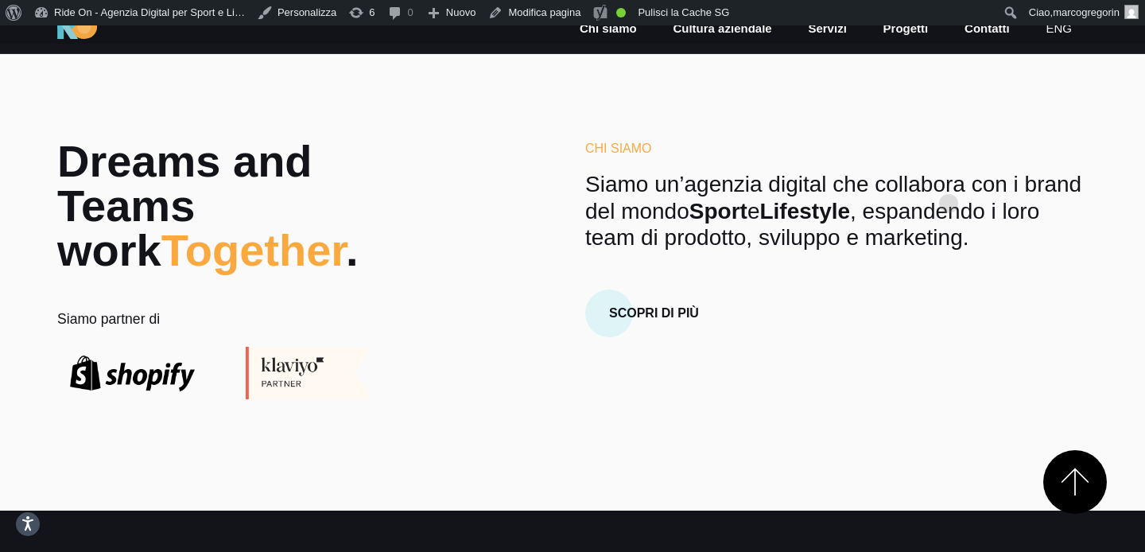
click at [949, 178] on p "Siamo un’agenzia digital che collabora con i brand del mondo Sport e Lifestyle …" at bounding box center [836, 211] width 503 height 80
click at [960, 229] on p "Siamo un’agenzia digital che collabora con i brand del mondo Sport e Lifestyle …" at bounding box center [836, 211] width 503 height 80
click at [954, 229] on p "Siamo un’agenzia digital che collabora con i brand del mondo Sport e Lifestyle …" at bounding box center [836, 211] width 503 height 80
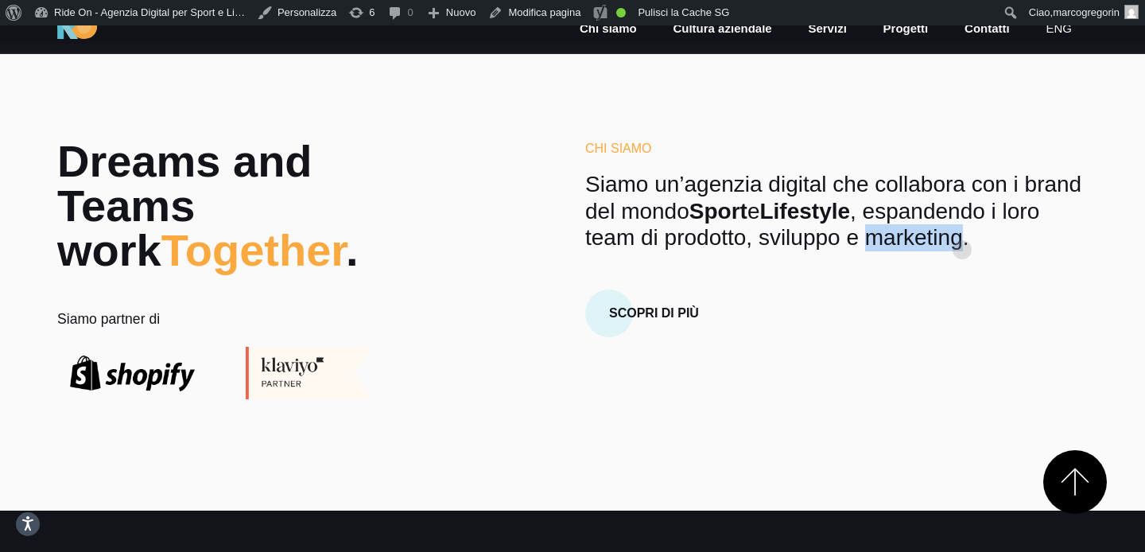
click at [962, 224] on p "Siamo un’agenzia digital che collabora con i brand del mondo Sport e Lifestyle …" at bounding box center [836, 211] width 503 height 80
click at [951, 222] on p "Siamo un’agenzia digital che collabora con i brand del mondo Sport e Lifestyle …" at bounding box center [836, 211] width 503 height 80
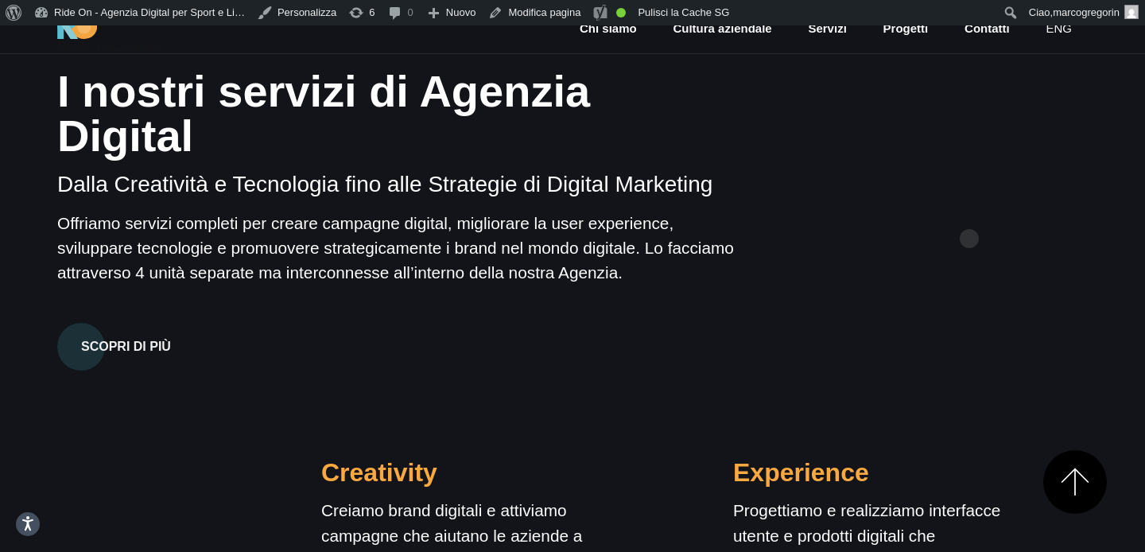
scroll to position [1066, 0]
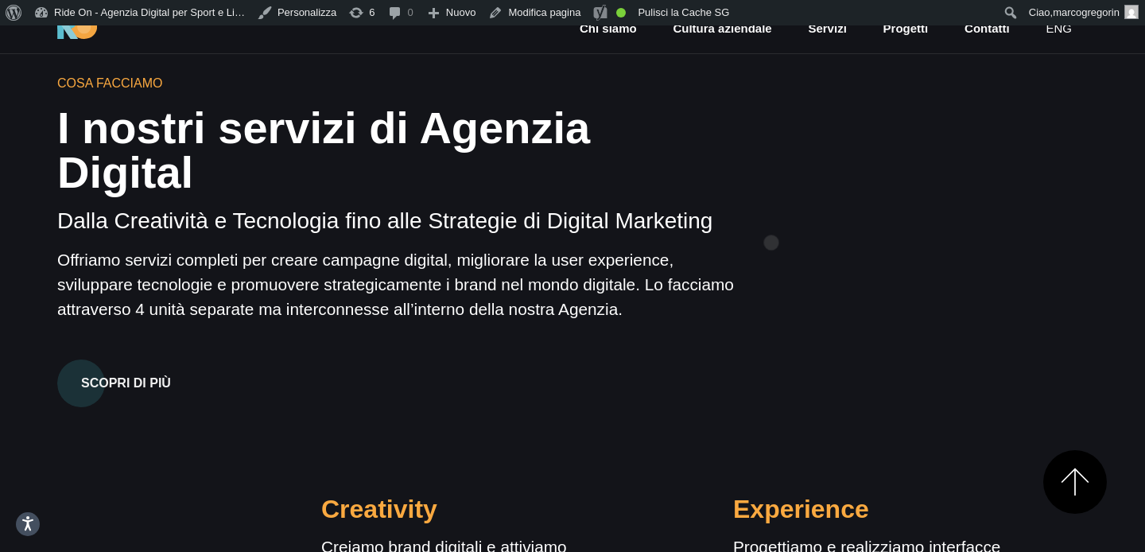
click at [771, 217] on div "Cosa Facciamo I nostri servizi di Agenzia Digital Dalla Creatività e Tecnologia…" at bounding box center [573, 501] width 1056 height 855
click at [790, 228] on div "Cosa Facciamo I nostri servizi di Agenzia Digital Dalla Creatività e Tecnologia…" at bounding box center [573, 501] width 1056 height 855
drag, startPoint x: 805, startPoint y: 218, endPoint x: 854, endPoint y: 187, distance: 58.2
click at [805, 218] on div "Cosa Facciamo I nostri servizi di Agenzia Digital Dalla Creatività e Tecnologia…" at bounding box center [573, 501] width 1056 height 855
click at [833, 212] on div "Cosa Facciamo I nostri servizi di Agenzia Digital Dalla Creatività e Tecnologia…" at bounding box center [573, 501] width 1056 height 855
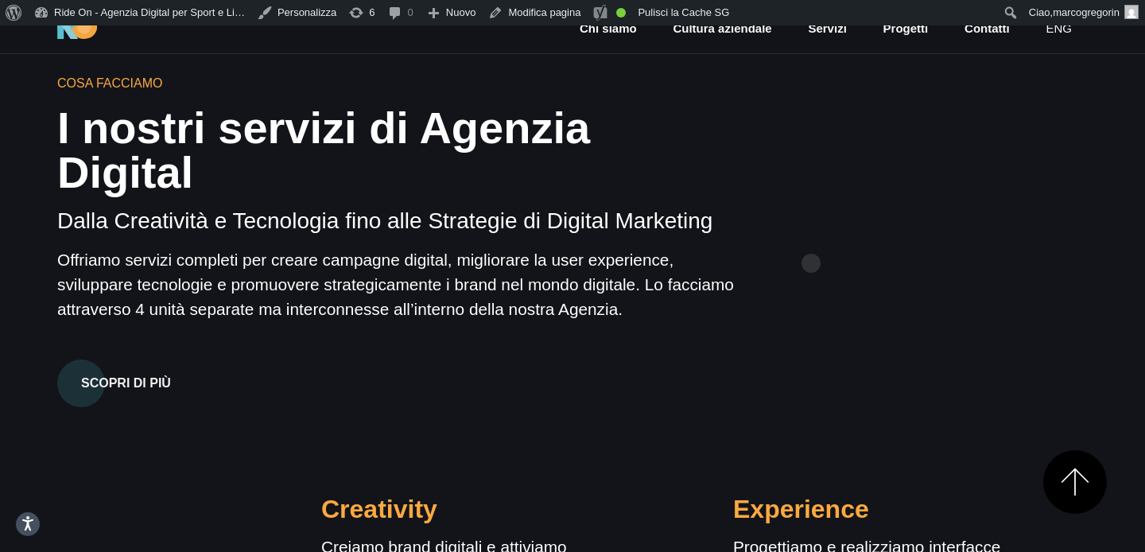
click at [806, 243] on div "Cosa Facciamo I nostri servizi di Agenzia Digital Dalla Creatività e Tecnologia…" at bounding box center [573, 501] width 1056 height 855
click at [829, 207] on div "Cosa Facciamo I nostri servizi di Agenzia Digital Dalla Creatività e Tecnologia…" at bounding box center [573, 501] width 1056 height 855
click at [251, 247] on p "Offriamo servizi completi per creare campagne digital, migliorare la user exper…" at bounding box center [396, 284] width 678 height 75
click at [263, 251] on p "Offriamo servizi completi per creare campagne digital, migliorare la user exper…" at bounding box center [396, 284] width 678 height 75
click at [252, 255] on p "Offriamo servizi completi per creare campagne digital, migliorare la user exper…" at bounding box center [396, 284] width 678 height 75
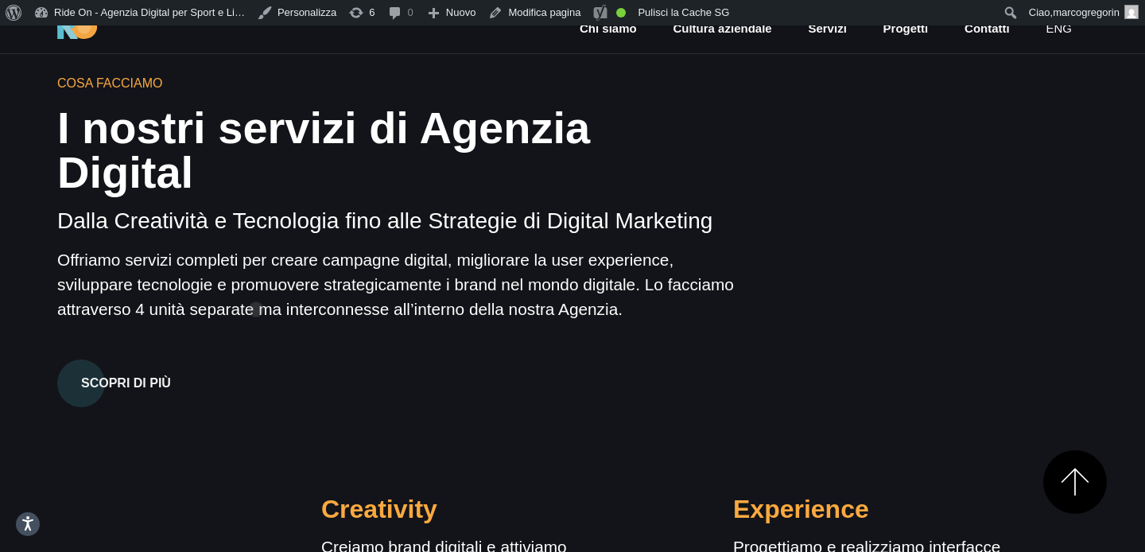
click at [256, 284] on div "Cosa Facciamo I nostri servizi di Agenzia Digital Dalla Creatività e Tecnologia…" at bounding box center [397, 240] width 704 height 333
click at [312, 247] on p "Offriamo servizi completi per creare campagne digital, migliorare la user exper…" at bounding box center [396, 284] width 678 height 75
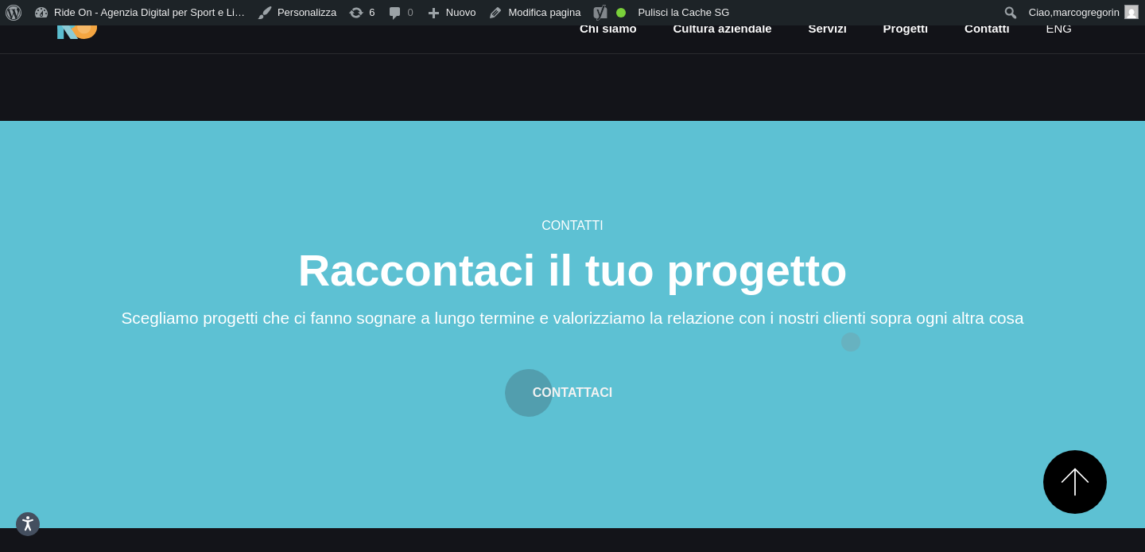
scroll to position [4541, 0]
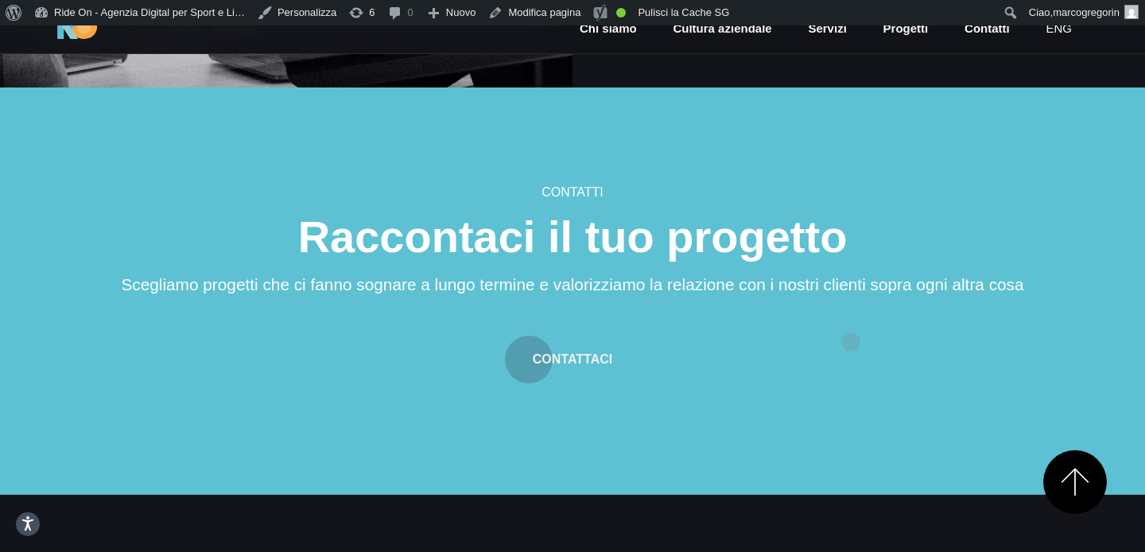
click at [851, 316] on div "Contattaci" at bounding box center [572, 349] width 954 height 67
click at [852, 336] on div "Contattaci" at bounding box center [572, 349] width 954 height 67
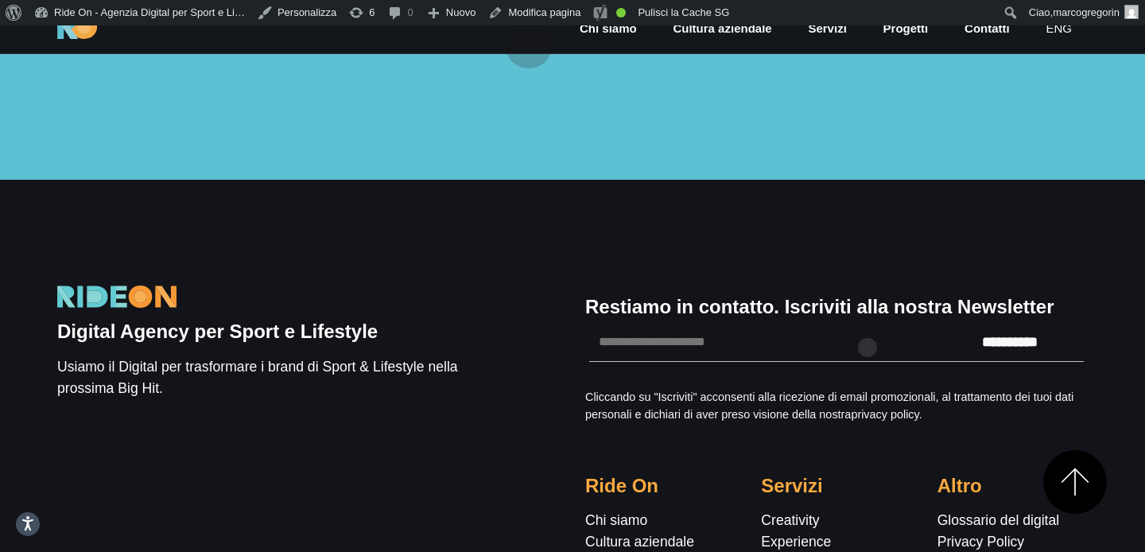
scroll to position [5033, 0]
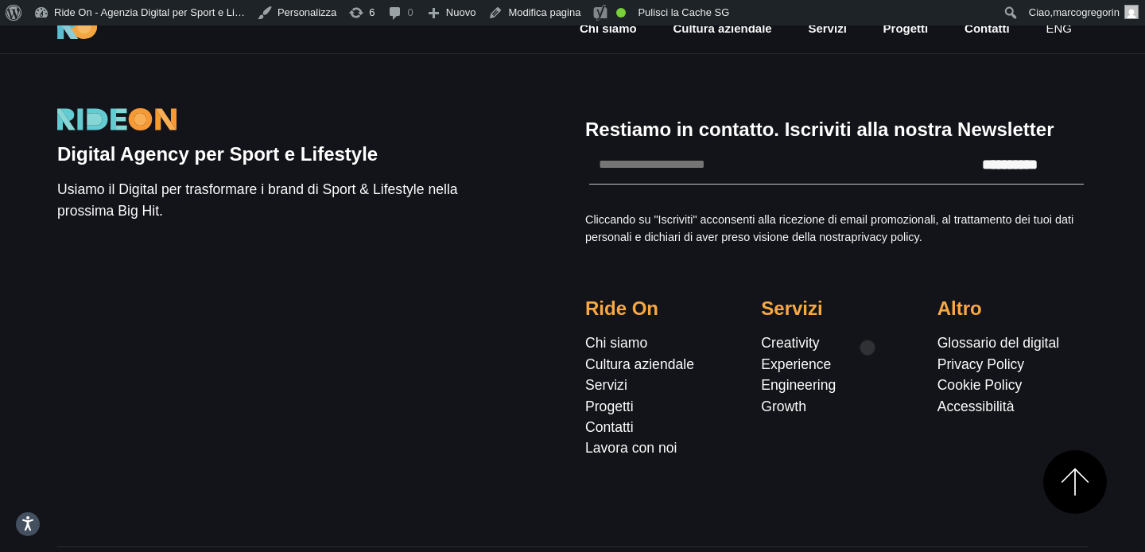
click at [868, 332] on div "Creativity Experience Engineering Growth" at bounding box center [836, 374] width 150 height 84
click at [879, 332] on div "Creativity Experience Engineering Growth" at bounding box center [836, 374] width 150 height 84
click at [879, 345] on div "Creativity Experience Engineering Growth" at bounding box center [836, 374] width 150 height 84
click at [892, 332] on div "Creativity Experience Engineering Growth" at bounding box center [836, 374] width 150 height 84
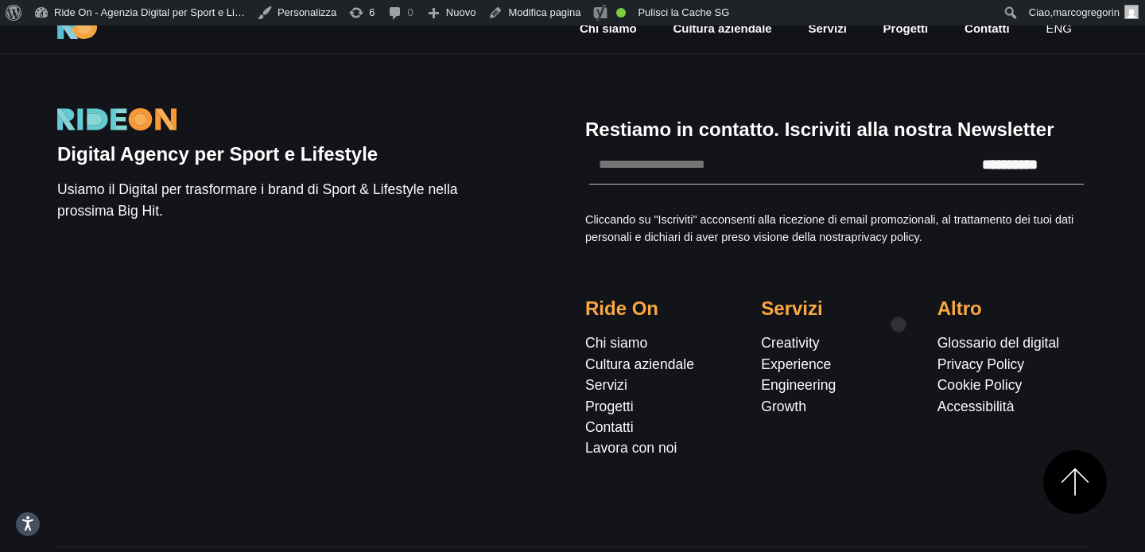
click at [899, 332] on div "Creativity Experience Engineering Growth" at bounding box center [836, 374] width 150 height 84
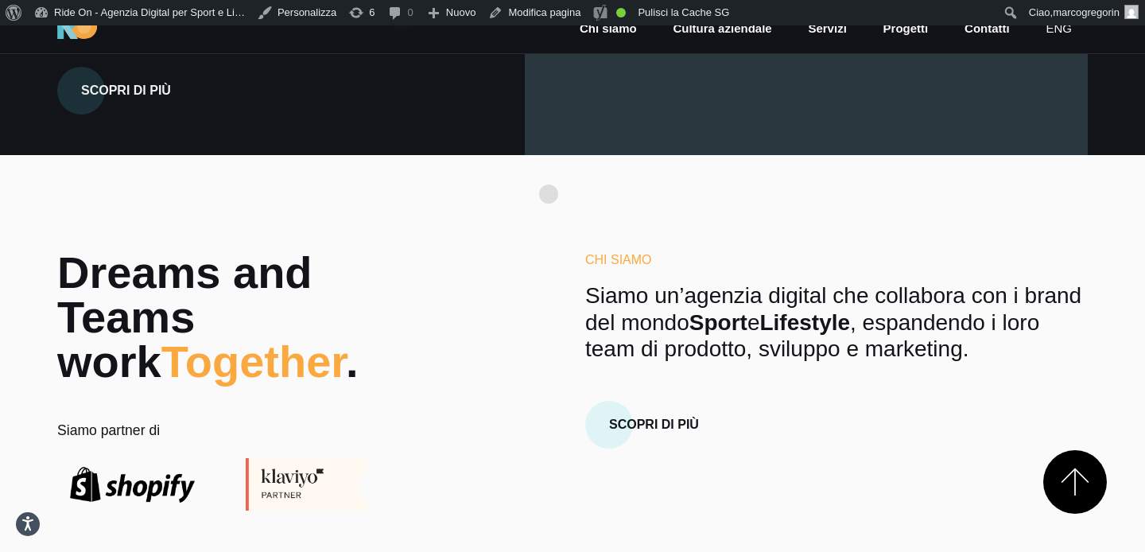
scroll to position [432, 0]
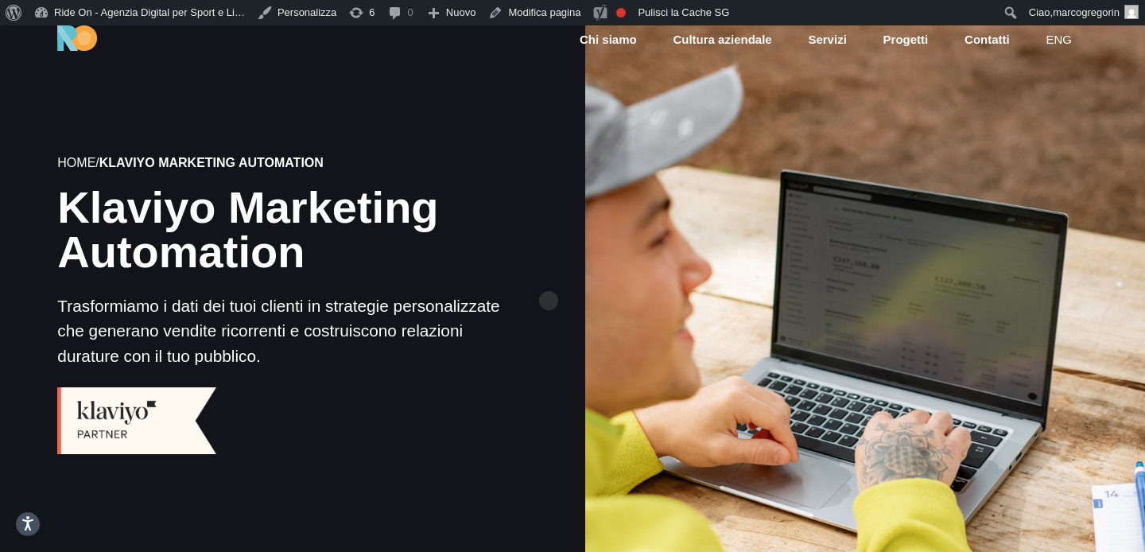
click at [534, 270] on div "Home / Klaviyo Marketing Automation Klaviyo Marketing Automation Trasformiamo i…" at bounding box center [279, 305] width 585 height 520
click at [503, 276] on div "Home / Klaviyo Marketing Automation Klaviyo Marketing Automation Trasformiamo i…" at bounding box center [279, 305] width 585 height 520
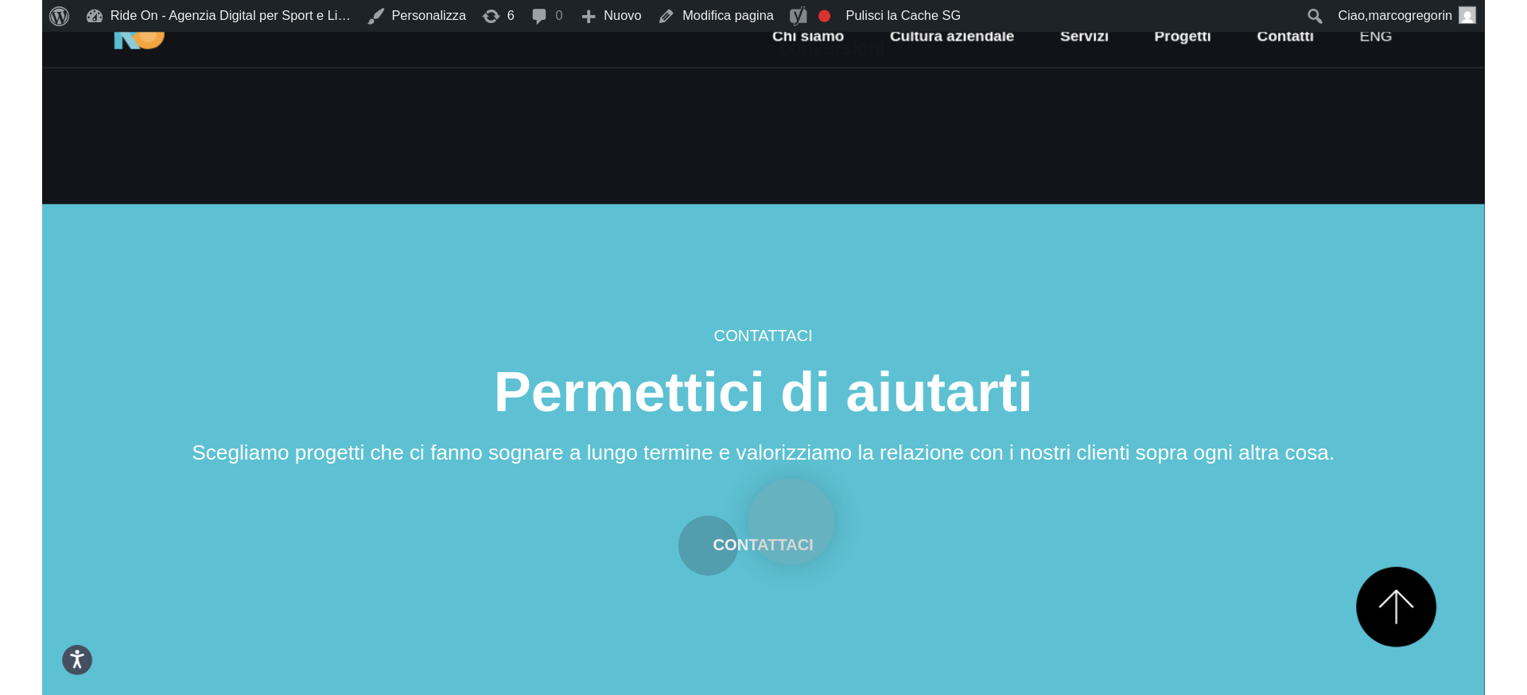
scroll to position [1714, 0]
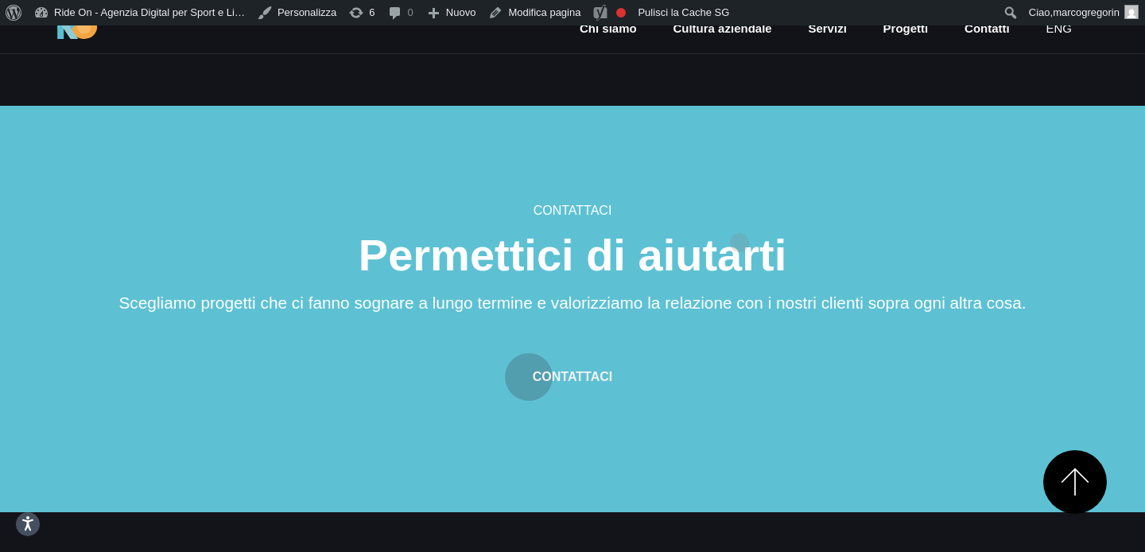
click at [740, 217] on h6 "Contattaci" at bounding box center [572, 210] width 954 height 19
click at [747, 181] on section "Contattaci Permettici di aiutarti Scegliamo progetti che ci fanno sognare a lun…" at bounding box center [572, 309] width 1145 height 406
